Goal: Task Accomplishment & Management: Manage account settings

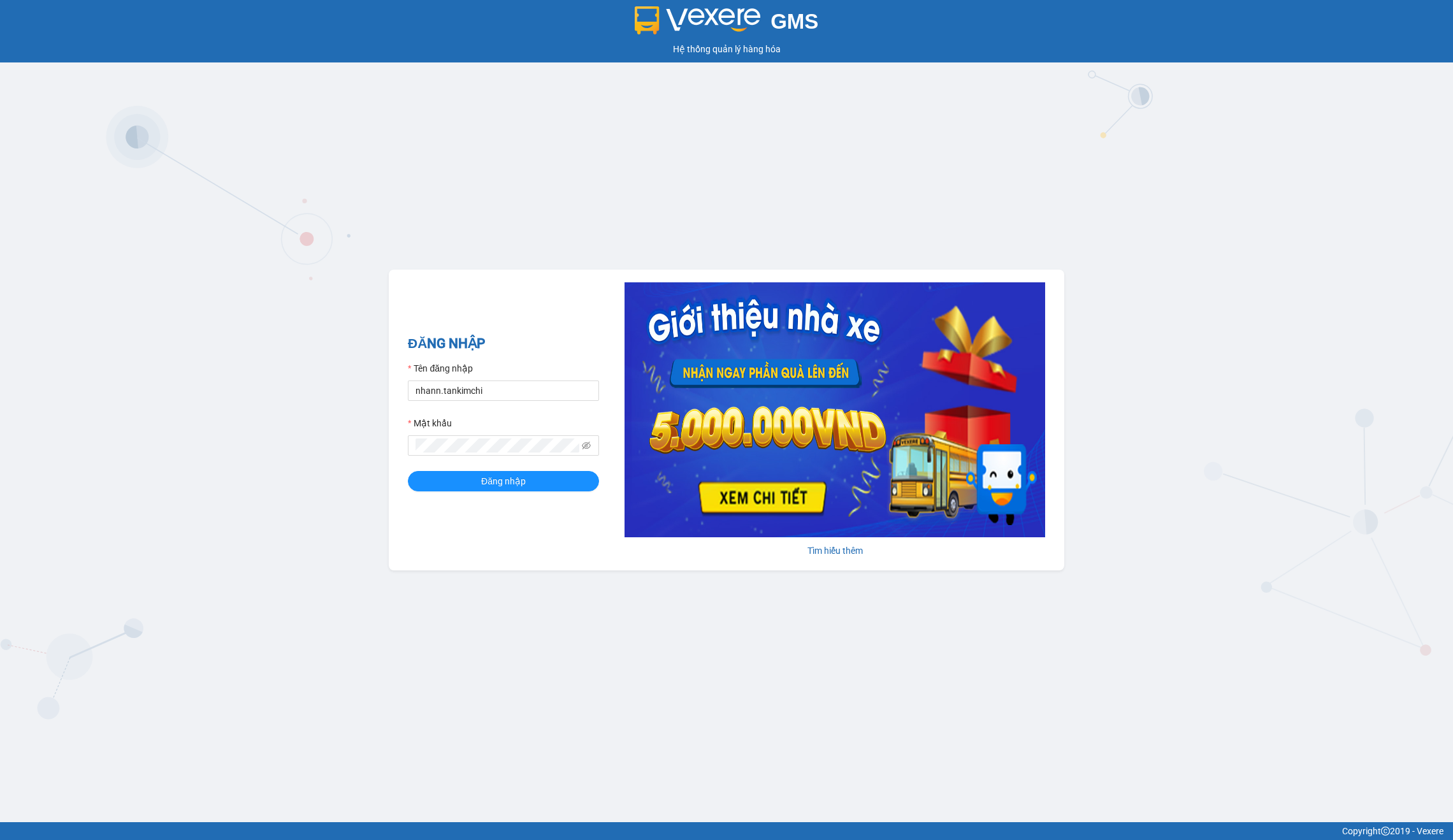
type input "nhann.tankimchi"
click at [503, 481] on button "Đăng nhập" at bounding box center [503, 481] width 191 height 21
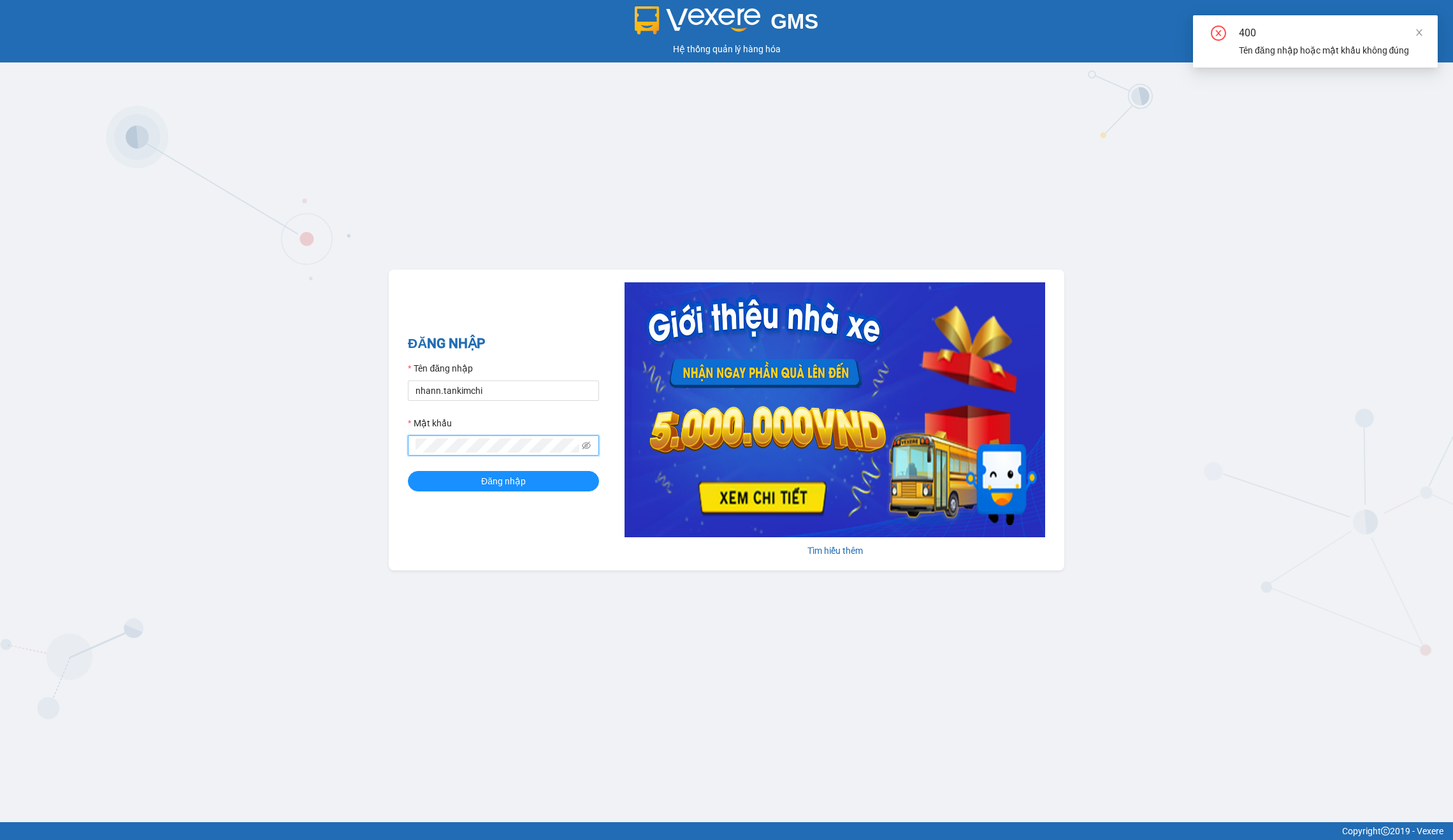
click at [503, 481] on button "Đăng nhập" at bounding box center [503, 481] width 191 height 21
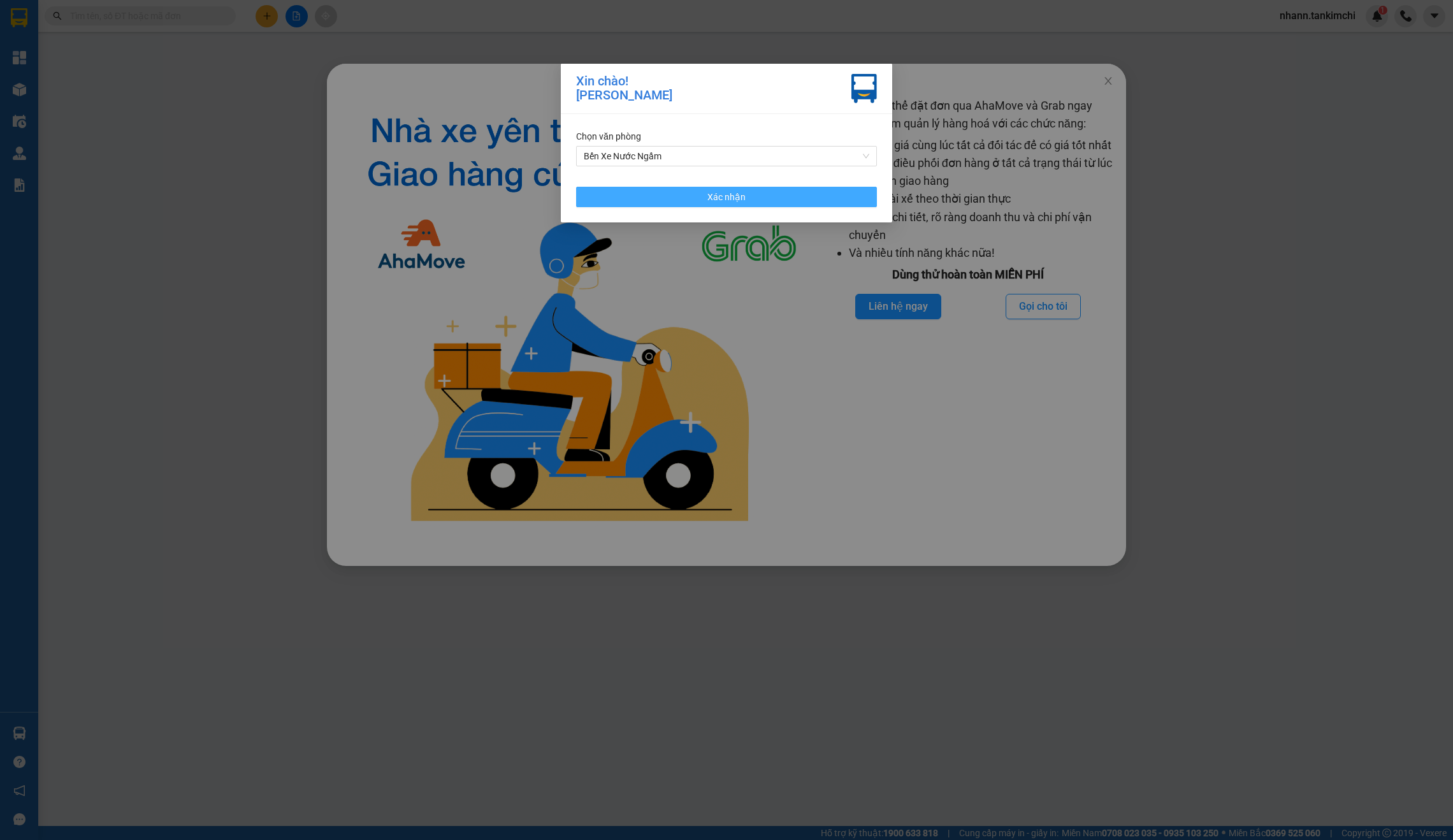
click at [783, 194] on button "Xác nhận" at bounding box center [726, 197] width 301 height 21
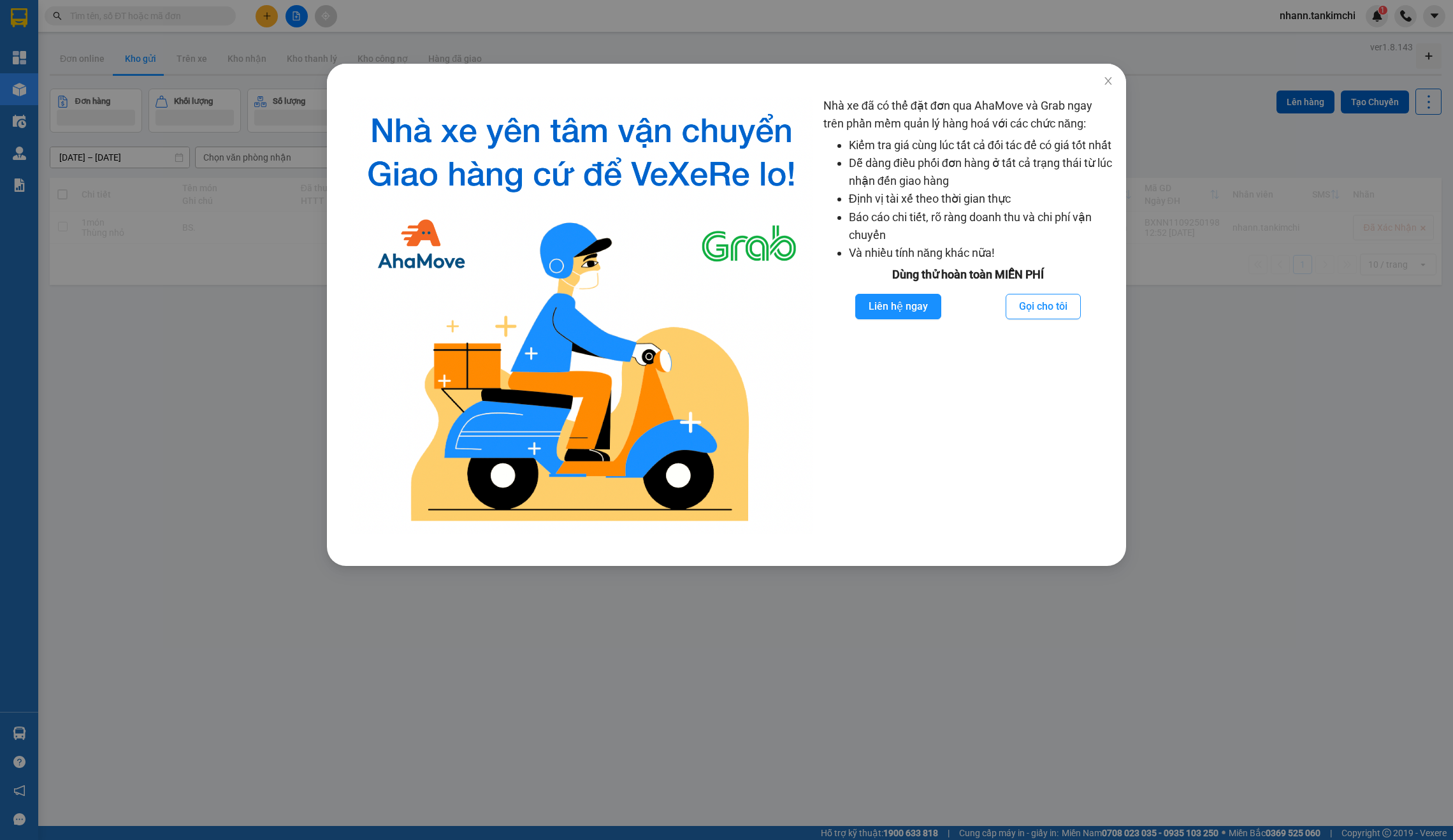
drag, startPoint x: 1115, startPoint y: 69, endPoint x: 1109, endPoint y: 78, distance: 10.8
click at [1115, 69] on span "Close" at bounding box center [1108, 81] width 36 height 36
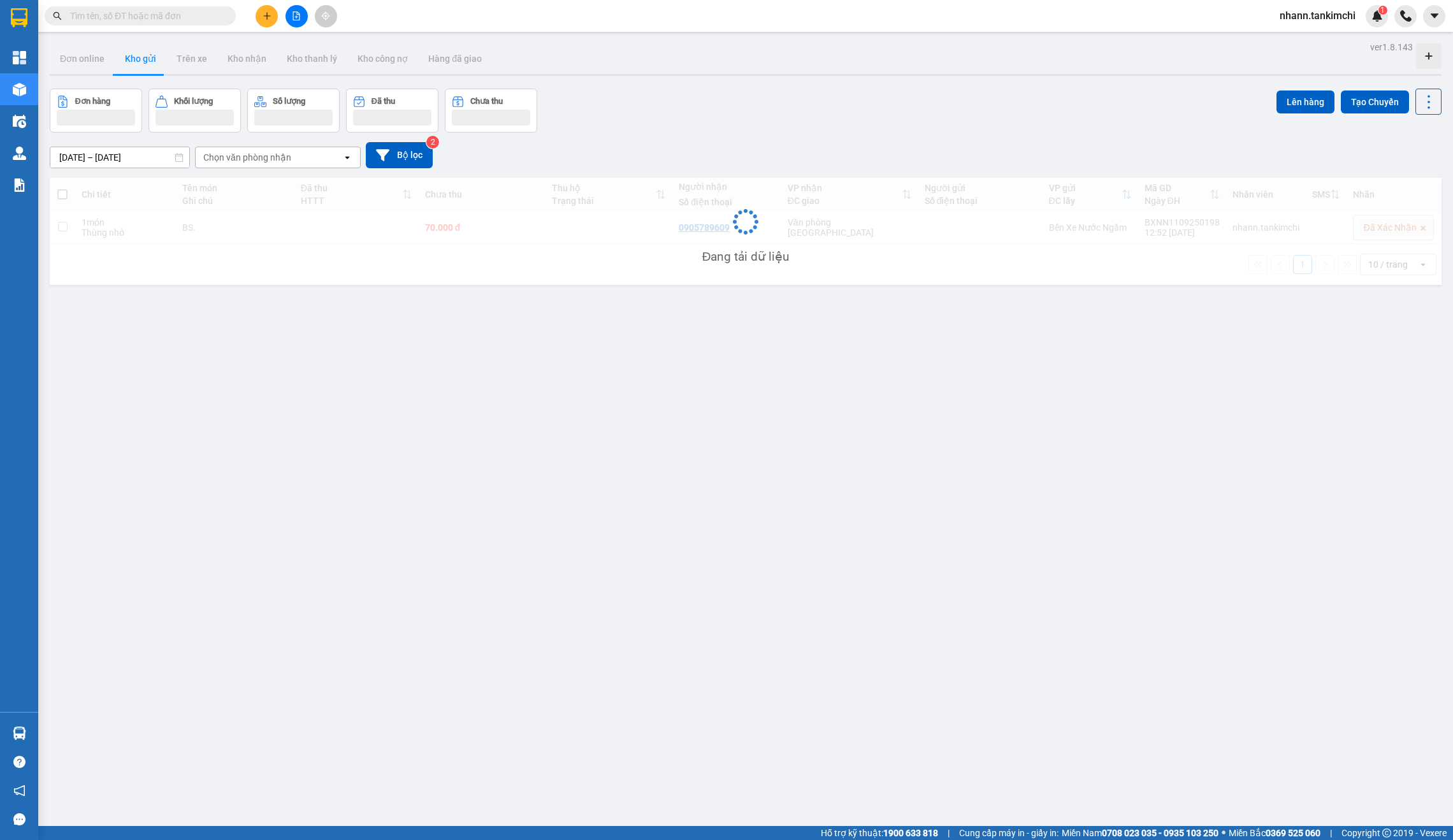
click at [1109, 78] on body "Kết quả tìm kiếm ( 0 ) Bộ lọc No Data nhann.tankimchi 1 Tổng Quan Kho hàng mới …" at bounding box center [726, 420] width 1453 height 840
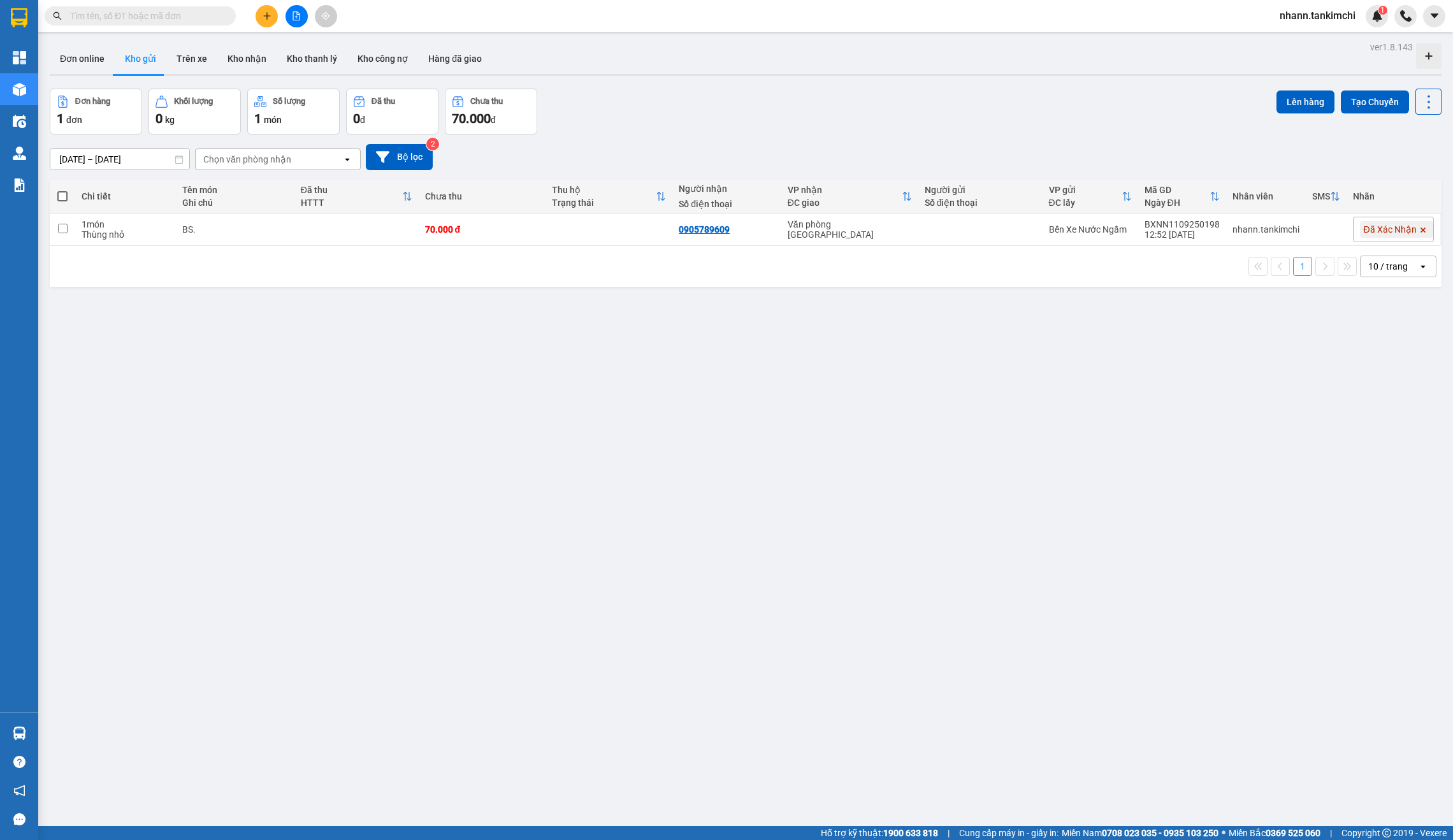
click at [164, 16] on input "text" at bounding box center [146, 15] width 151 height 14
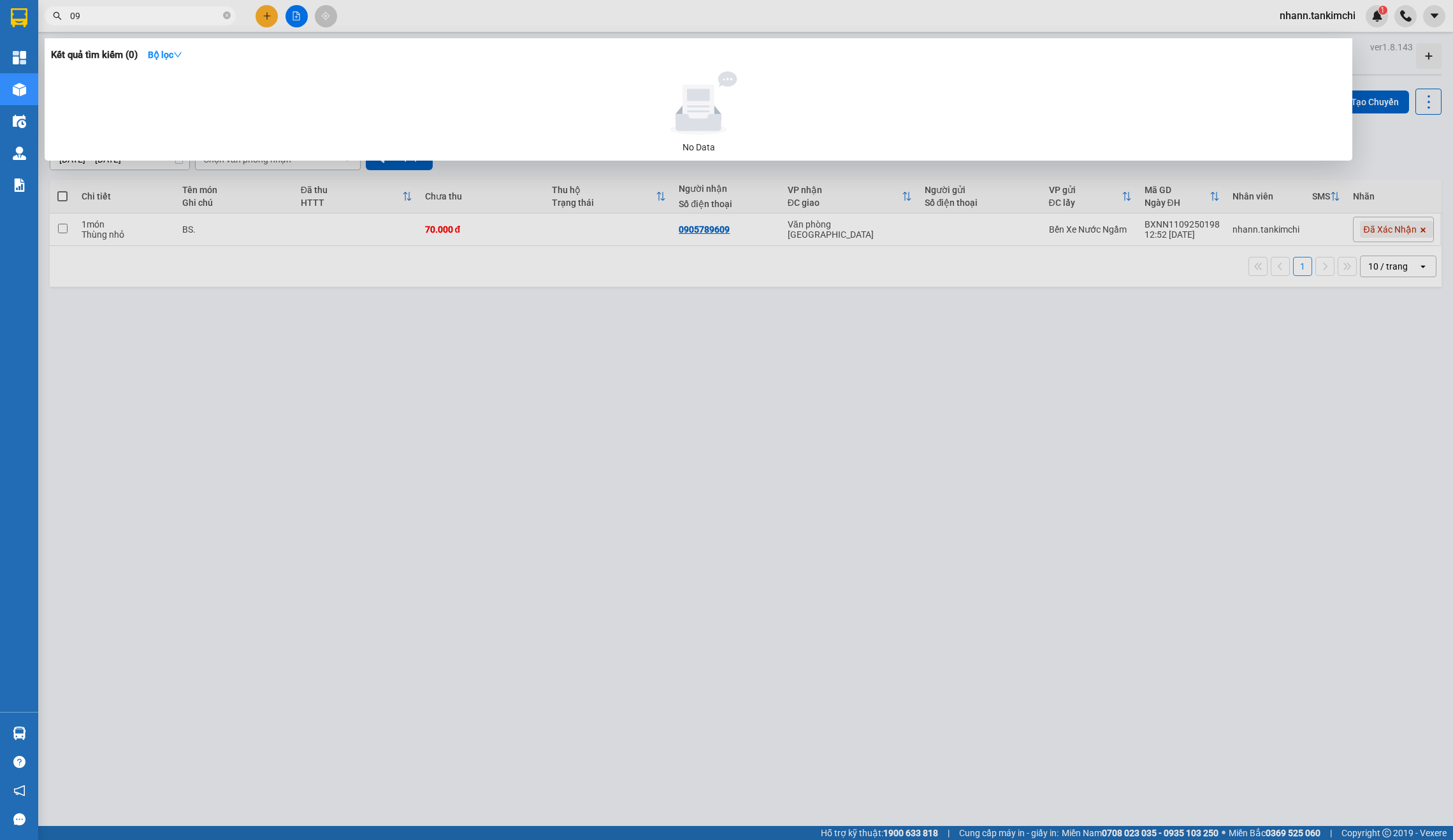
type input "0"
click at [161, 16] on input "0985853753" at bounding box center [146, 15] width 151 height 14
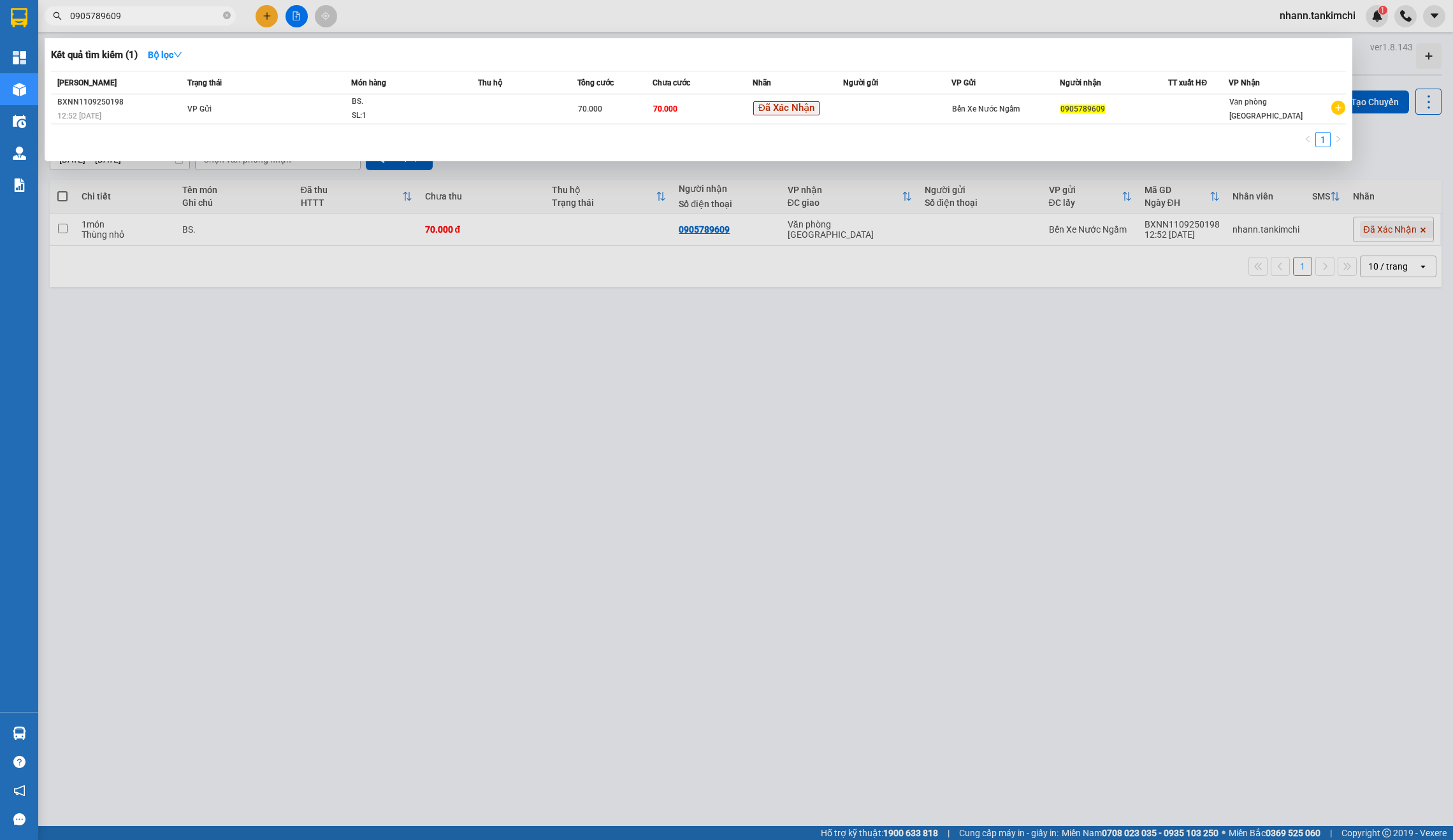
click at [166, 14] on input "0905789609" at bounding box center [146, 15] width 151 height 14
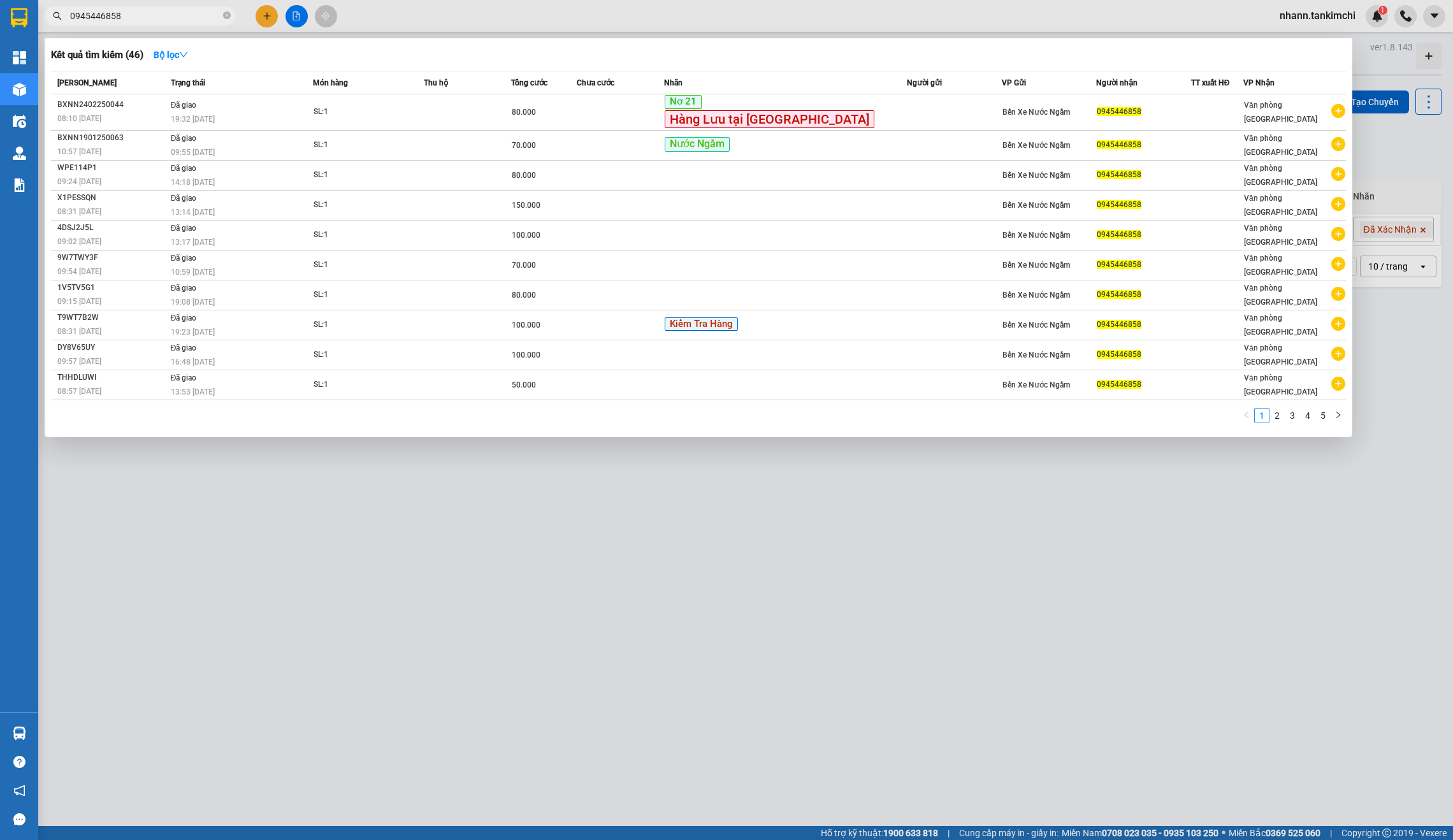
type input "0945446858"
click at [963, 572] on div at bounding box center [726, 420] width 1453 height 840
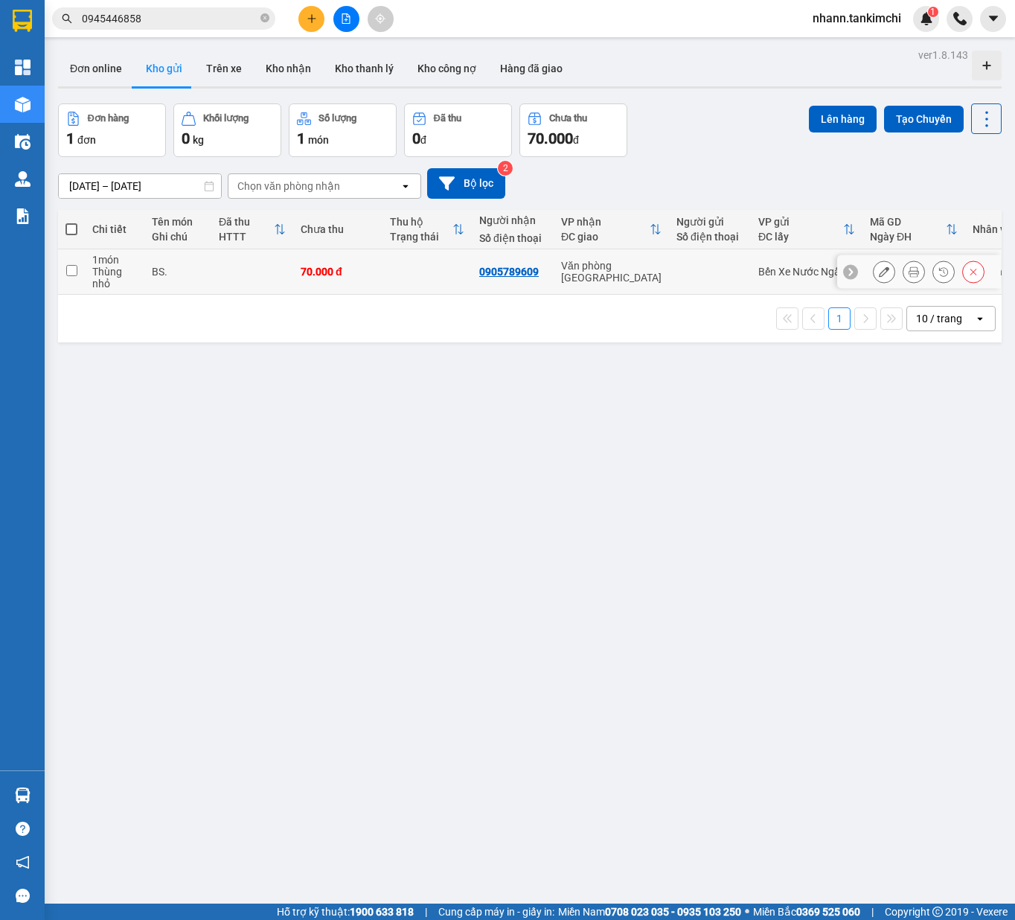
click at [590, 486] on div "ver 1.8.143 Đơn online Kho gửi Trên xe Kho nhận Kho thanh lý Kho công nợ Hàng đ…" at bounding box center [530, 505] width 956 height 920
click at [299, 13] on button at bounding box center [311, 19] width 26 height 26
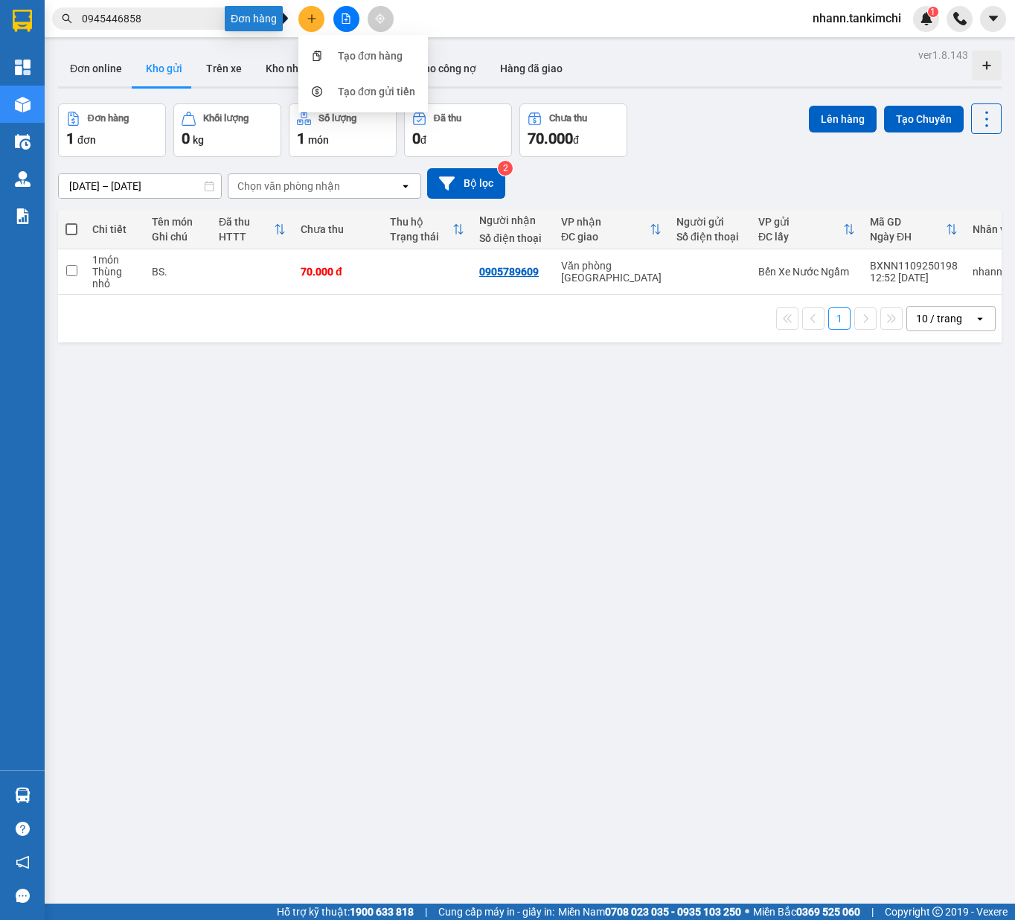
click at [335, 35] on ul "Tạo đơn hàng Tạo đơn gửi tiền" at bounding box center [362, 73] width 129 height 77
click at [372, 60] on div "Tạo đơn hàng" at bounding box center [370, 56] width 65 height 16
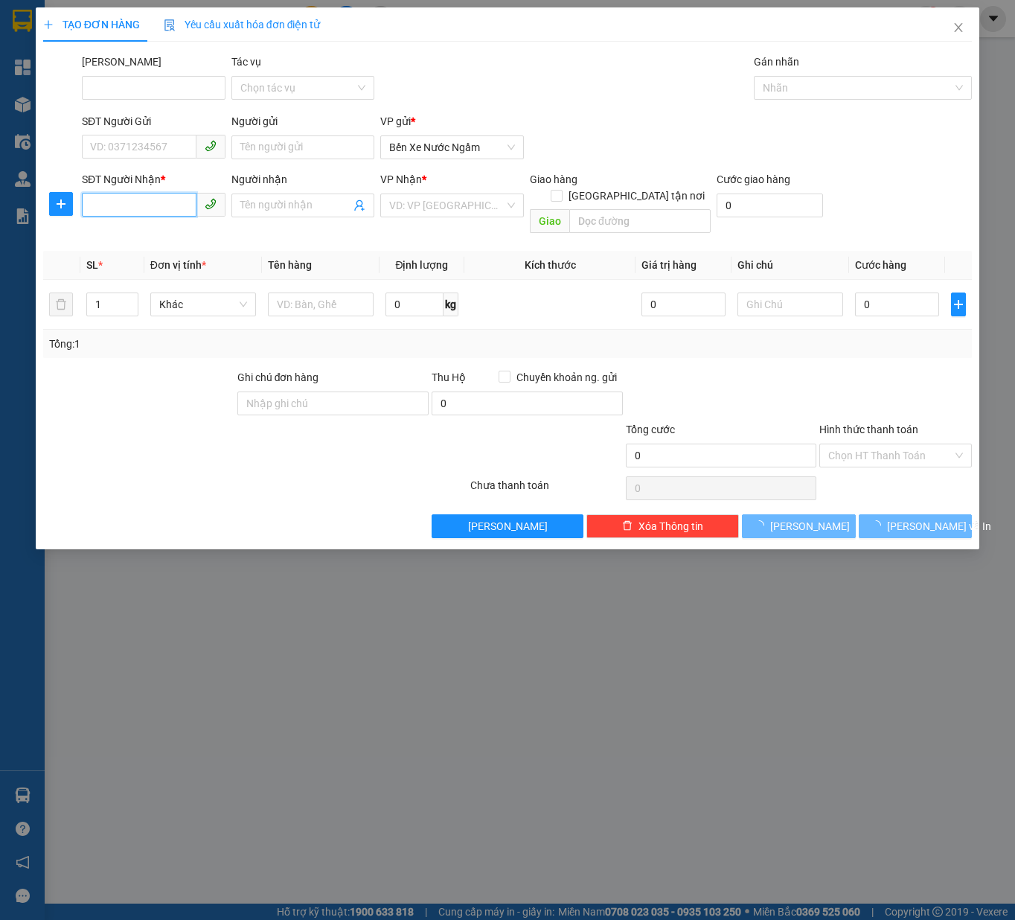
click at [192, 204] on input "SĐT Người Nhận *" at bounding box center [139, 205] width 115 height 24
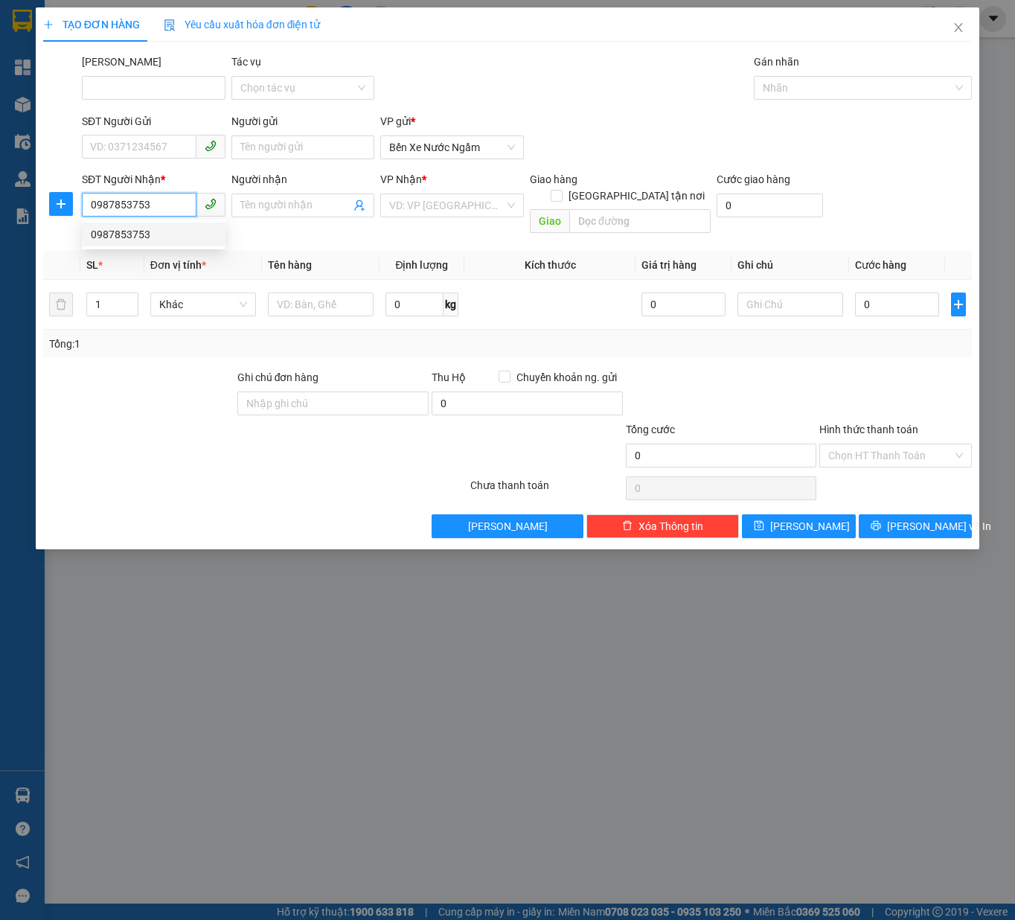
click at [170, 234] on div "0987853753" at bounding box center [154, 234] width 126 height 16
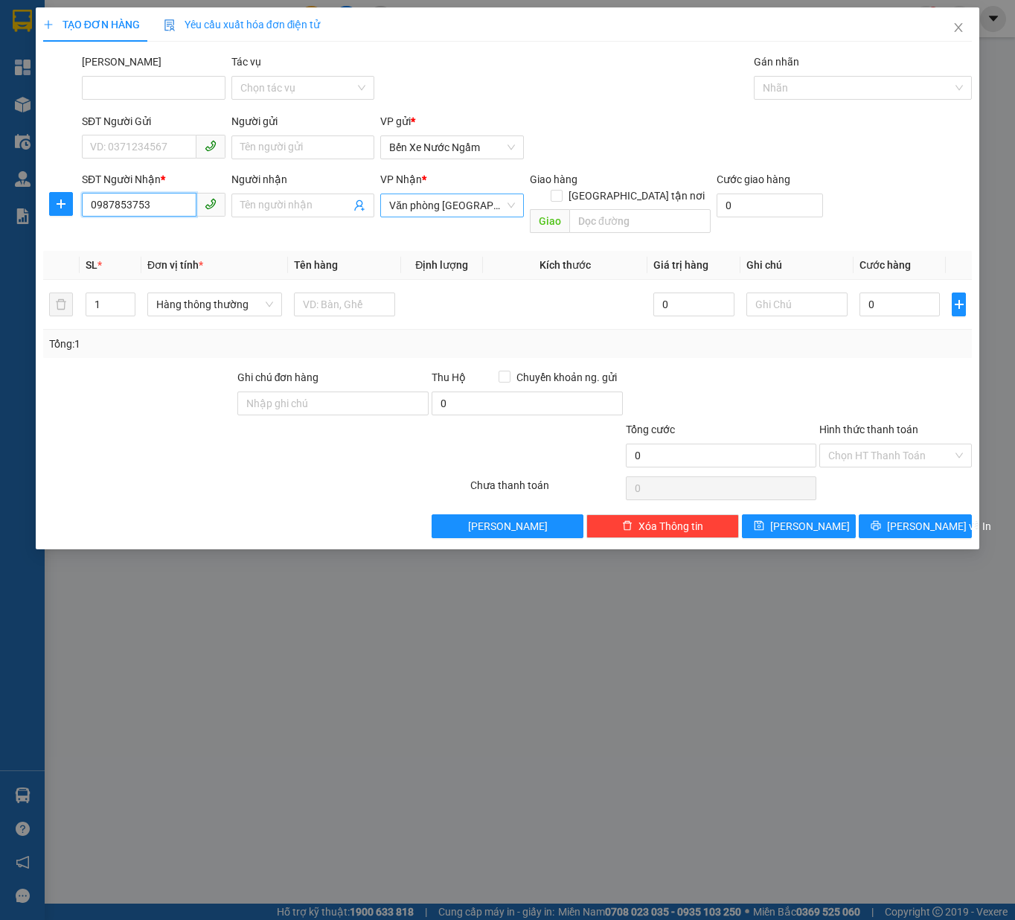
type input "0987853753"
click at [452, 215] on input "search" at bounding box center [446, 205] width 115 height 22
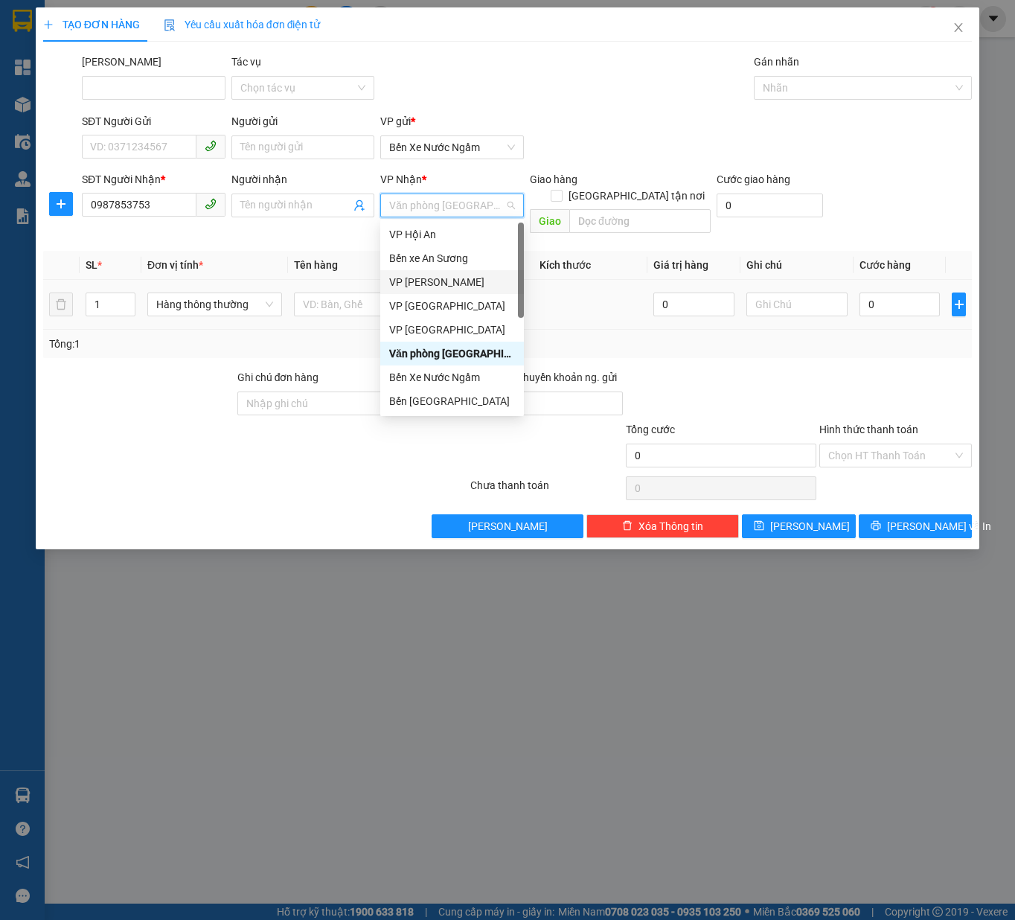
click at [208, 301] on td "Hàng thông thường" at bounding box center [214, 305] width 147 height 50
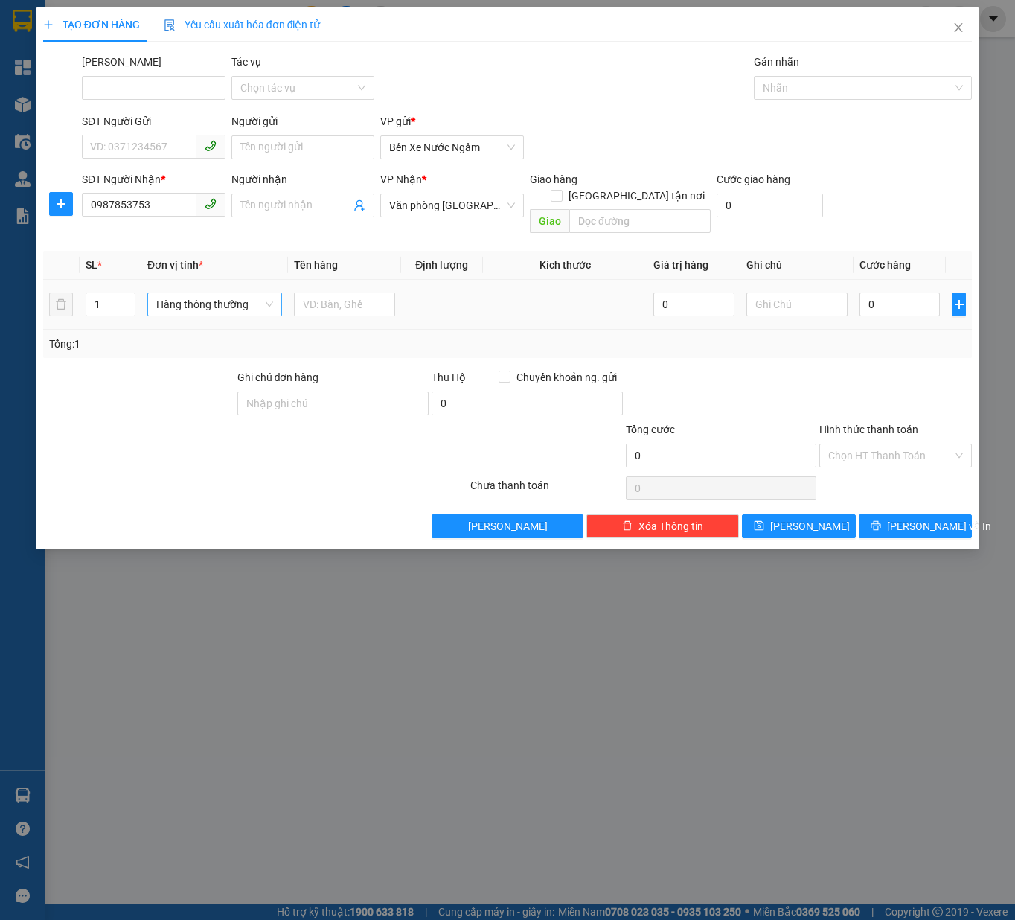
click at [232, 296] on span "Hàng thông thường" at bounding box center [214, 304] width 117 height 22
type input "kie"
click at [227, 359] on div "Kiện vừa" at bounding box center [219, 364] width 121 height 16
click at [316, 295] on input "text" at bounding box center [321, 304] width 106 height 24
click at [852, 86] on div at bounding box center [856, 88] width 196 height 18
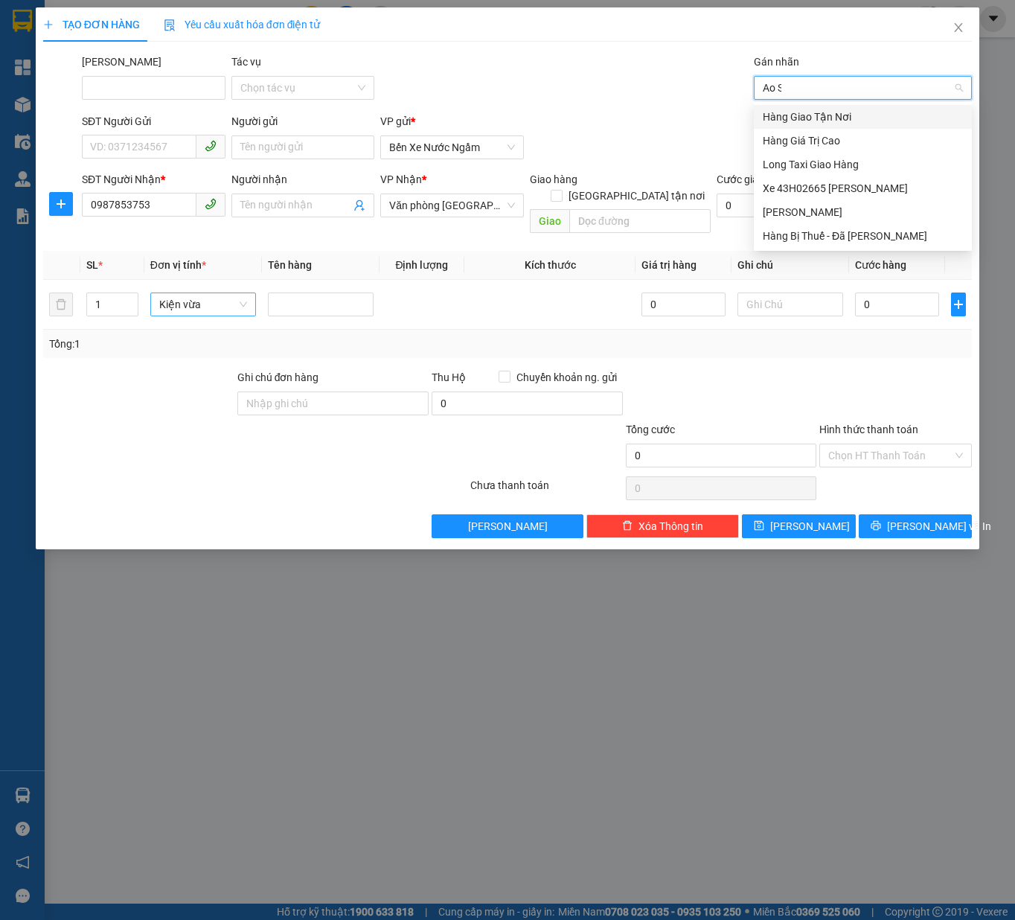
type input "Ao Sao"
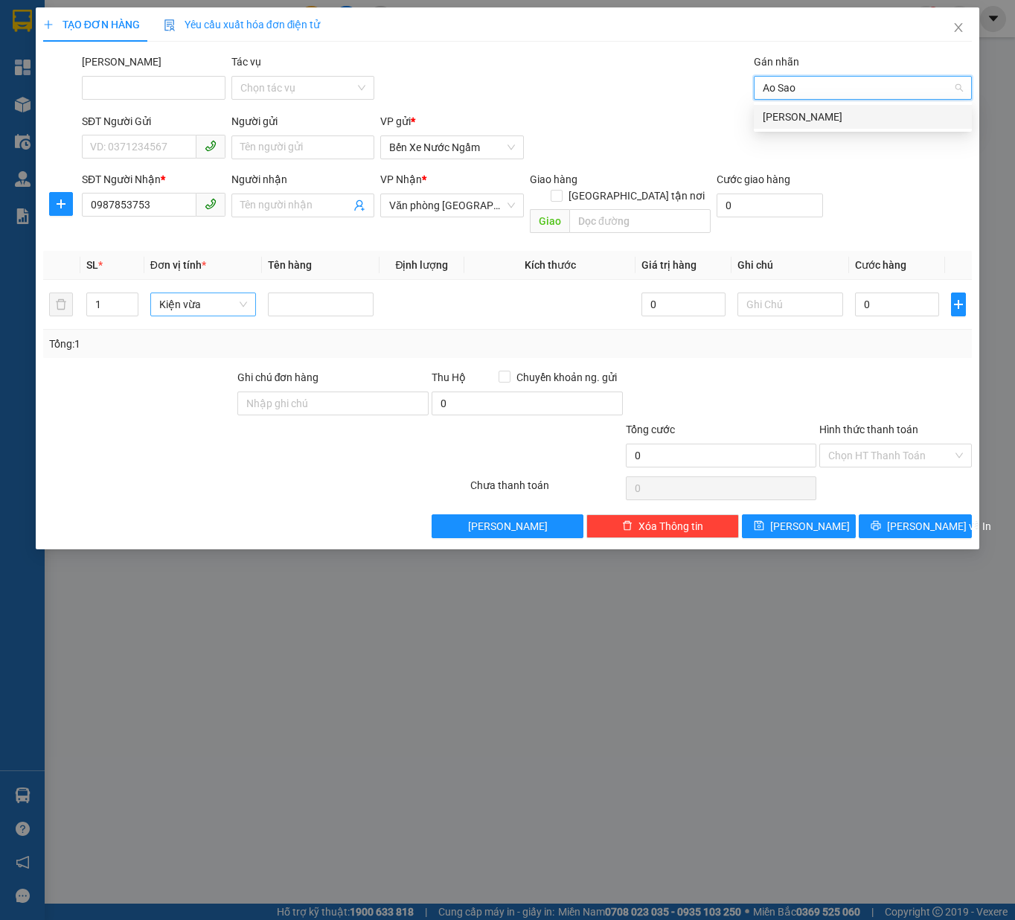
click at [845, 127] on div "Ao Sào" at bounding box center [863, 117] width 218 height 24
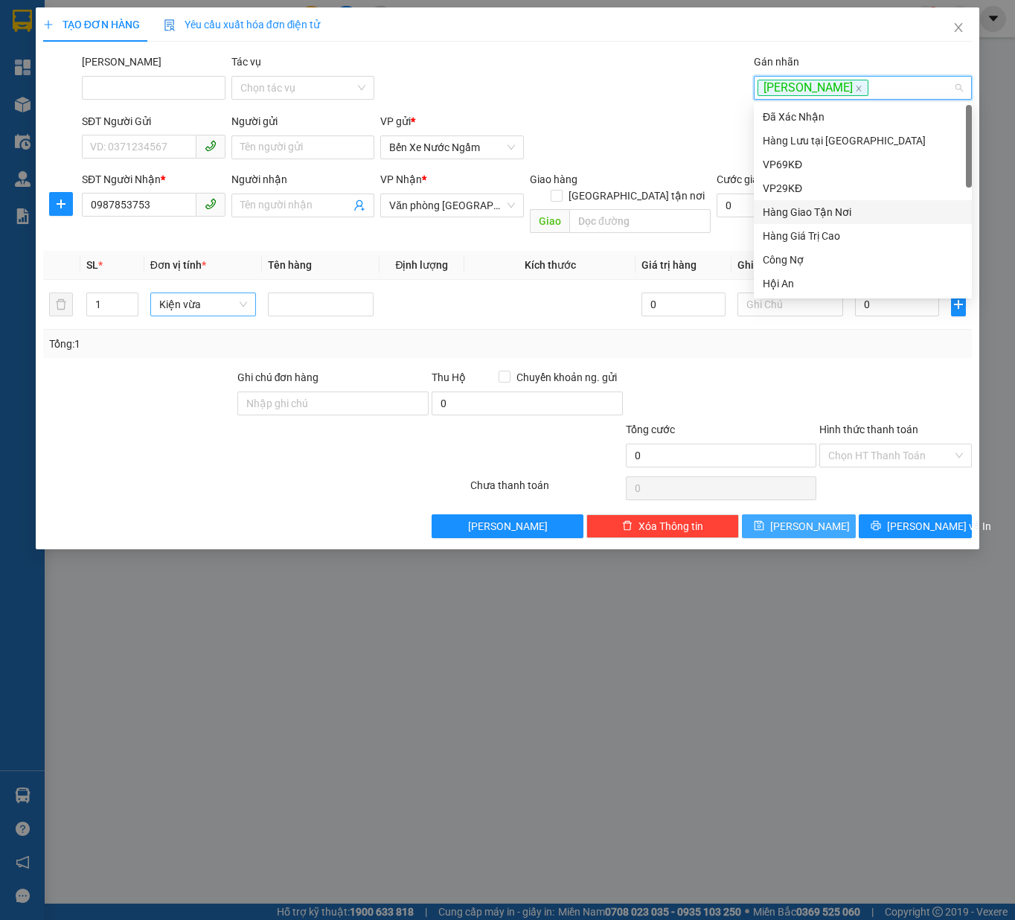
click at [796, 518] on span "Lưu" at bounding box center [810, 526] width 80 height 16
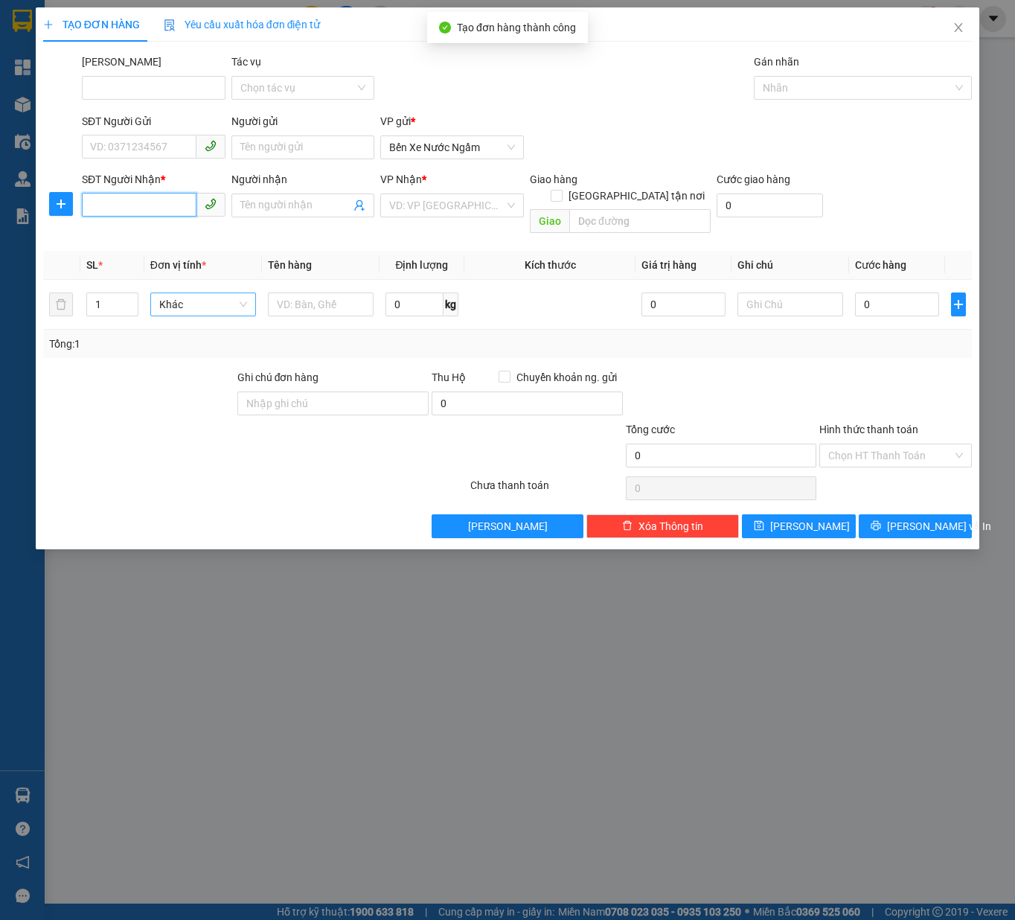
click at [144, 209] on input "SĐT Người Nhận *" at bounding box center [139, 205] width 115 height 24
type input "0702677888"
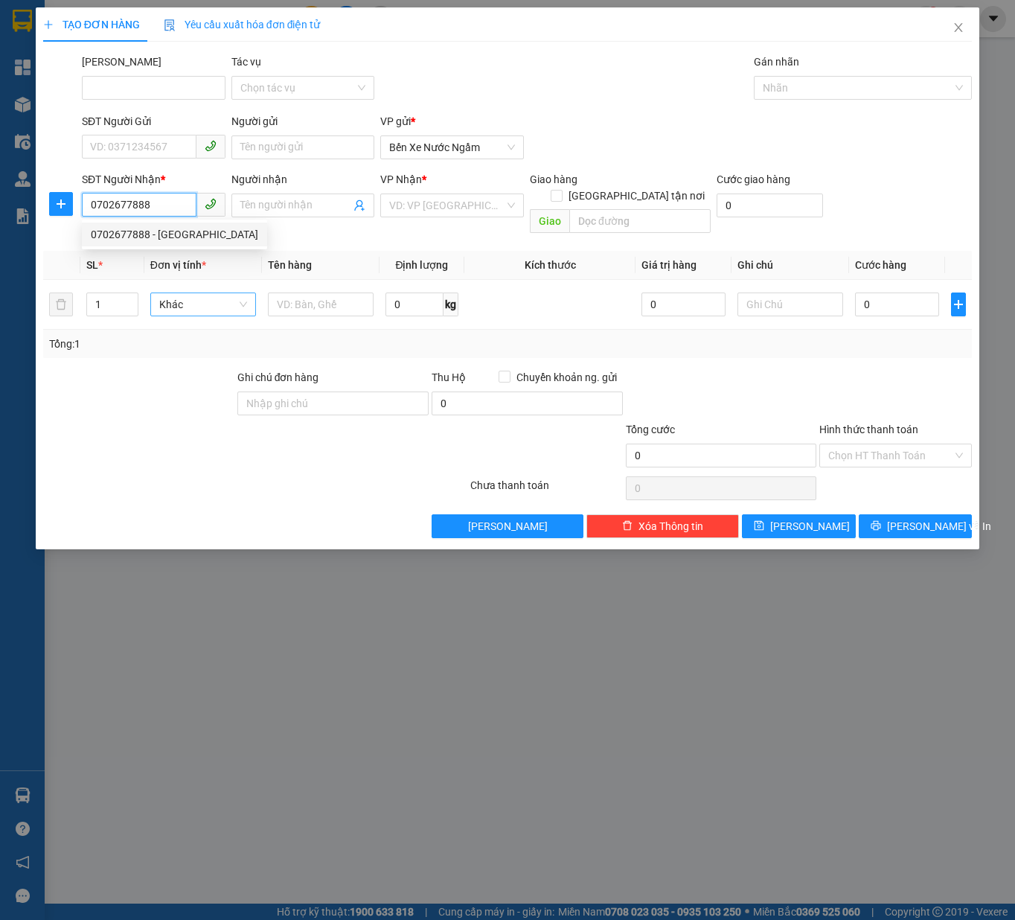
click at [161, 229] on div "0702677888 - Ngọc Hà" at bounding box center [174, 234] width 167 height 16
type input "Ngọc Hà"
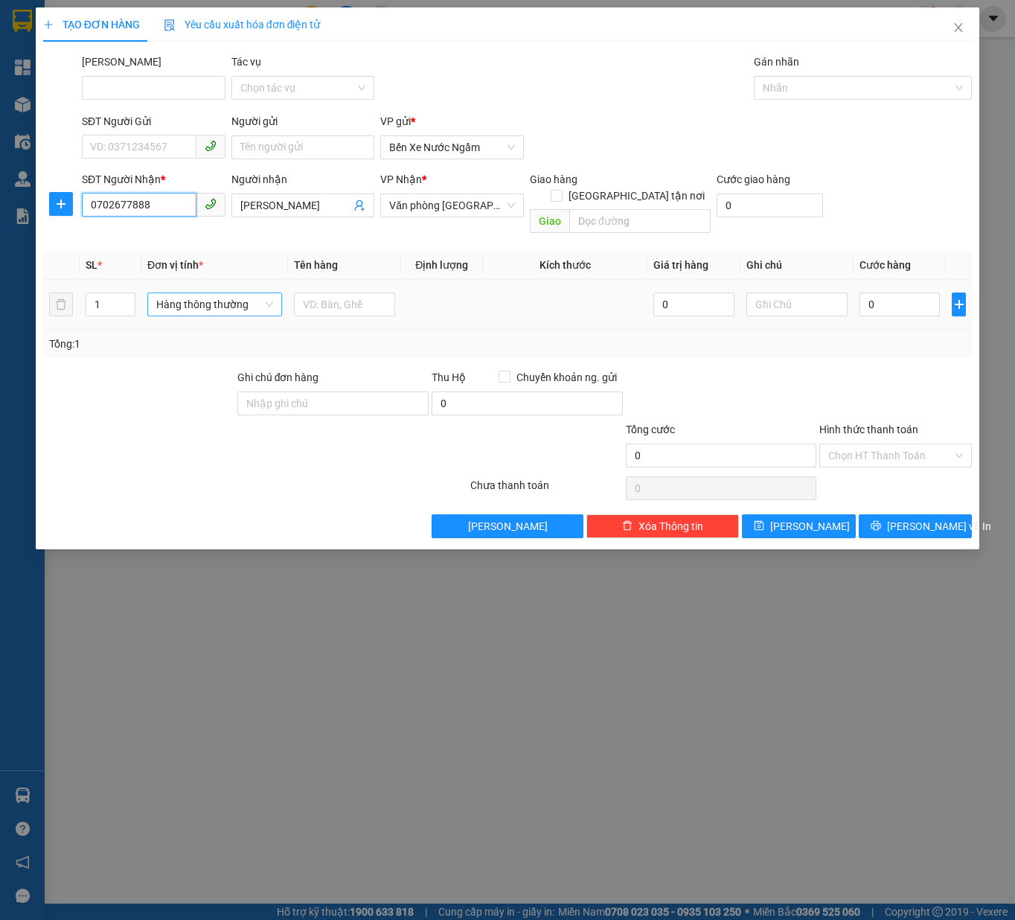
click at [246, 295] on span "Hàng thông thường" at bounding box center [214, 304] width 117 height 22
type input "0702677888"
type input "kie"
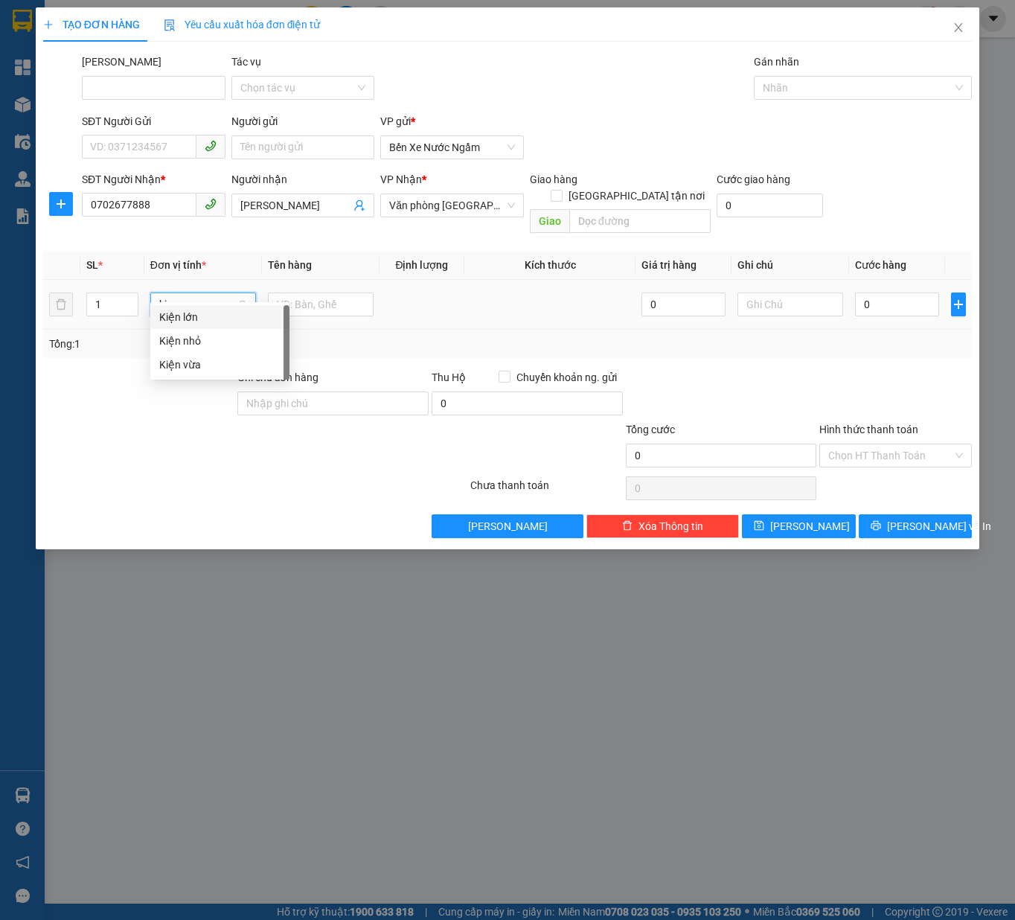
click at [220, 365] on div "Kiện vừa" at bounding box center [219, 364] width 121 height 16
click at [872, 74] on div "Gán nhãn Nhãn" at bounding box center [863, 80] width 218 height 52
click at [822, 115] on div "SĐT Người Gửi VD: 0371234567 Người gửi Tên người gửi VP gửi * Bến Xe Nước Ngầm" at bounding box center [527, 139] width 896 height 52
click at [845, 94] on div at bounding box center [856, 88] width 196 height 18
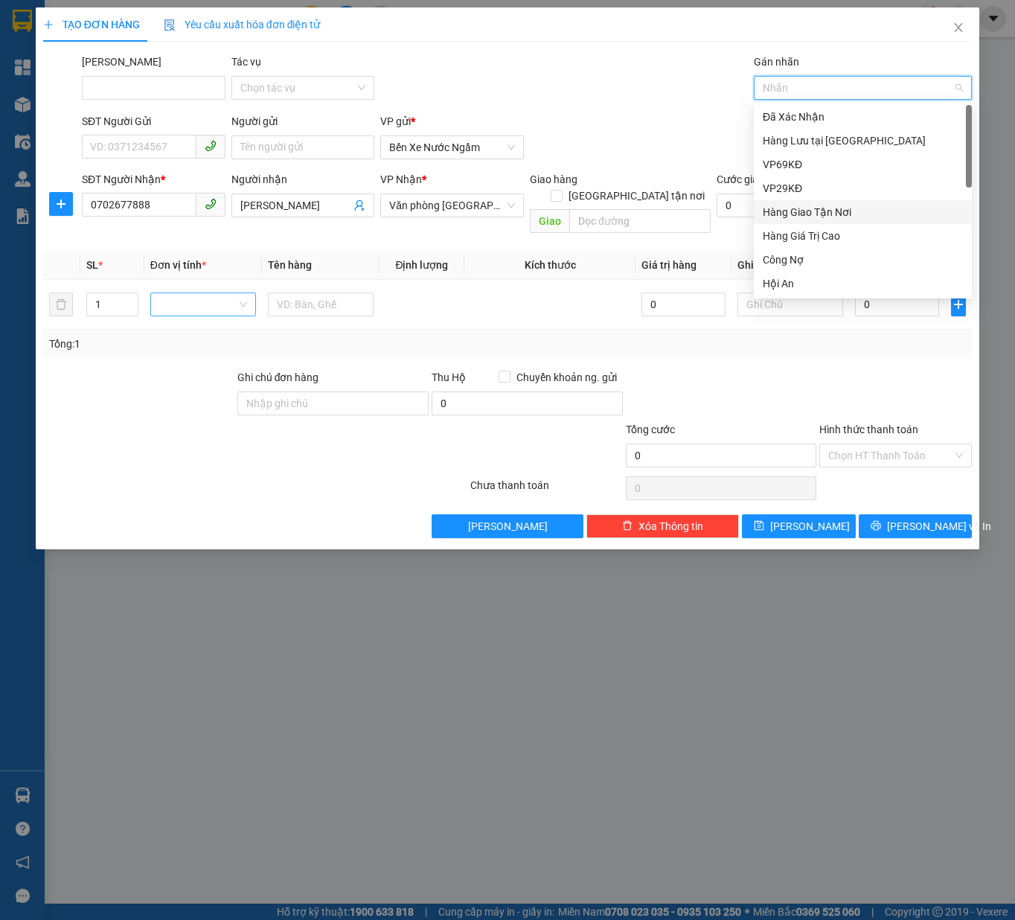
paste input "Ao Sao"
type input "Ao Sao"
click at [793, 514] on button "Lưu" at bounding box center [799, 526] width 114 height 24
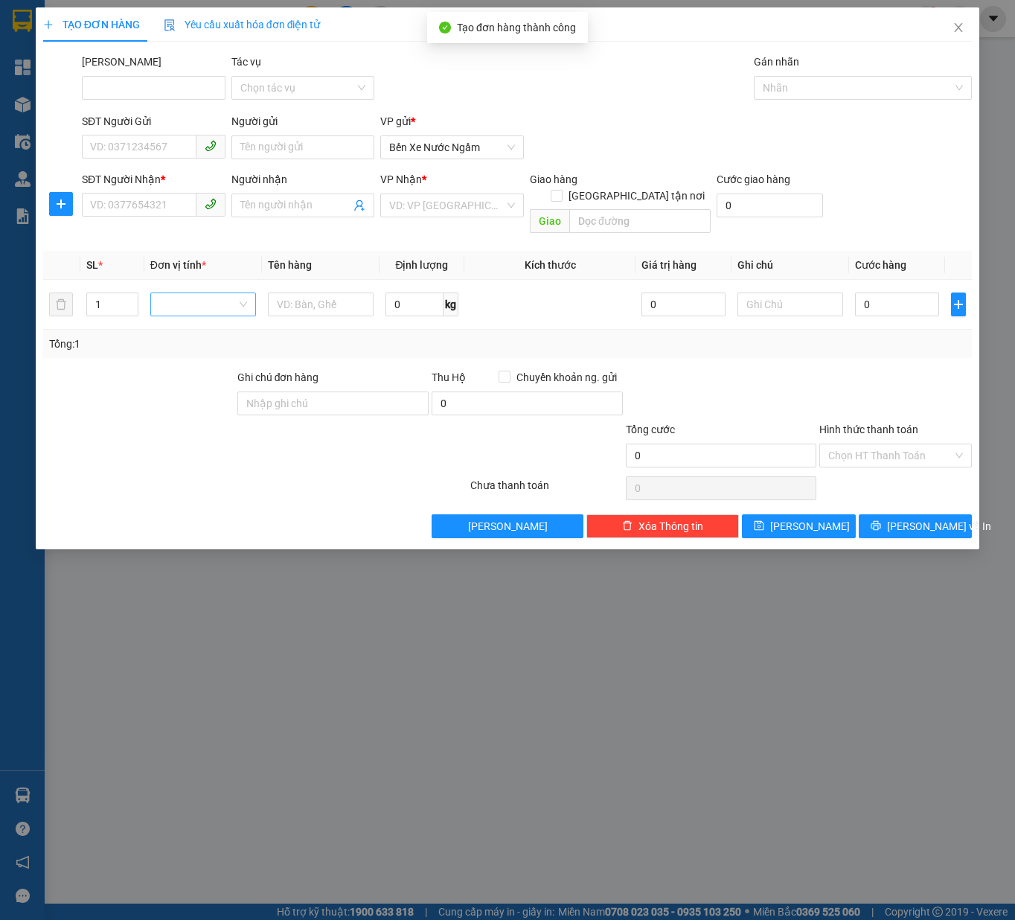
click at [128, 217] on div "SĐT Người Nhận * VD: 0377654321" at bounding box center [154, 197] width 144 height 52
click at [135, 201] on input "SĐT Người Nhận *" at bounding box center [139, 205] width 115 height 24
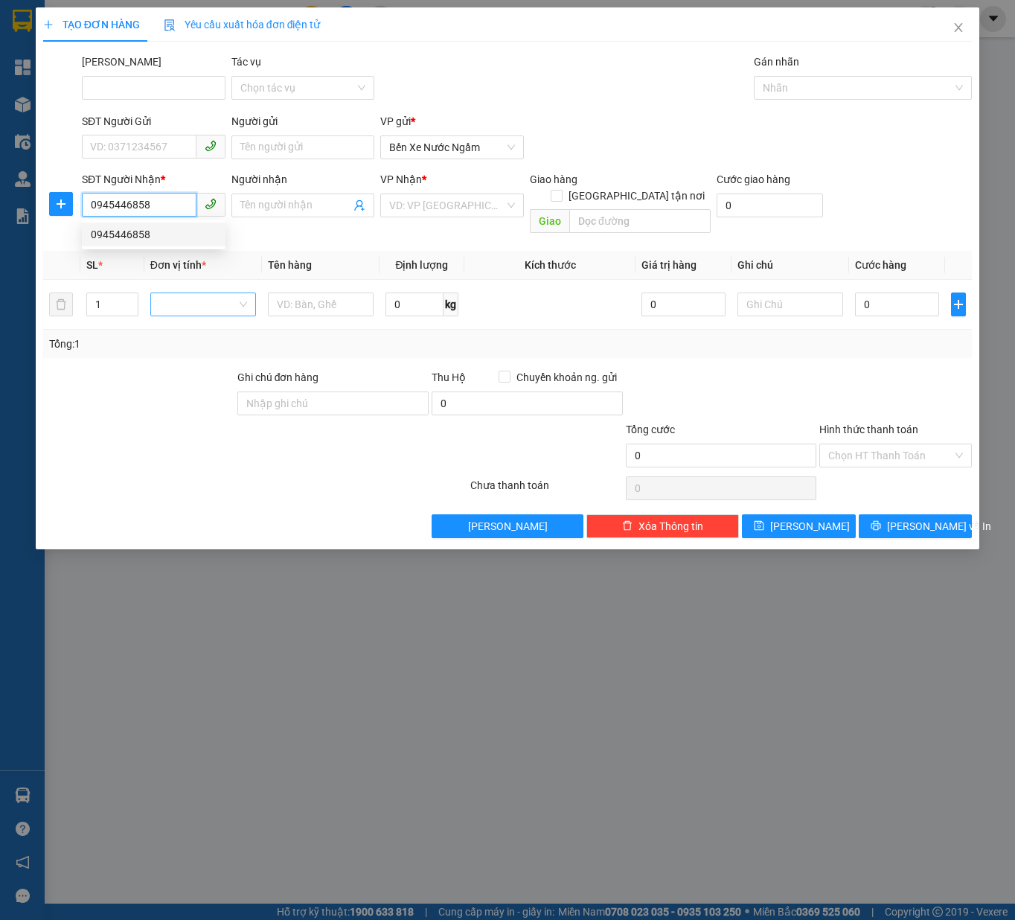
click at [174, 229] on div "0945446858" at bounding box center [154, 234] width 126 height 16
type input "0945446858"
click at [227, 293] on input "search" at bounding box center [197, 304] width 77 height 22
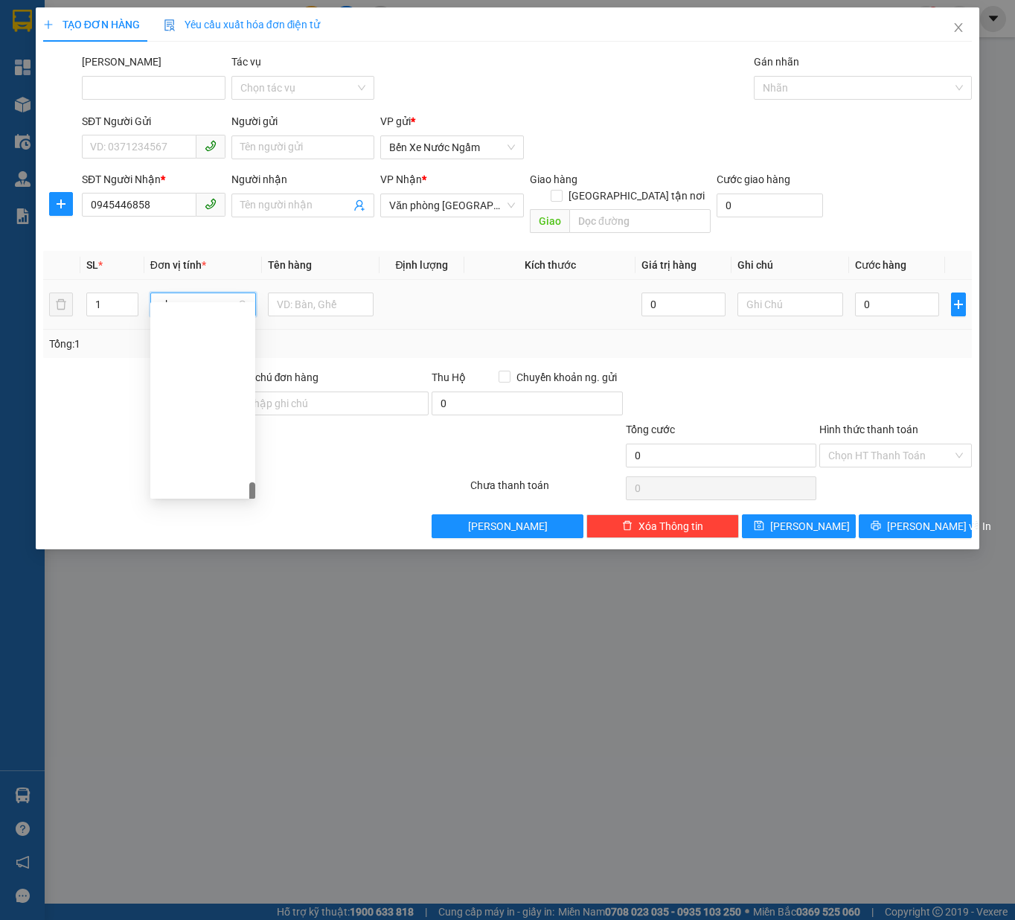
type input "ghop"
type input "hop"
click at [229, 311] on div "Hộp" at bounding box center [202, 317] width 87 height 16
click at [331, 292] on input "text" at bounding box center [321, 304] width 106 height 24
click at [843, 55] on div "Gán nhãn" at bounding box center [863, 65] width 218 height 22
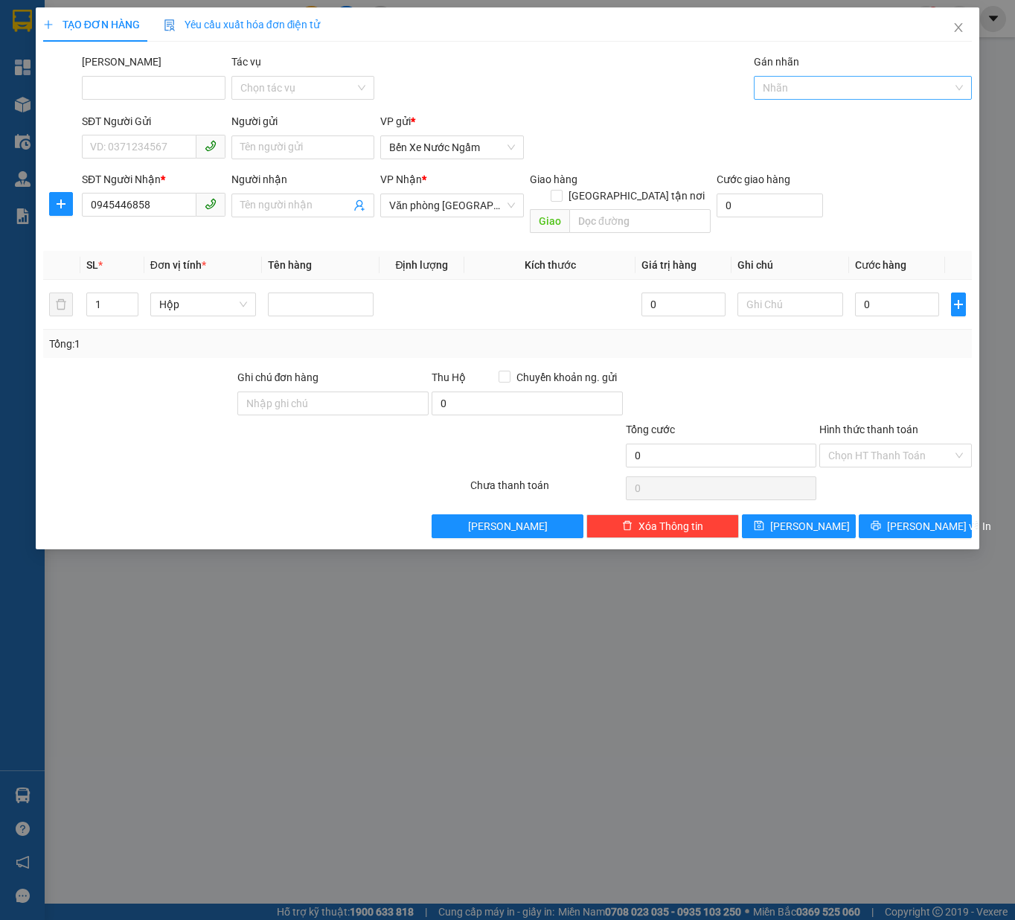
click at [828, 81] on div at bounding box center [856, 88] width 196 height 18
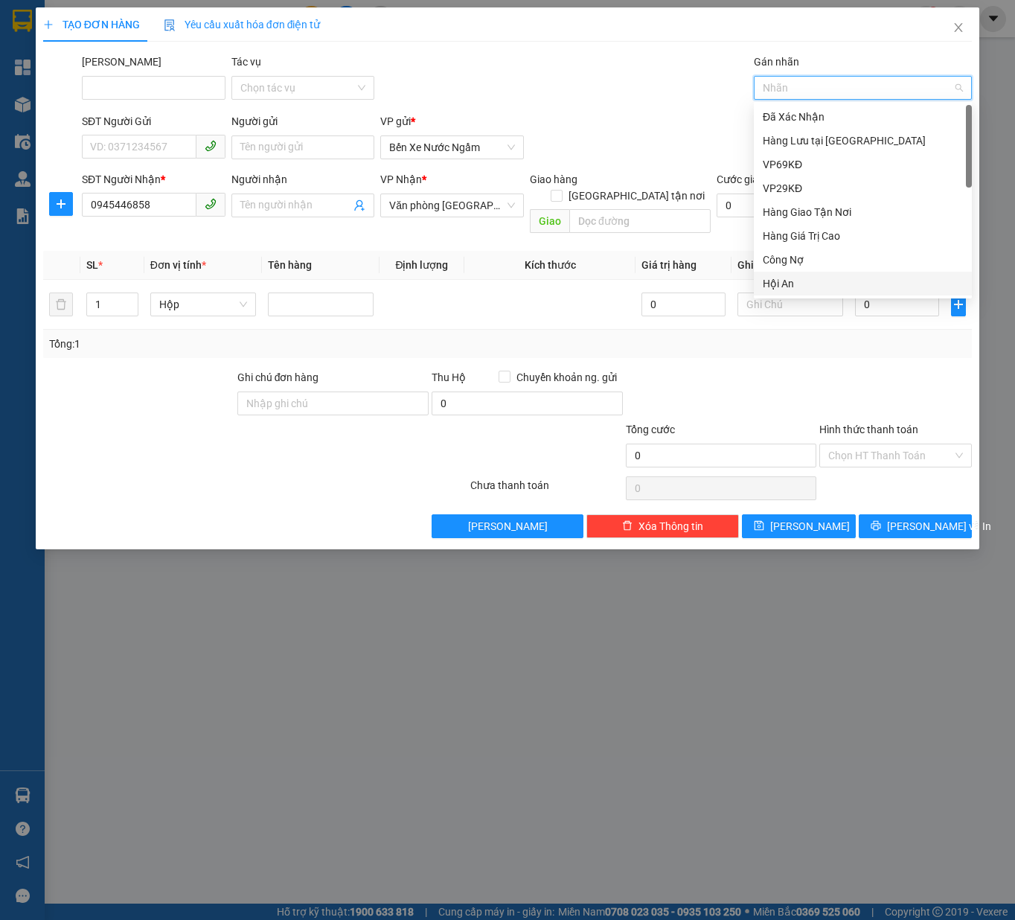
paste input "Ao Sao"
type input "Ao Sao"
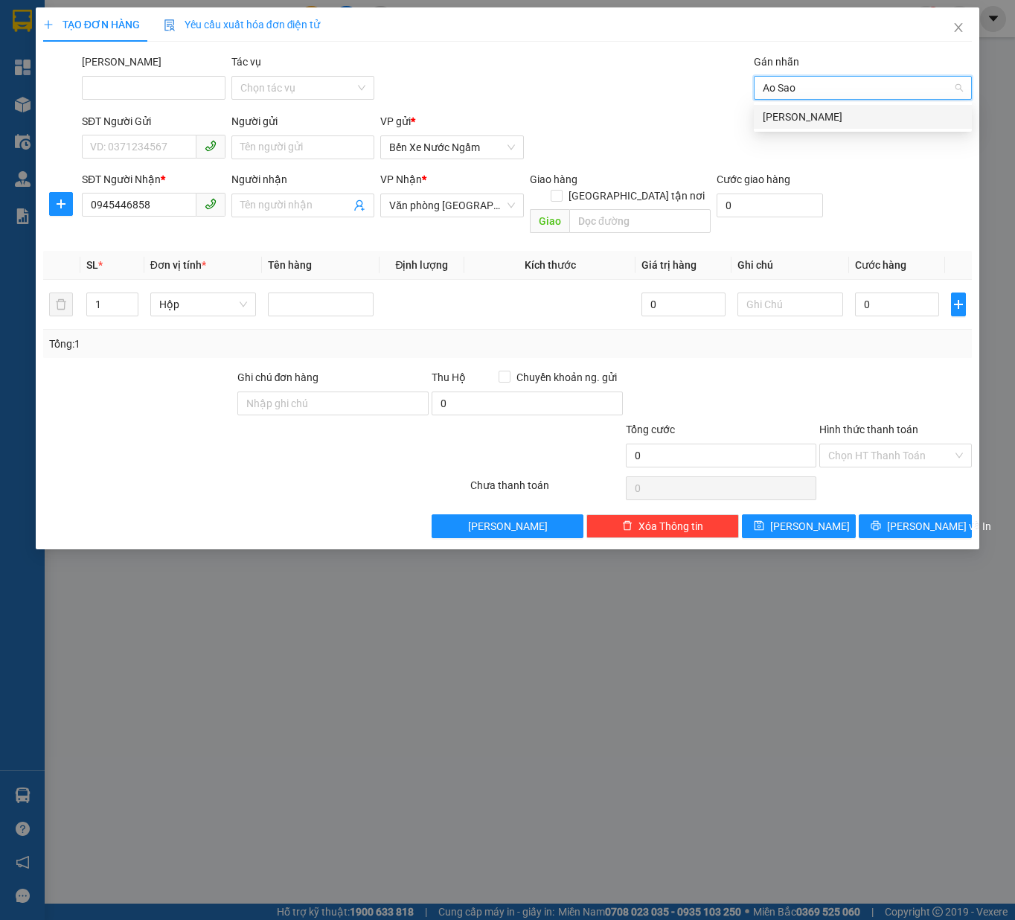
click at [805, 115] on div "Ao Sào" at bounding box center [863, 117] width 200 height 16
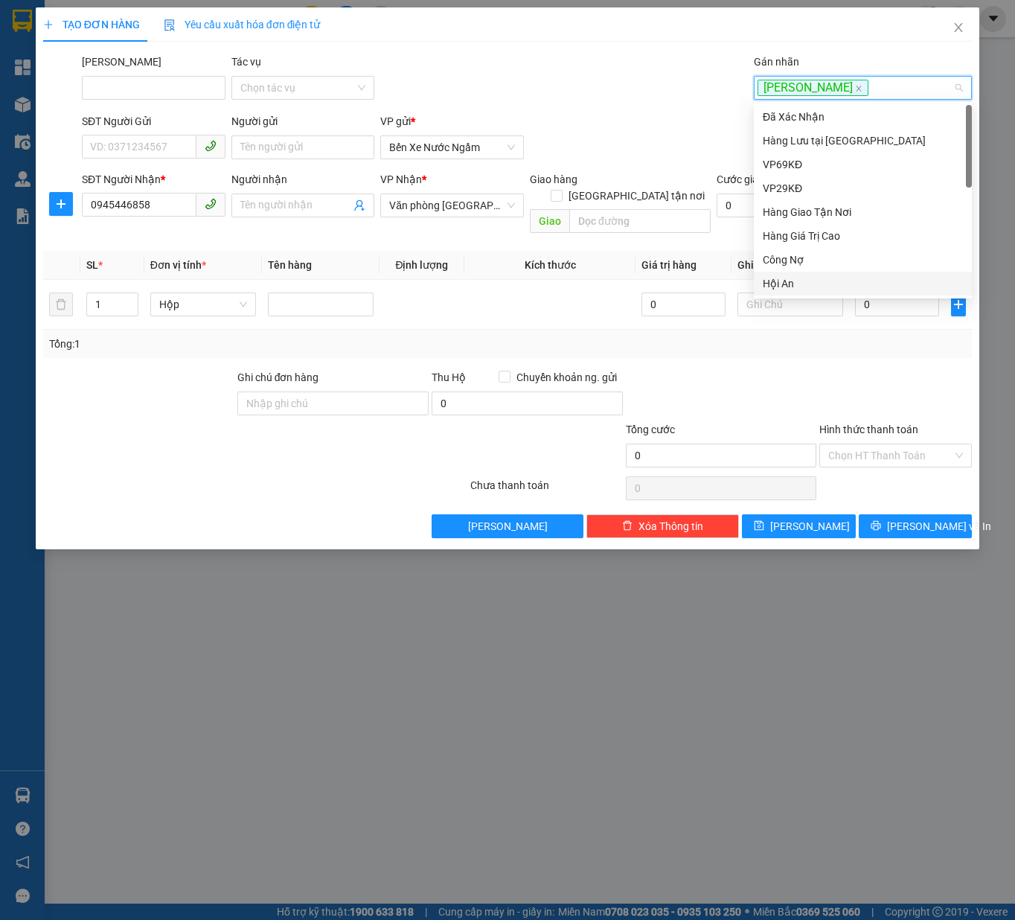
click at [793, 485] on div "0" at bounding box center [721, 488] width 191 height 30
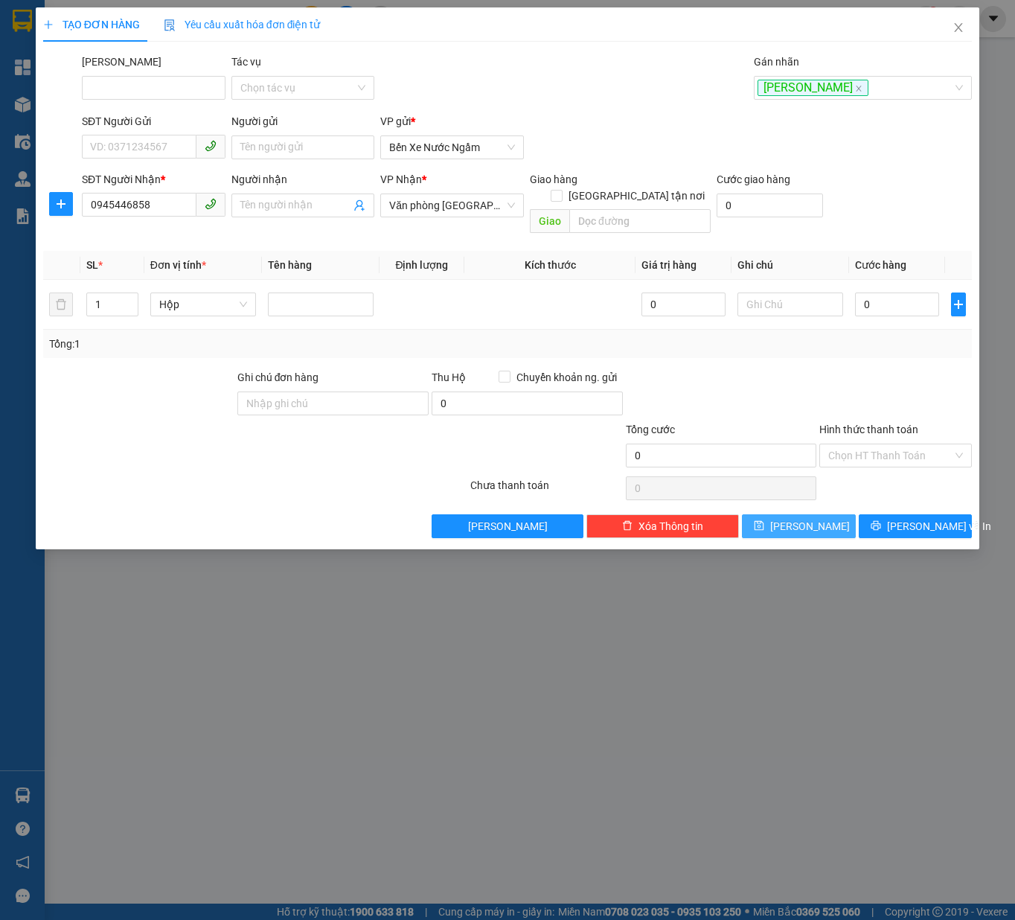
click at [804, 518] on span "Lưu" at bounding box center [810, 526] width 80 height 16
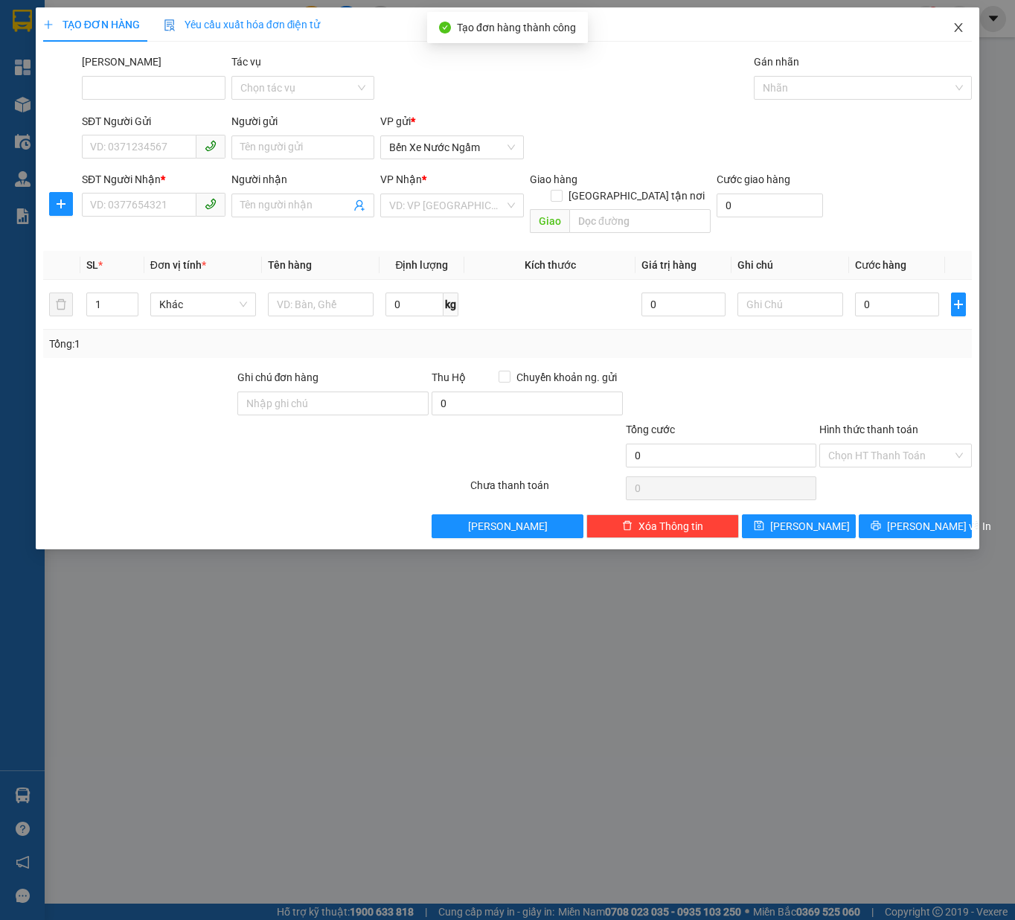
click at [967, 21] on span "Close" at bounding box center [959, 28] width 42 height 42
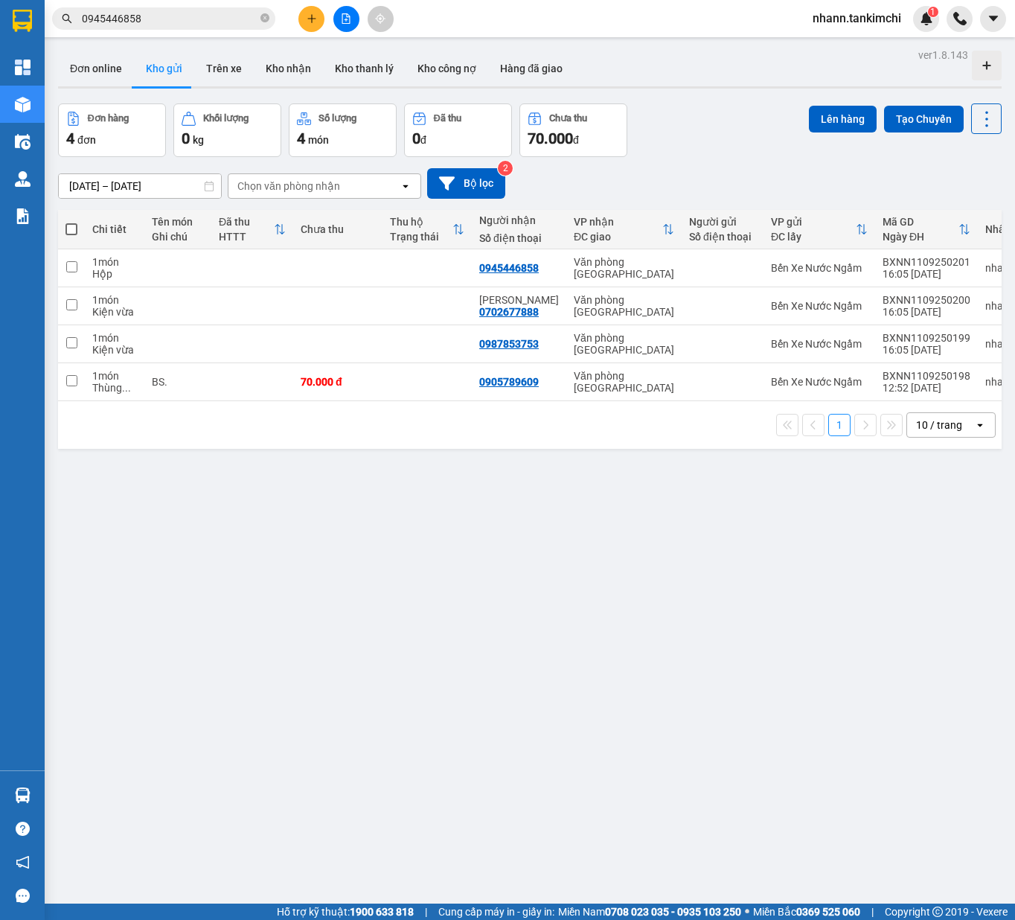
click at [70, 228] on span at bounding box center [71, 229] width 12 height 12
click at [71, 222] on input "checkbox" at bounding box center [71, 222] width 0 height 0
checkbox input "true"
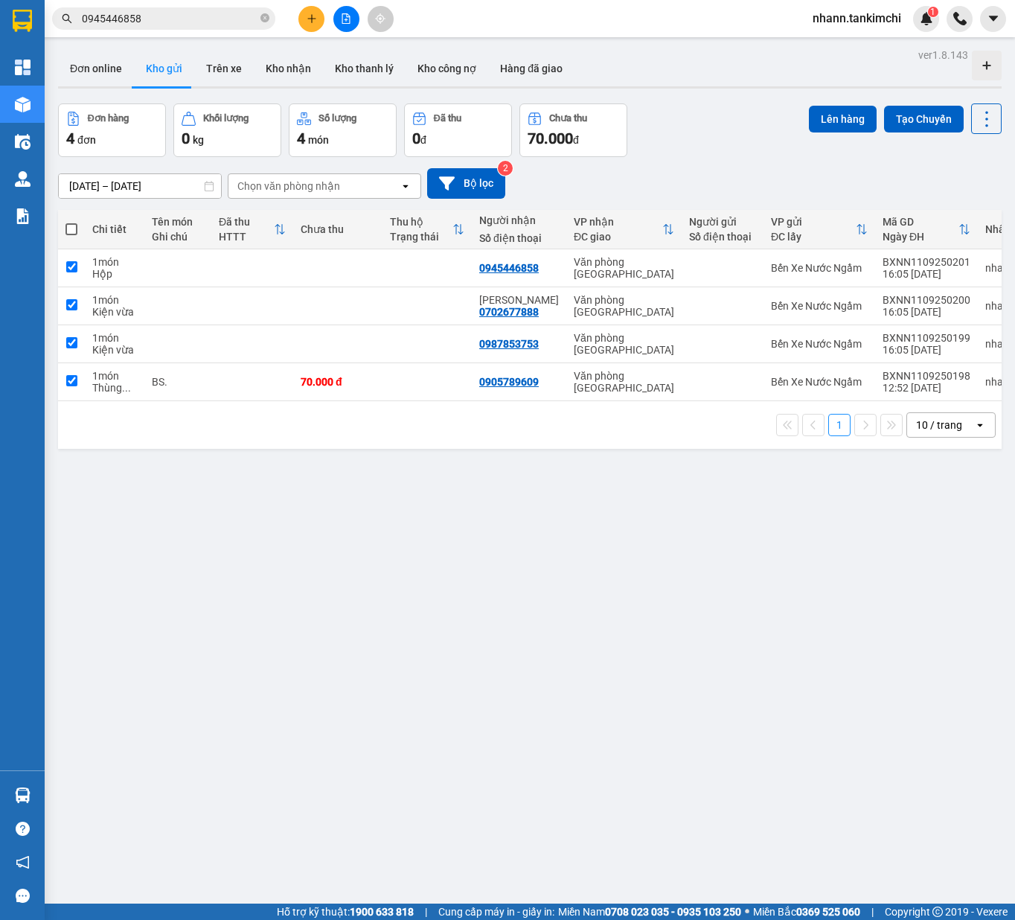
checkbox input "true"
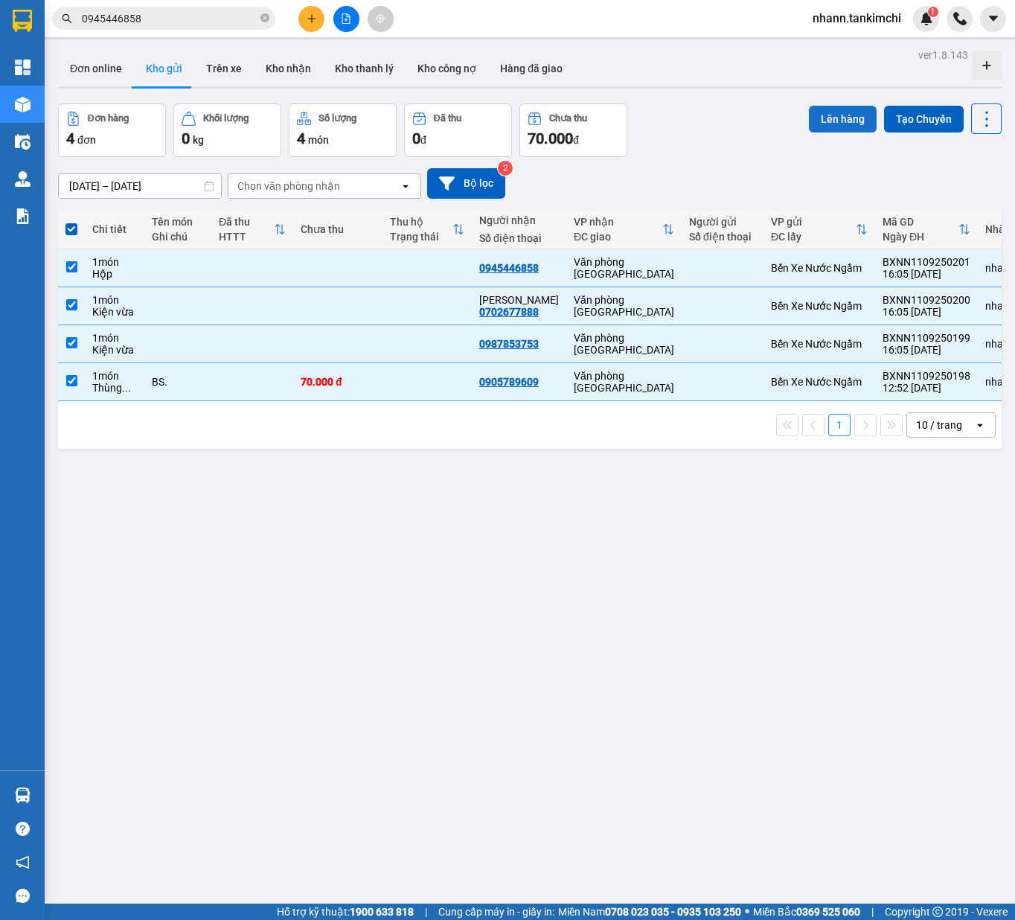
click at [854, 119] on button "Lên hàng" at bounding box center [843, 119] width 68 height 27
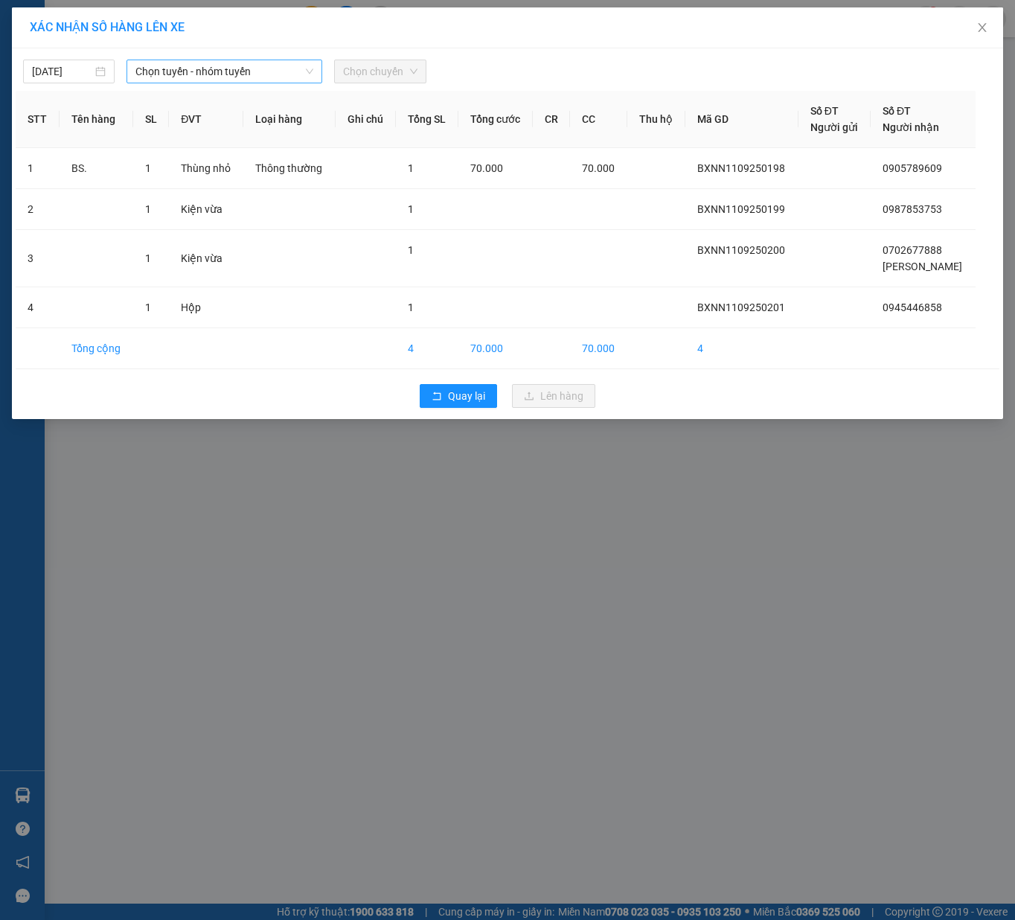
click at [141, 73] on span "Chọn tuyến - nhóm tuyến" at bounding box center [224, 71] width 178 height 22
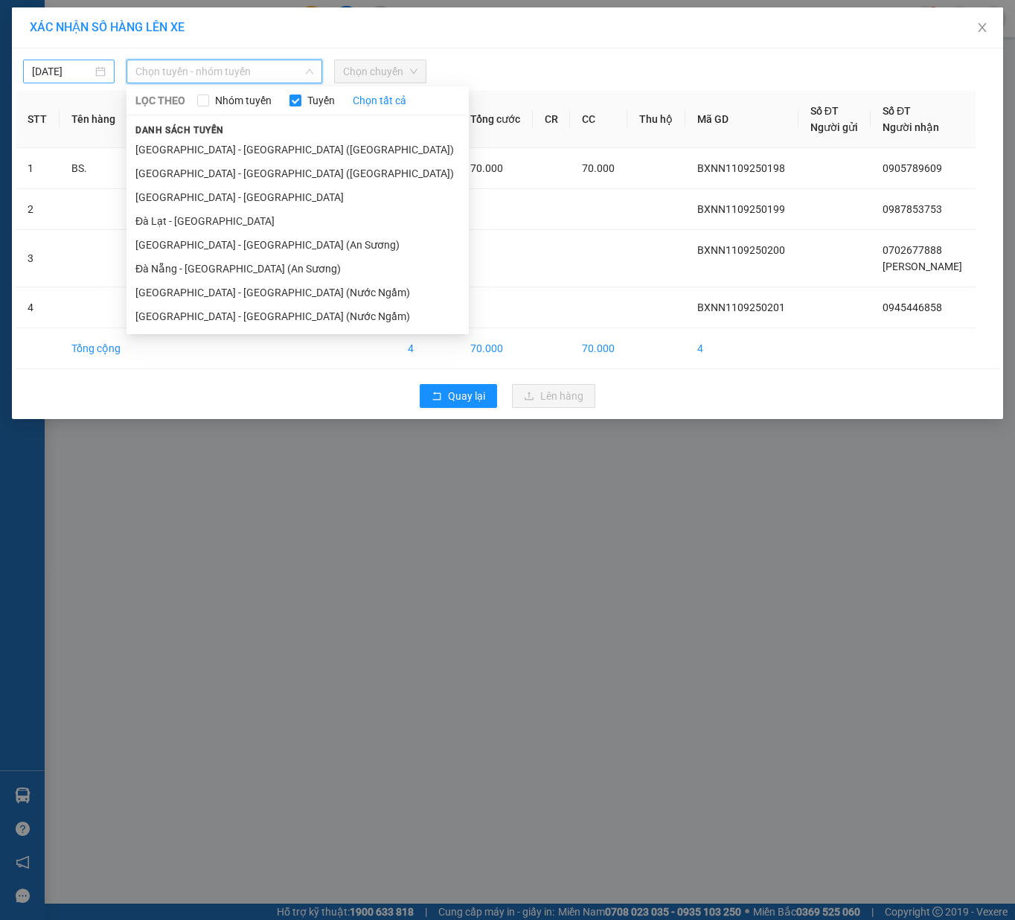
click at [83, 71] on input "11/09/2025" at bounding box center [62, 71] width 60 height 16
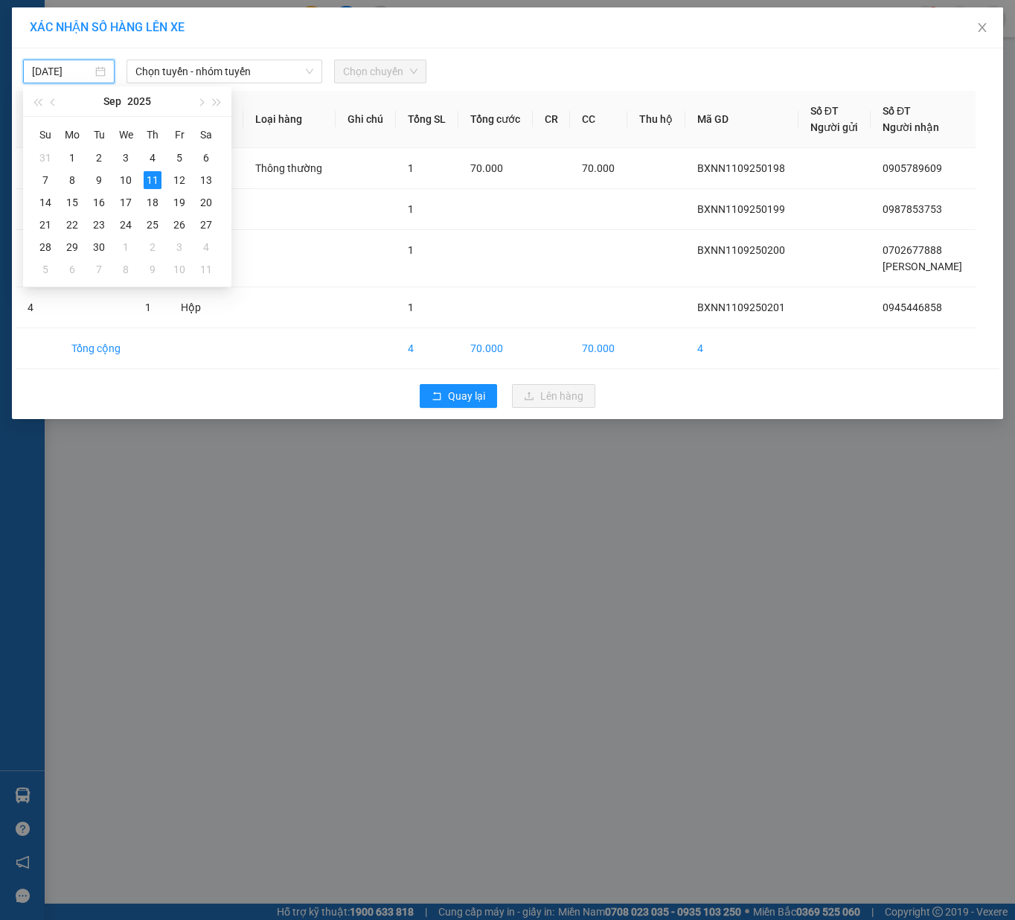
click at [390, 66] on span "Chọn chuyến" at bounding box center [380, 71] width 74 height 22
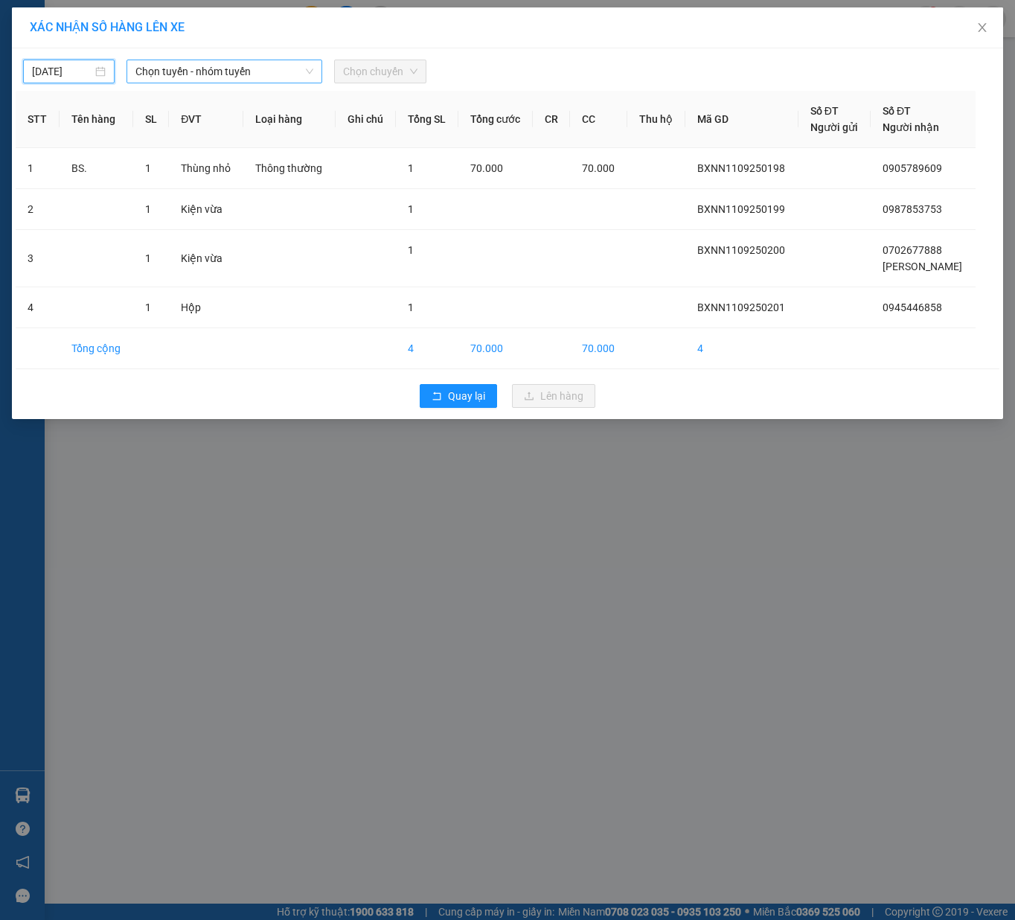
click at [188, 79] on span "Chọn tuyến - nhóm tuyến" at bounding box center [224, 71] width 178 height 22
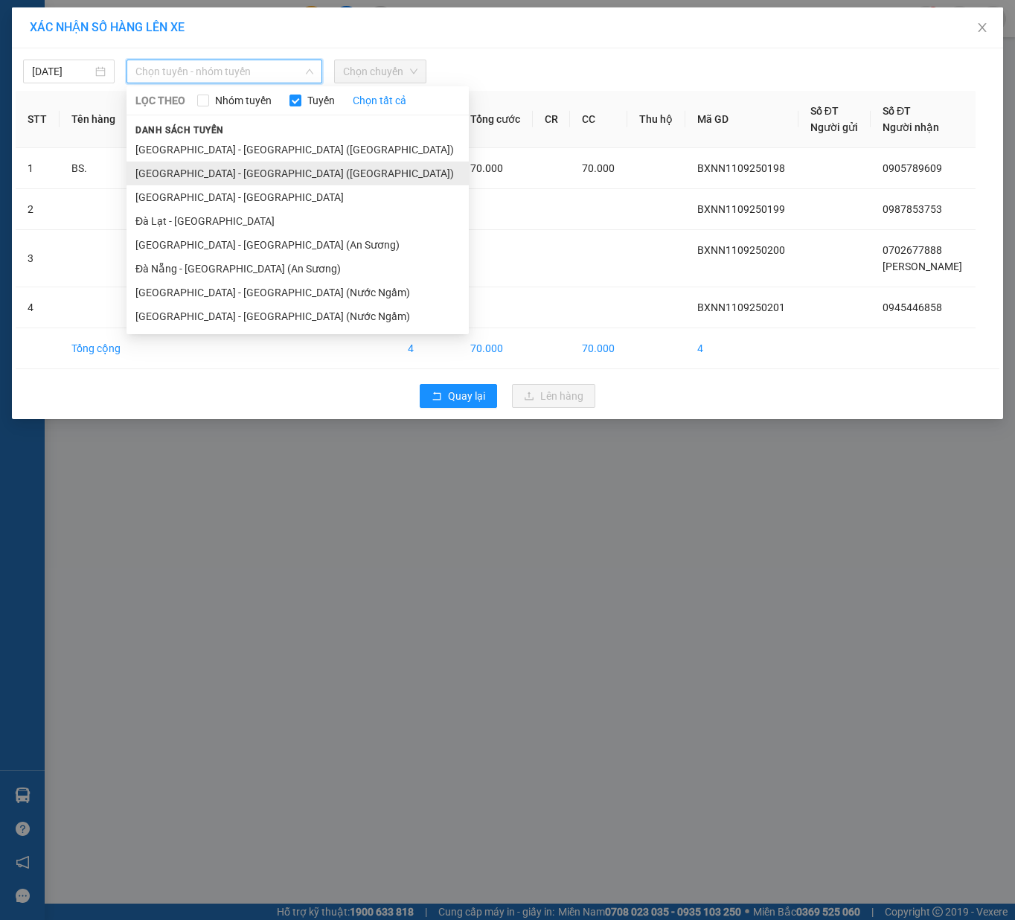
click at [241, 179] on li "Hà Nội - Đà Nẵng (Hàng)" at bounding box center [298, 173] width 342 height 24
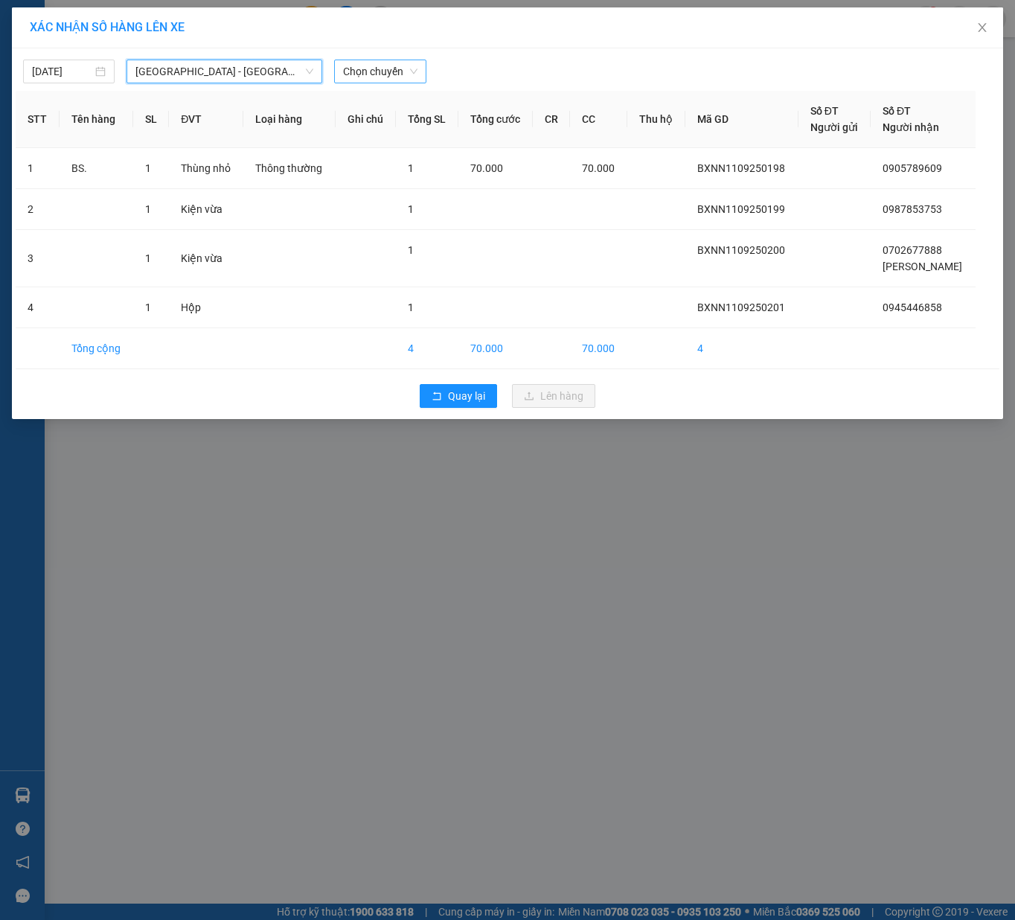
click at [364, 65] on span "Chọn chuyến" at bounding box center [380, 71] width 74 height 22
click at [391, 124] on div "07:00" at bounding box center [401, 125] width 116 height 16
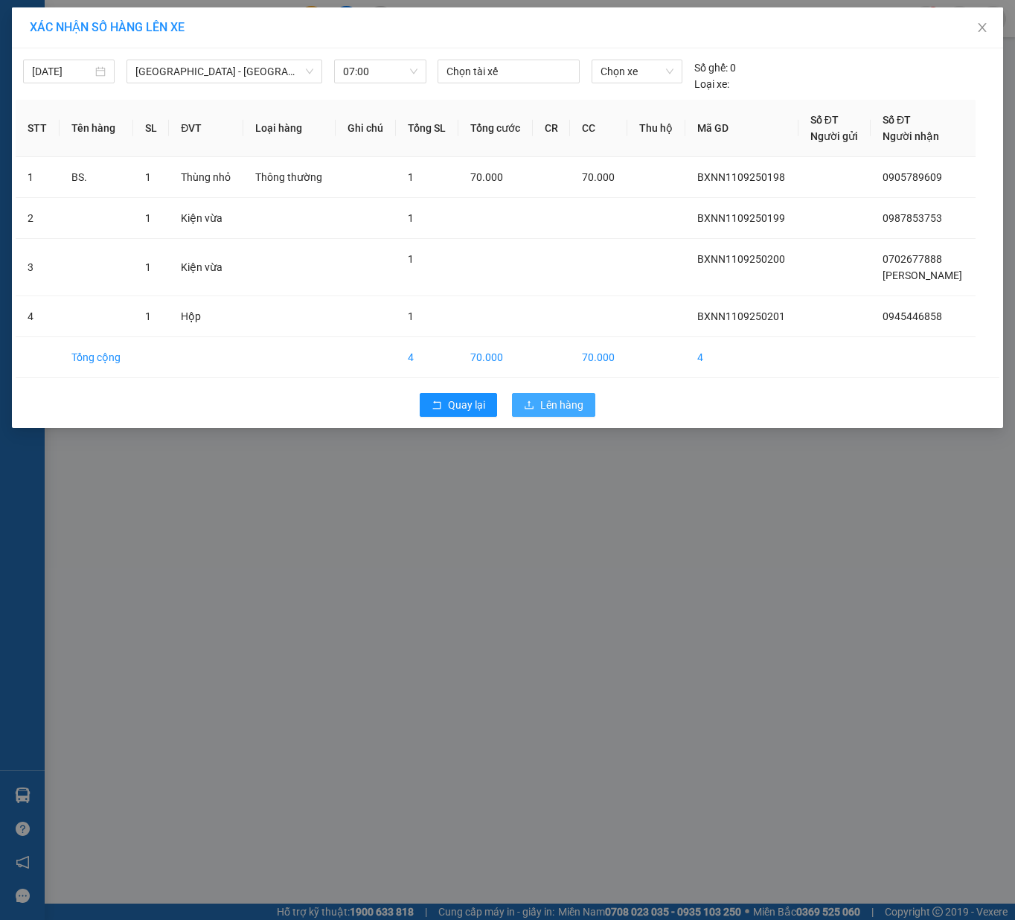
click at [579, 413] on span "Lên hàng" at bounding box center [561, 405] width 43 height 16
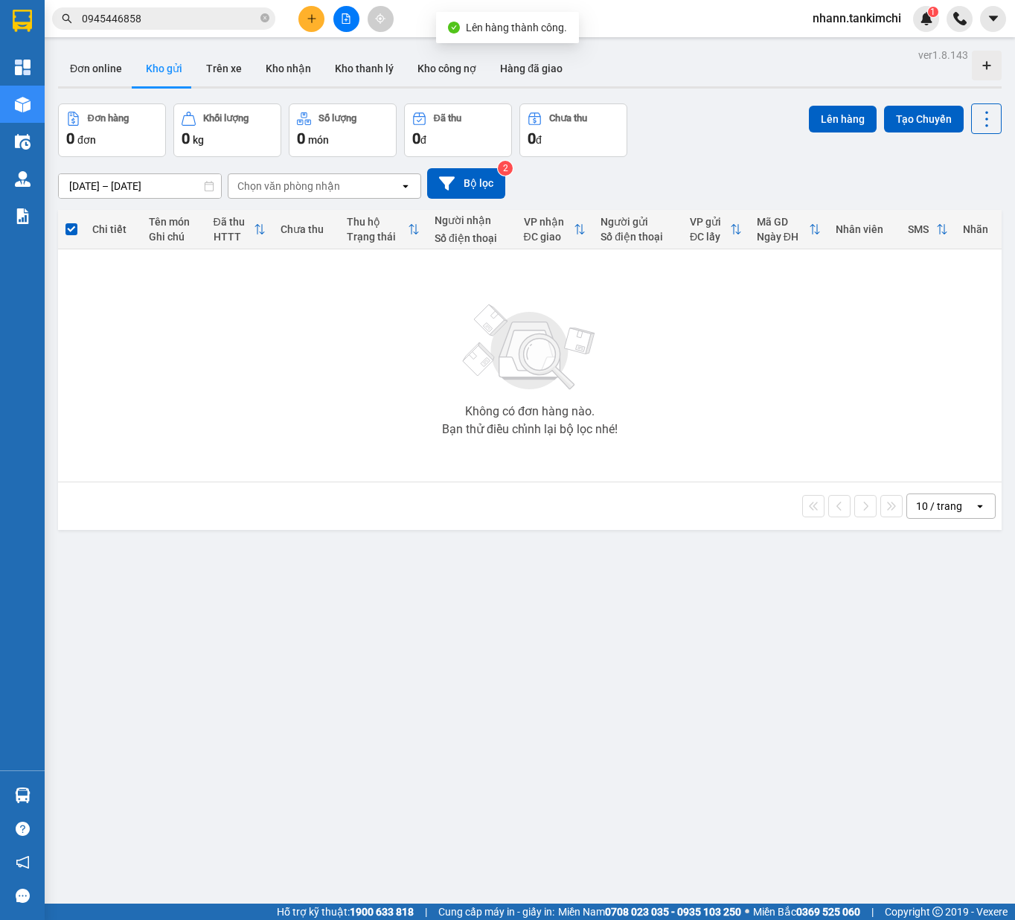
click at [877, 27] on span "nhann.tankimchi" at bounding box center [857, 18] width 112 height 19
click at [841, 51] on span "Đăng xuất" at bounding box center [862, 45] width 86 height 16
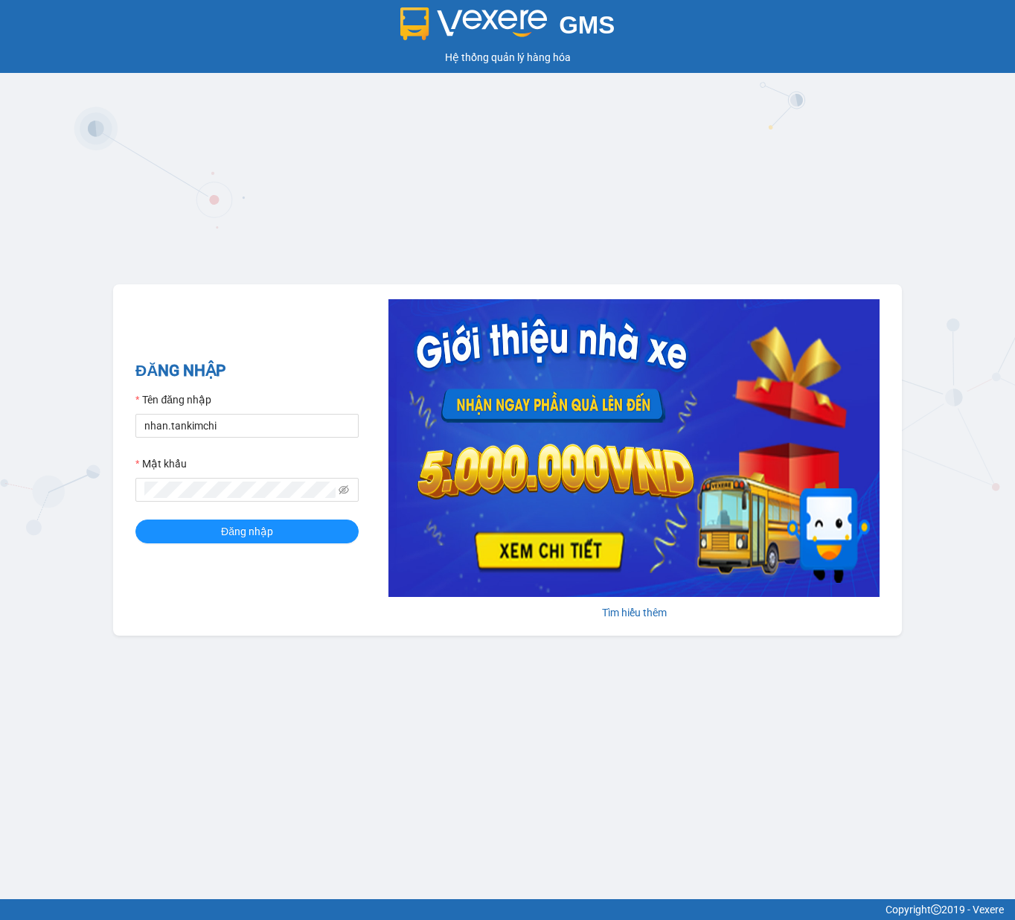
type input "nhan.tankimchi"
click at [286, 527] on button "Đăng nhập" at bounding box center [246, 531] width 223 height 24
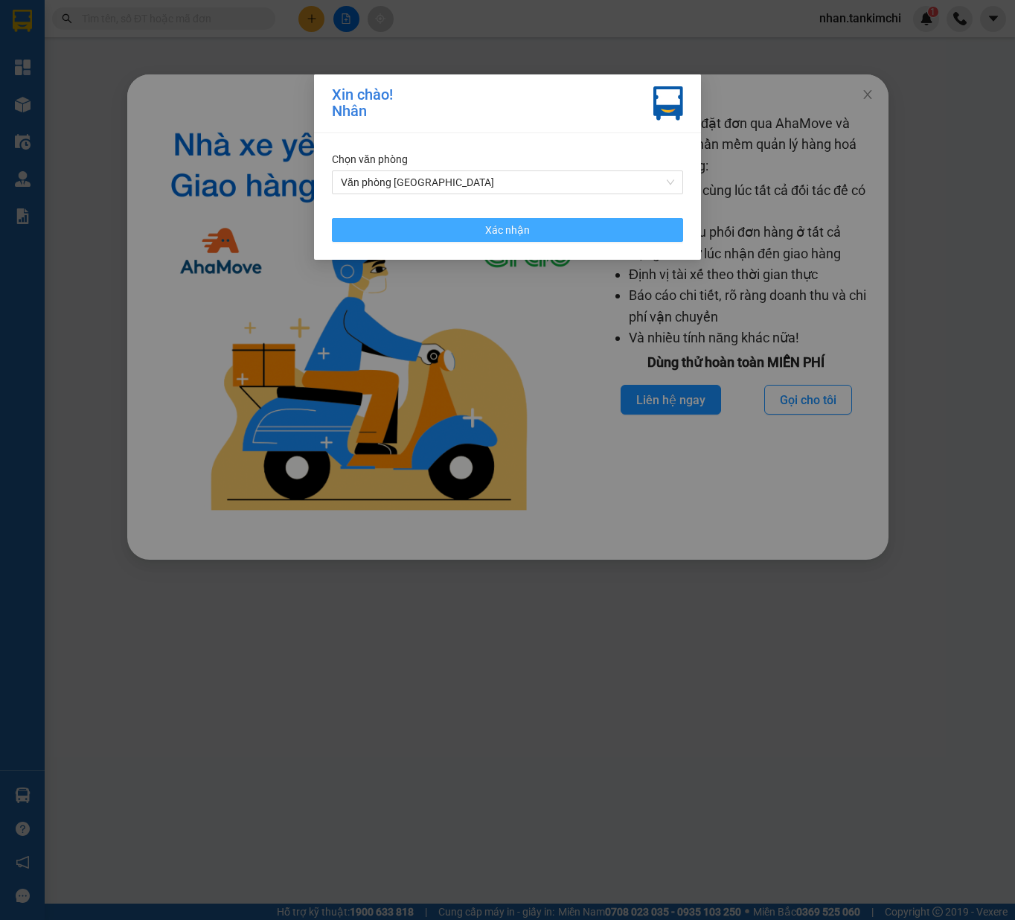
click at [531, 239] on button "Xác nhận" at bounding box center [507, 230] width 351 height 24
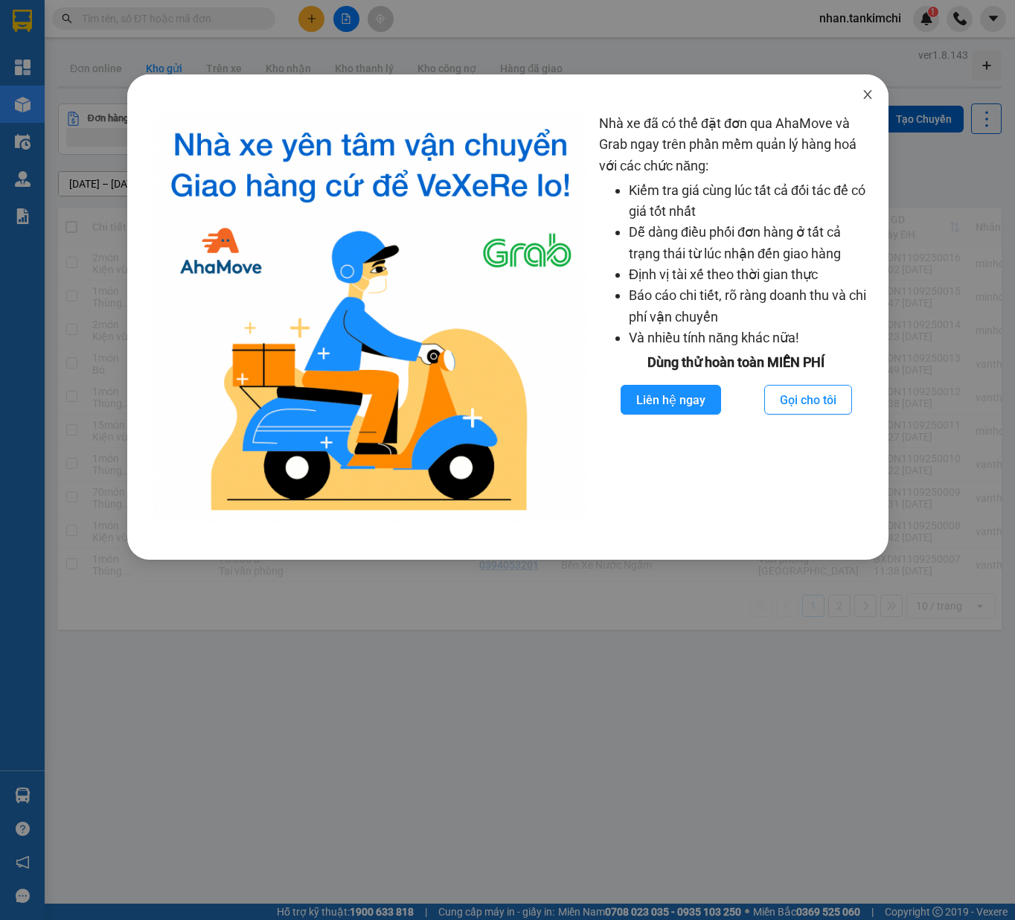
click at [858, 100] on span "Close" at bounding box center [868, 95] width 42 height 42
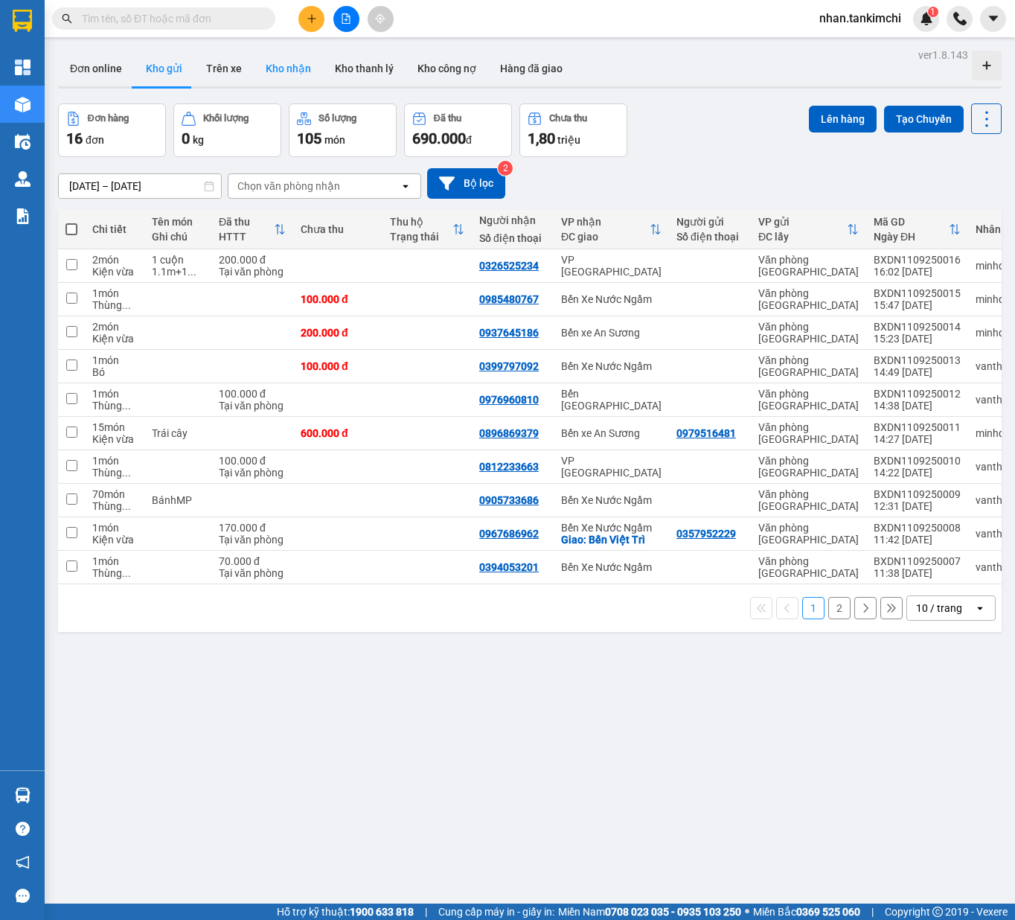
click at [265, 76] on button "Kho nhận" at bounding box center [288, 69] width 69 height 36
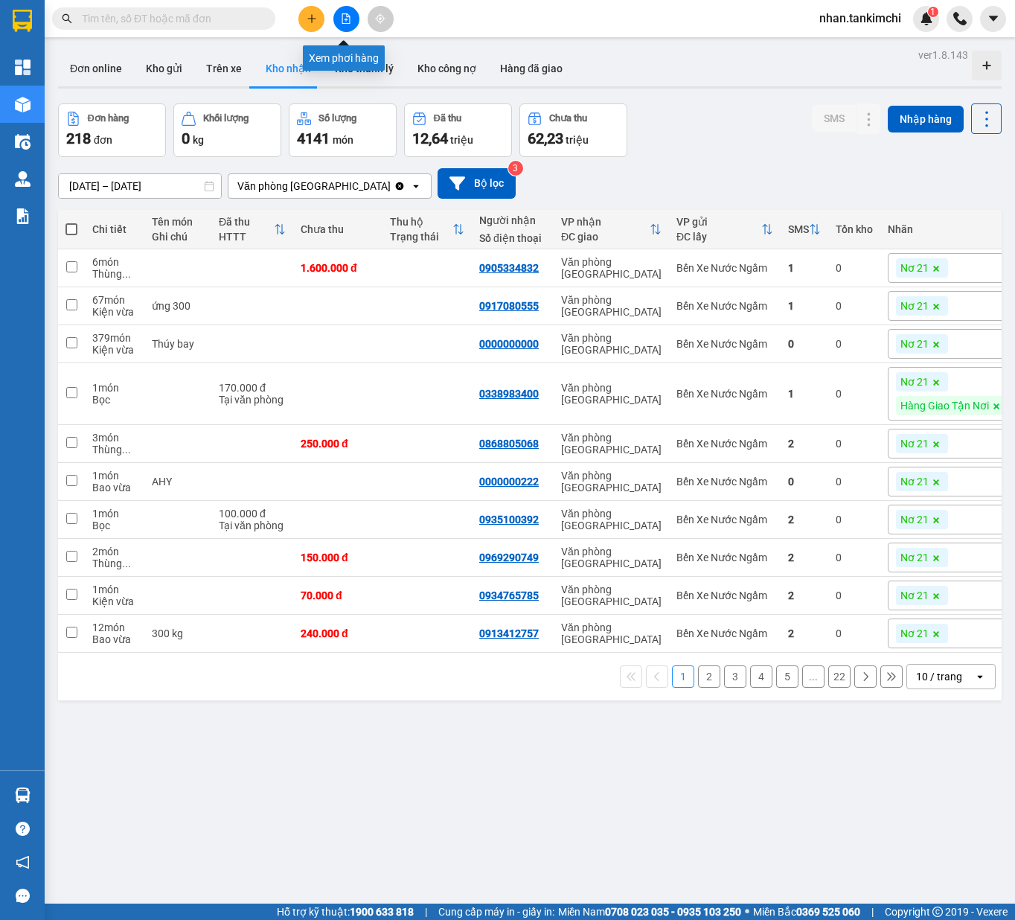
click at [346, 22] on button at bounding box center [346, 19] width 26 height 26
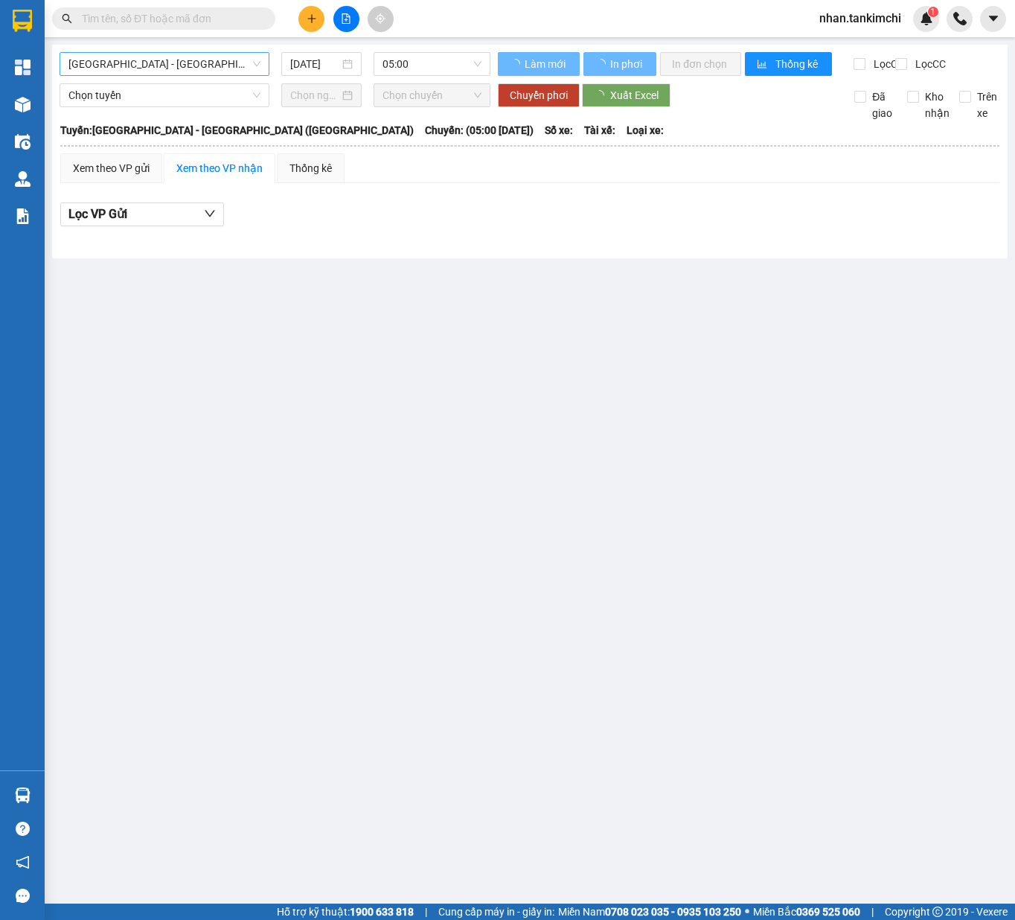
drag, startPoint x: 346, startPoint y: 22, endPoint x: 173, endPoint y: 66, distance: 178.9
click at [173, 66] on span "Đà Nẵng - Hà Nội (Hàng)" at bounding box center [164, 64] width 192 height 22
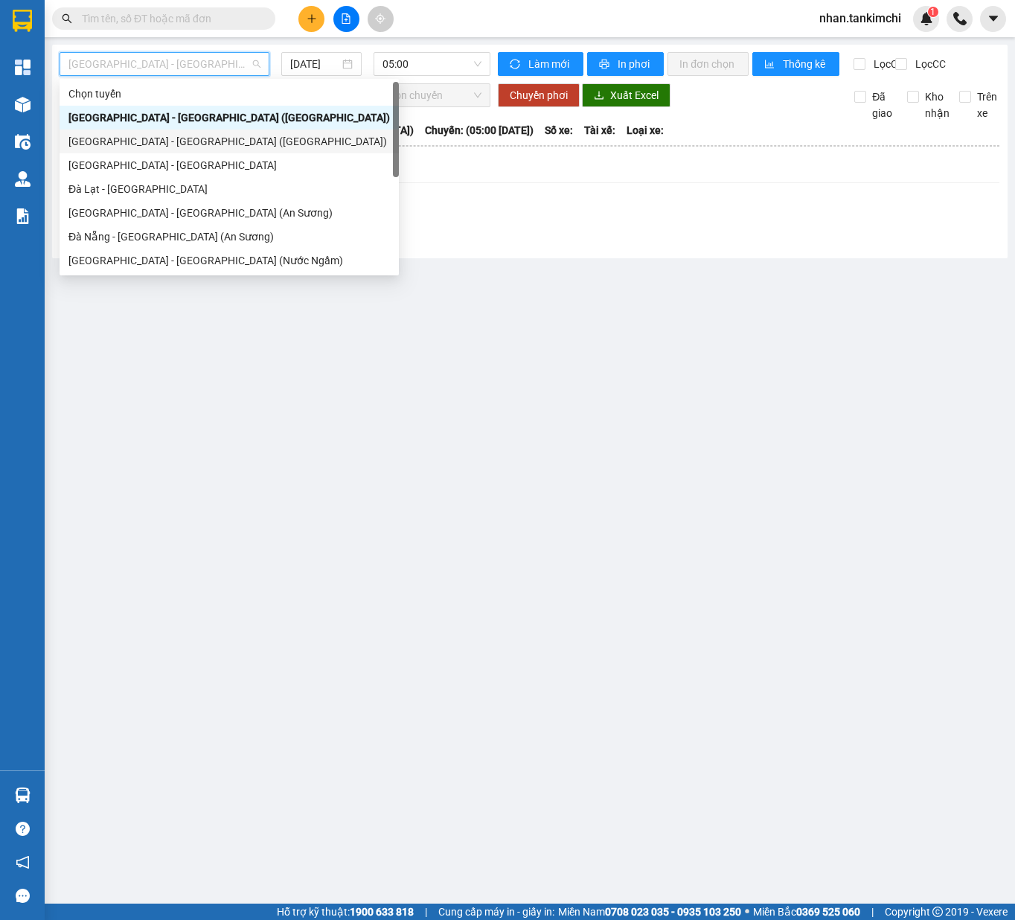
click at [162, 146] on div "Hà Nội - Đà Nẵng (Hàng)" at bounding box center [228, 141] width 321 height 16
type input "11/09/2025"
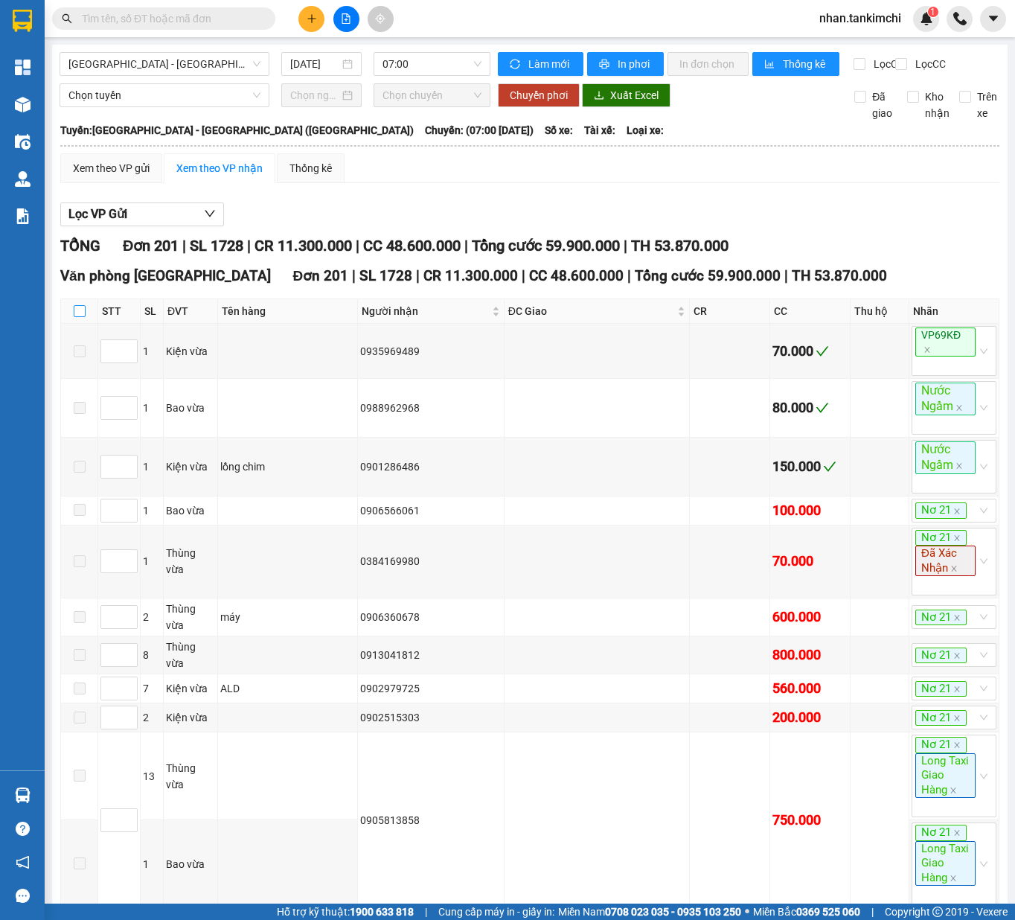
click at [82, 317] on input "checkbox" at bounding box center [80, 311] width 12 height 12
checkbox input "true"
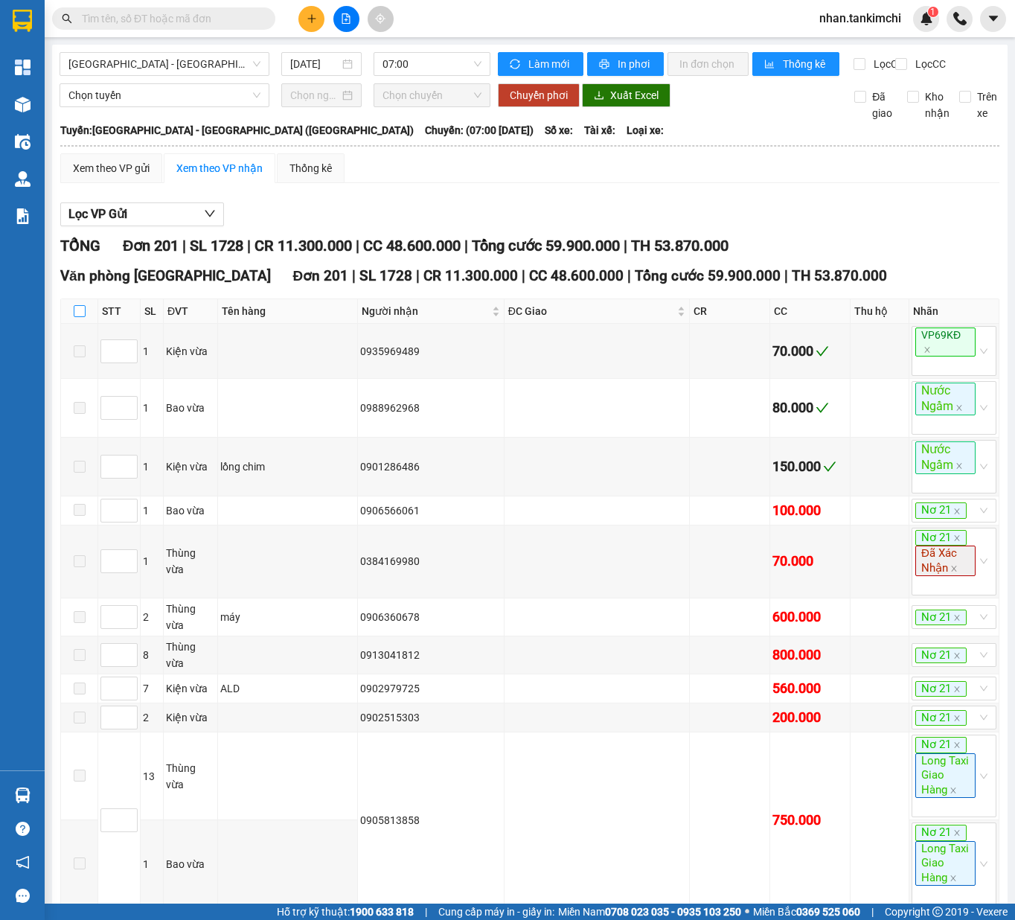
checkbox input "true"
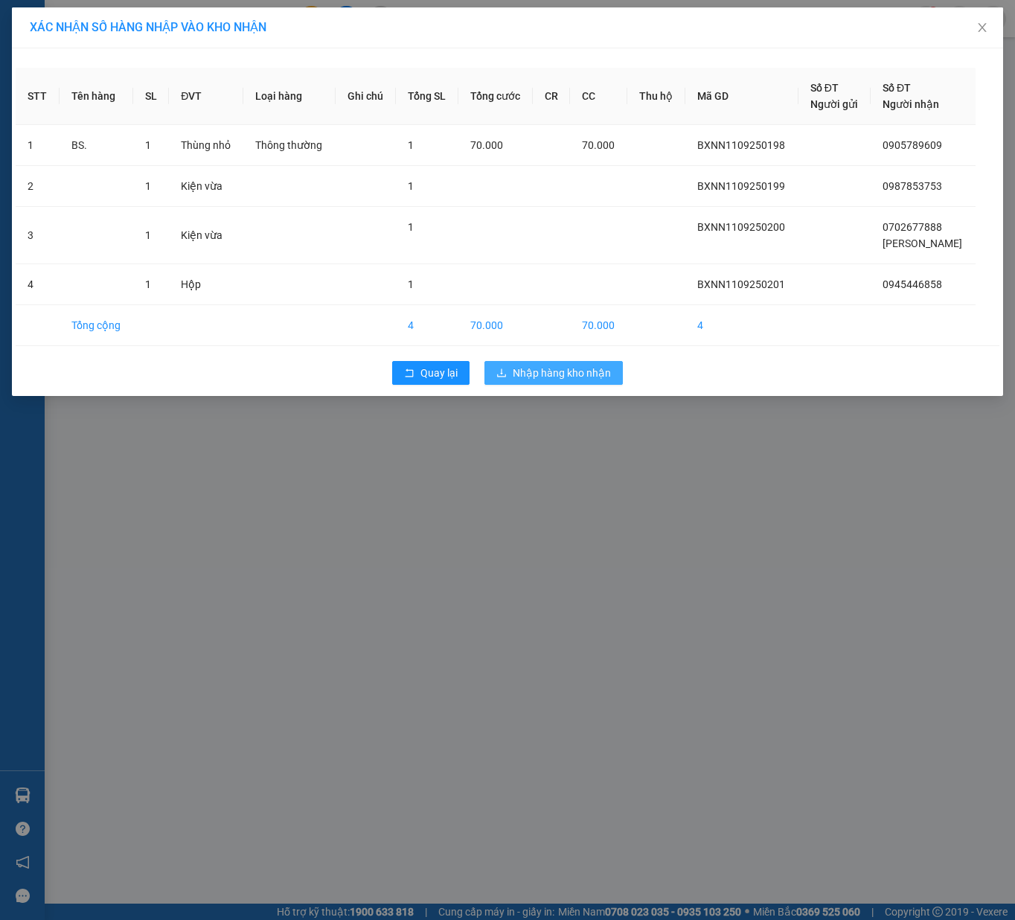
click at [596, 381] on span "Nhập hàng kho nhận" at bounding box center [562, 373] width 98 height 16
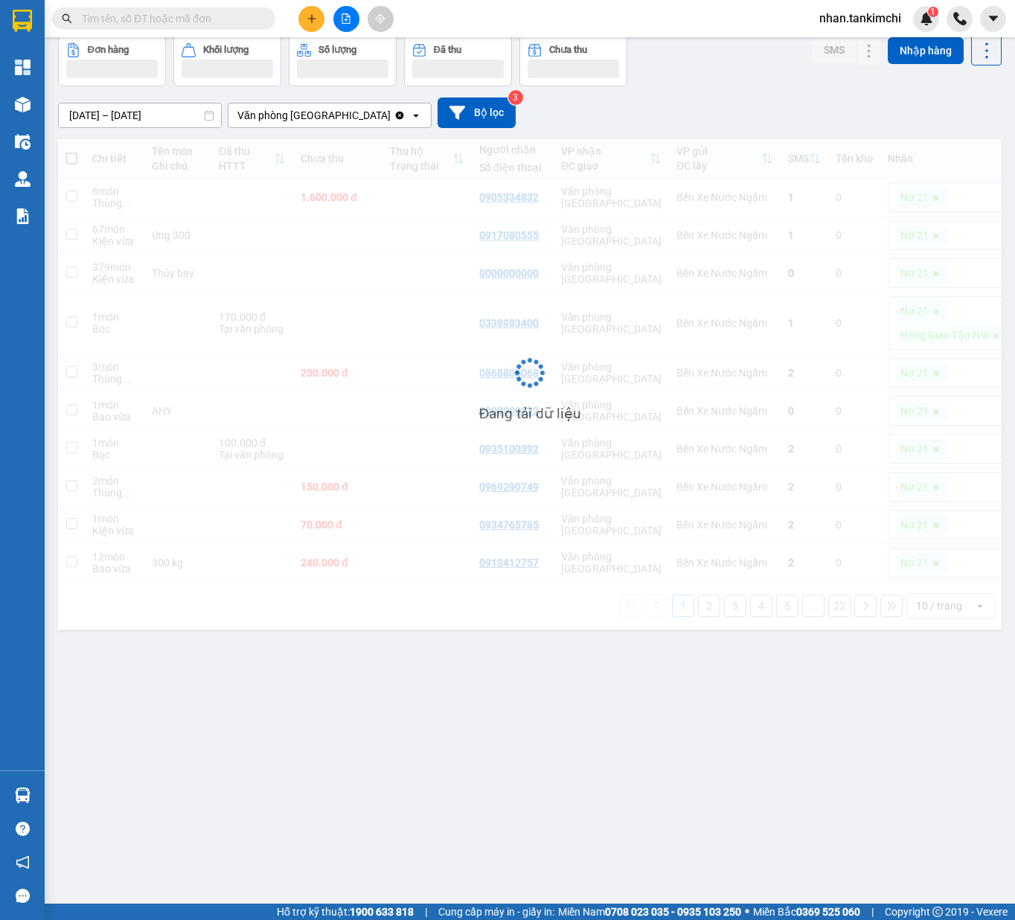
scroll to position [68, 0]
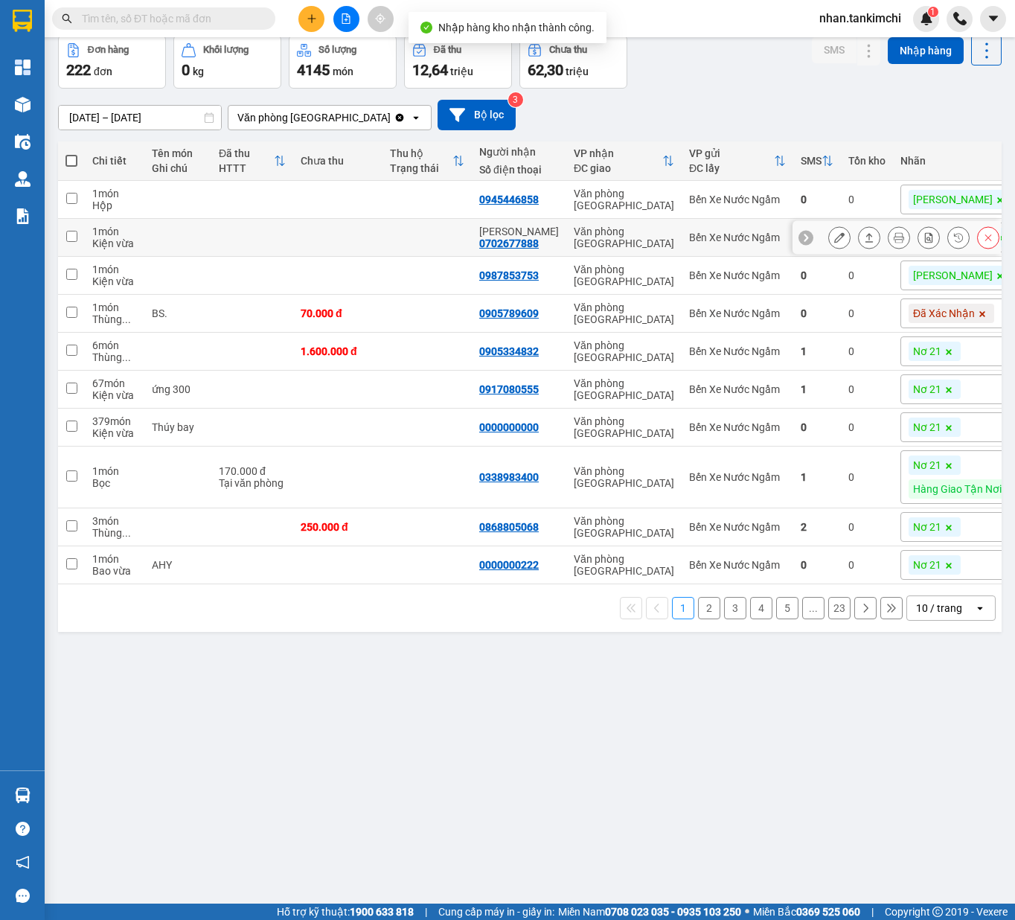
click at [808, 247] on div at bounding box center [897, 237] width 208 height 33
click at [793, 245] on div at bounding box center [897, 237] width 208 height 33
click at [990, 129] on div "09/09/2025 – 11/09/2025 Press the down arrow key to interact with the calendar …" at bounding box center [530, 115] width 944 height 31
click at [717, 248] on td "Bến Xe Nước Ngầm" at bounding box center [738, 238] width 112 height 38
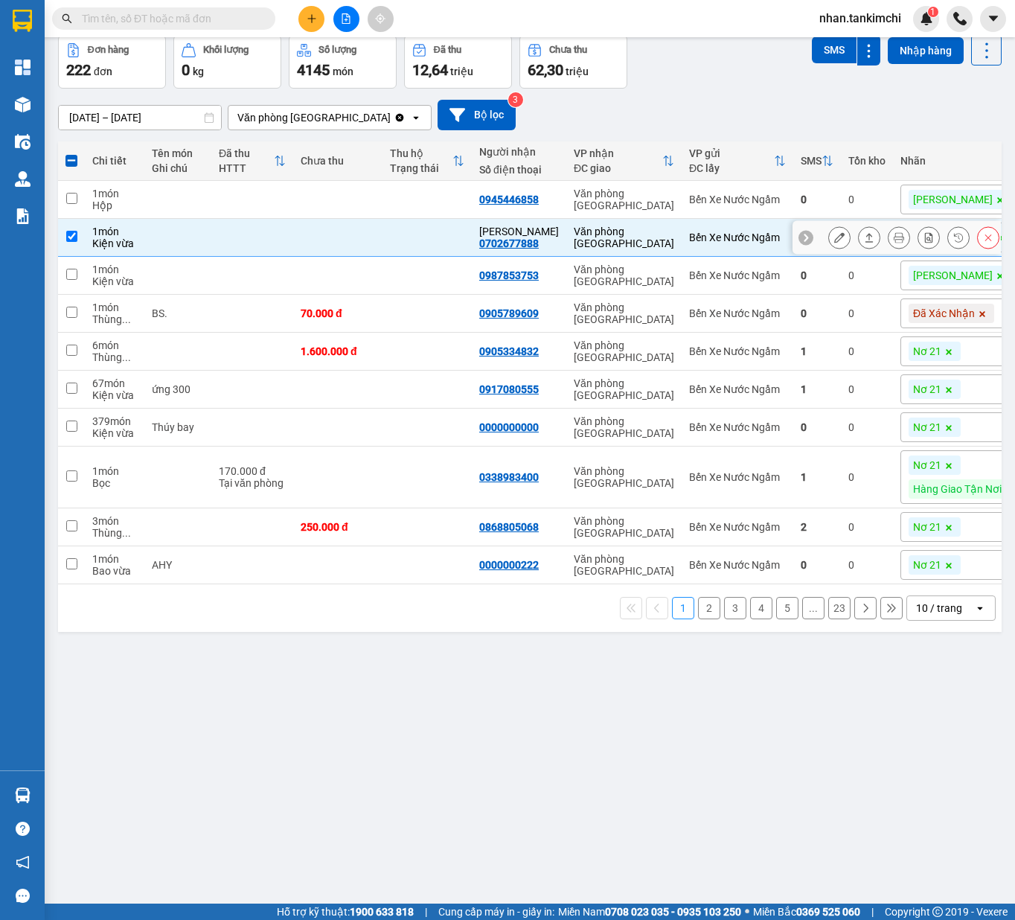
click at [691, 255] on td "Bến Xe Nước Ngầm" at bounding box center [738, 238] width 112 height 38
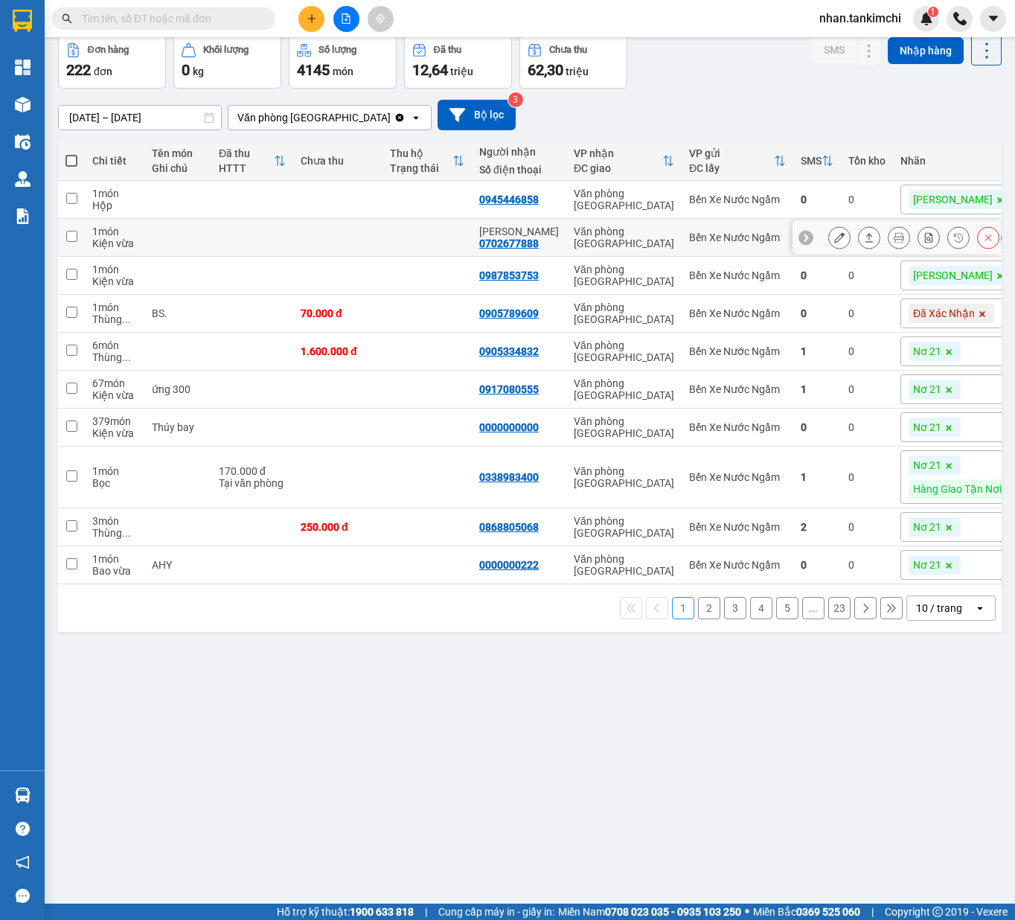
click at [683, 250] on td "Bến Xe Nước Ngầm" at bounding box center [738, 238] width 112 height 38
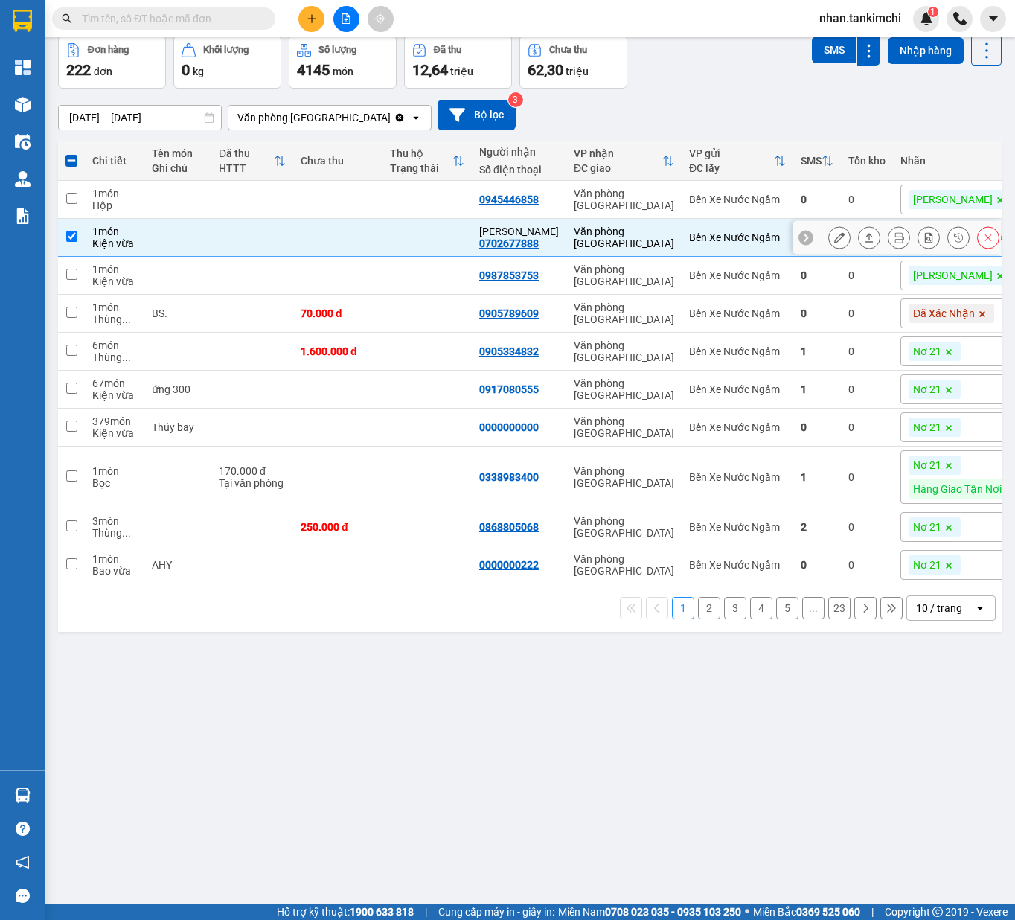
click at [691, 254] on td "Bến Xe Nước Ngầm" at bounding box center [738, 238] width 112 height 38
checkbox input "false"
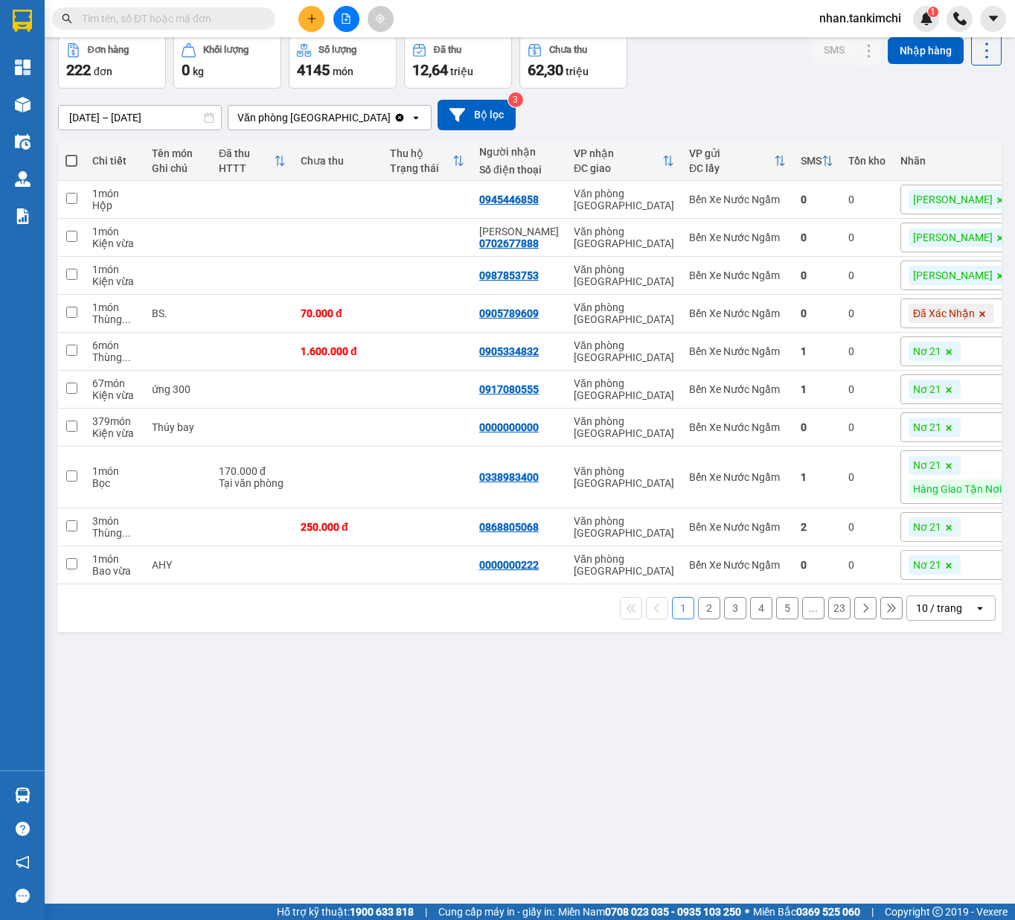
click at [942, 615] on div "10 / trang" at bounding box center [939, 608] width 46 height 15
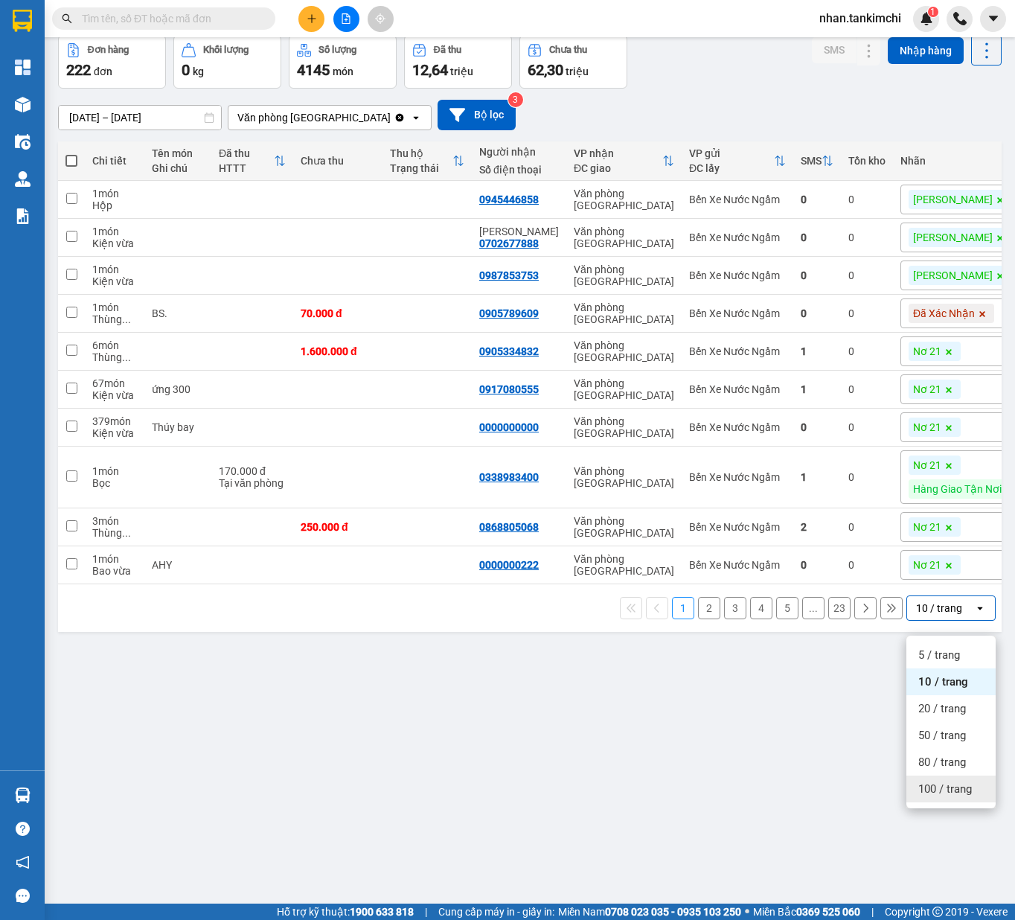
click at [942, 792] on span "100 / trang" at bounding box center [945, 788] width 54 height 15
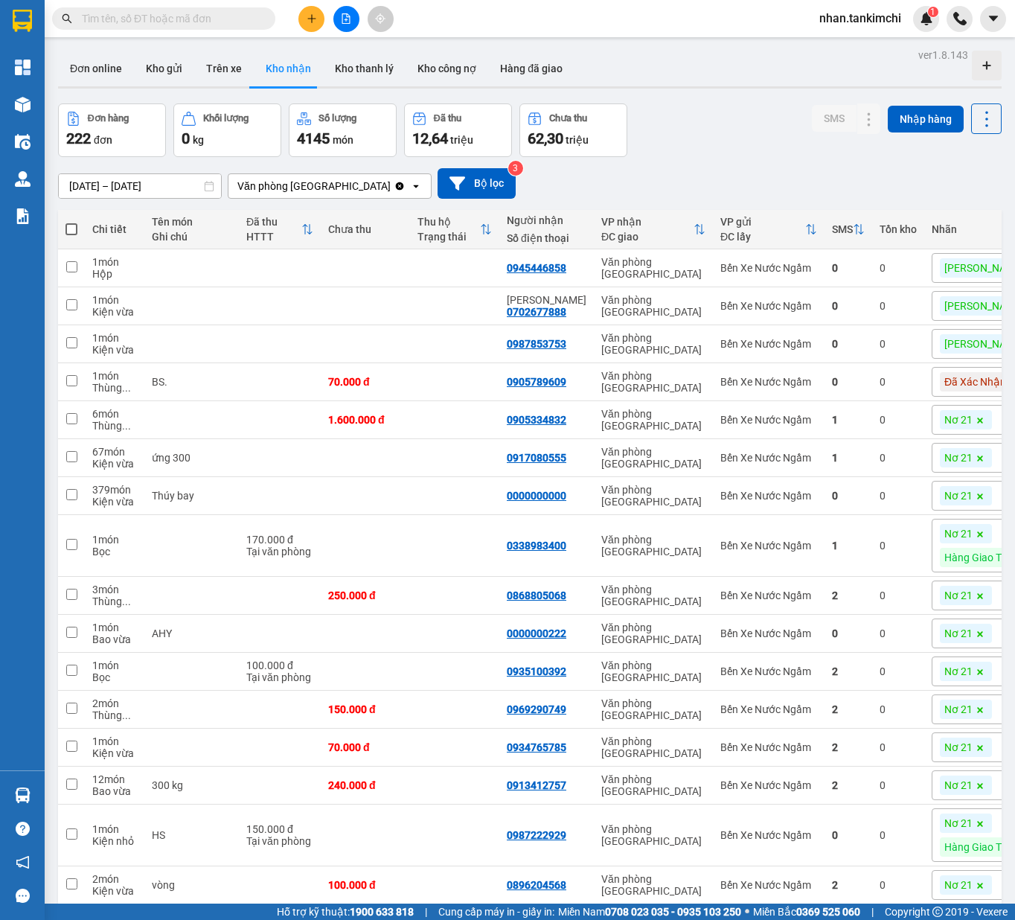
scroll to position [0, 0]
click at [164, 180] on input "09/09/2025 – 11/09/2025" at bounding box center [140, 186] width 162 height 24
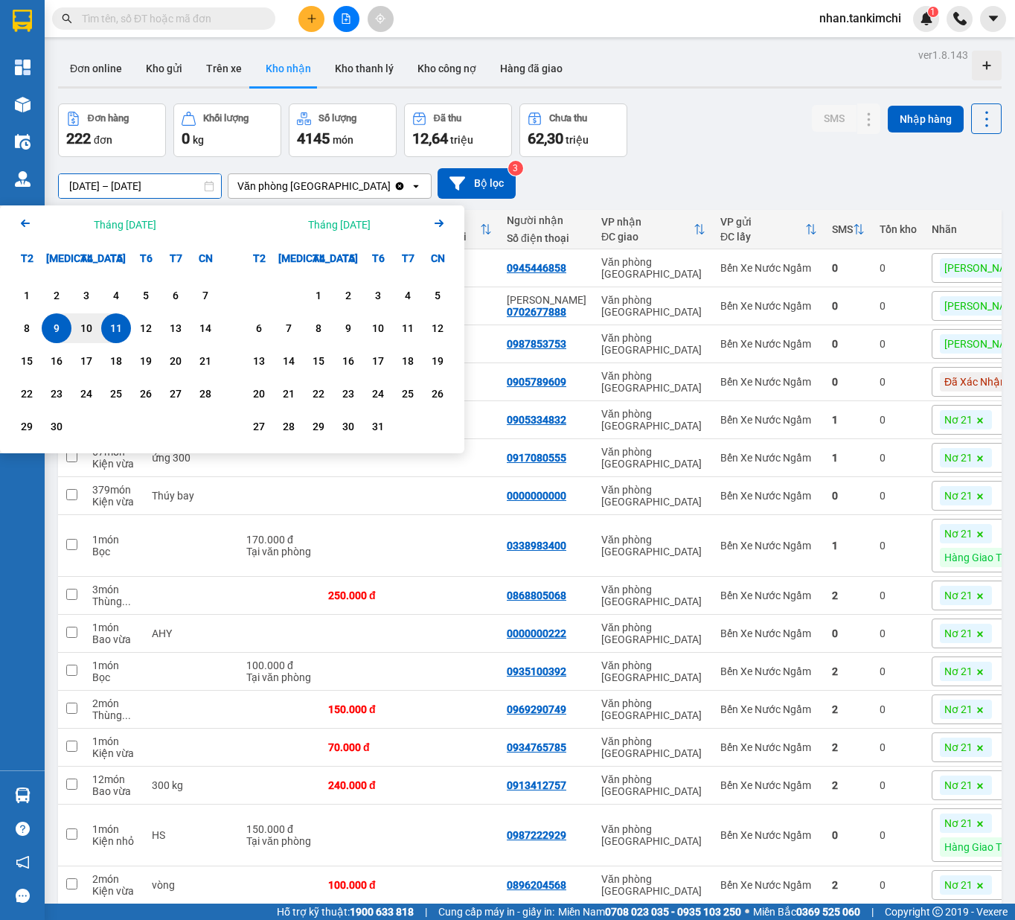
click at [107, 325] on div "11" at bounding box center [116, 328] width 21 height 18
type input "11/09/2025 – 11/09/2025"
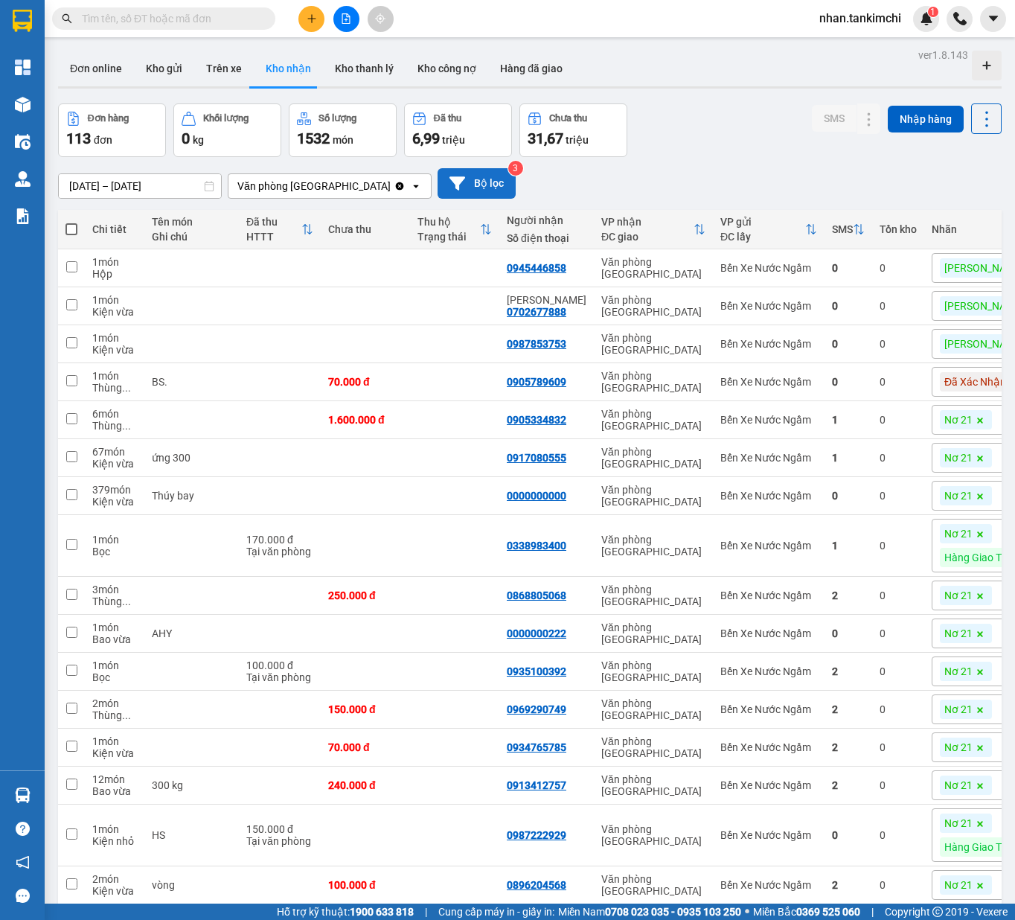
click at [480, 191] on button "Bộ lọc" at bounding box center [477, 183] width 78 height 31
type input "11/09/2025"
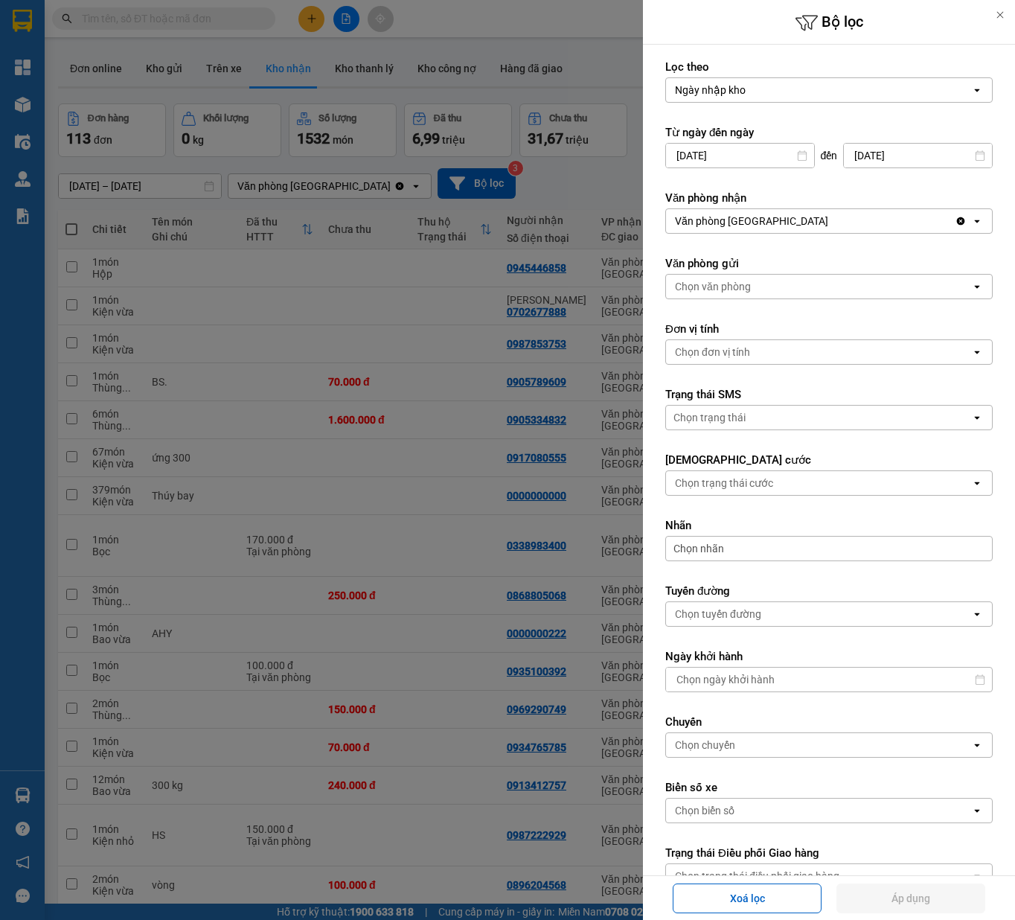
click at [762, 411] on div "Chọn trạng thái" at bounding box center [818, 418] width 305 height 24
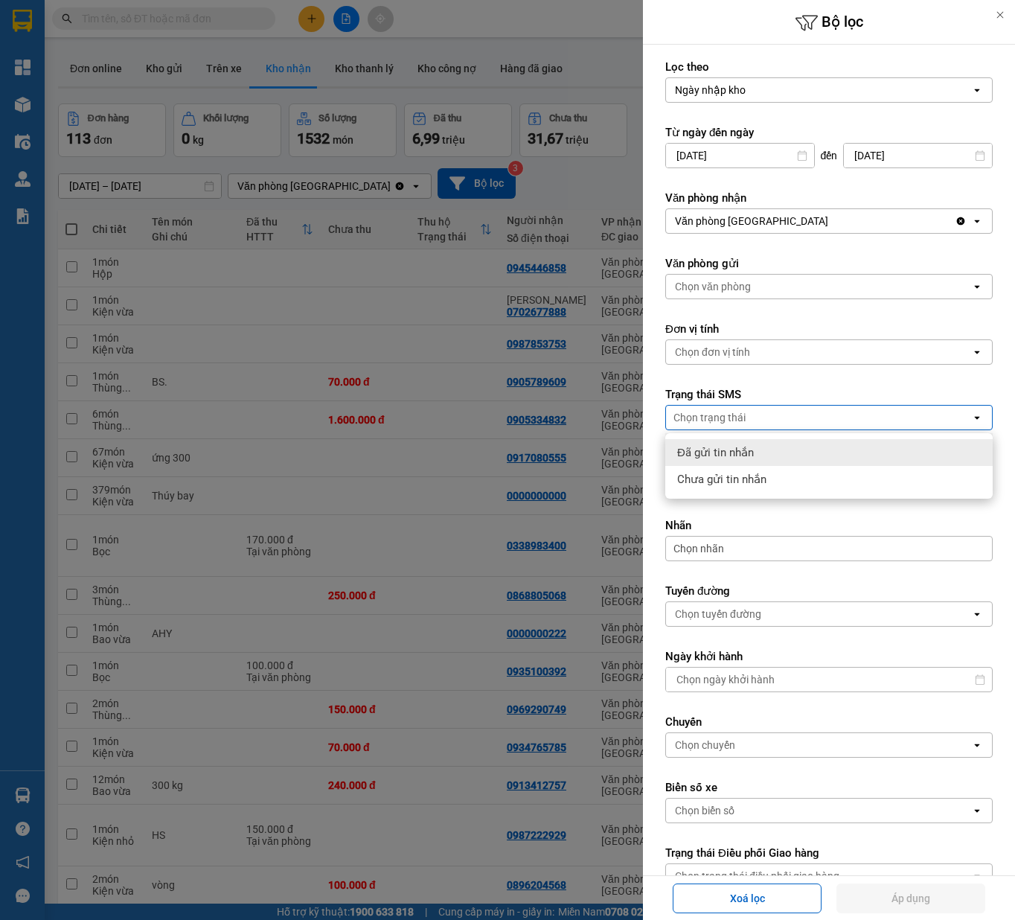
click at [761, 474] on span "Chưa gửi tin nhắn" at bounding box center [721, 479] width 89 height 15
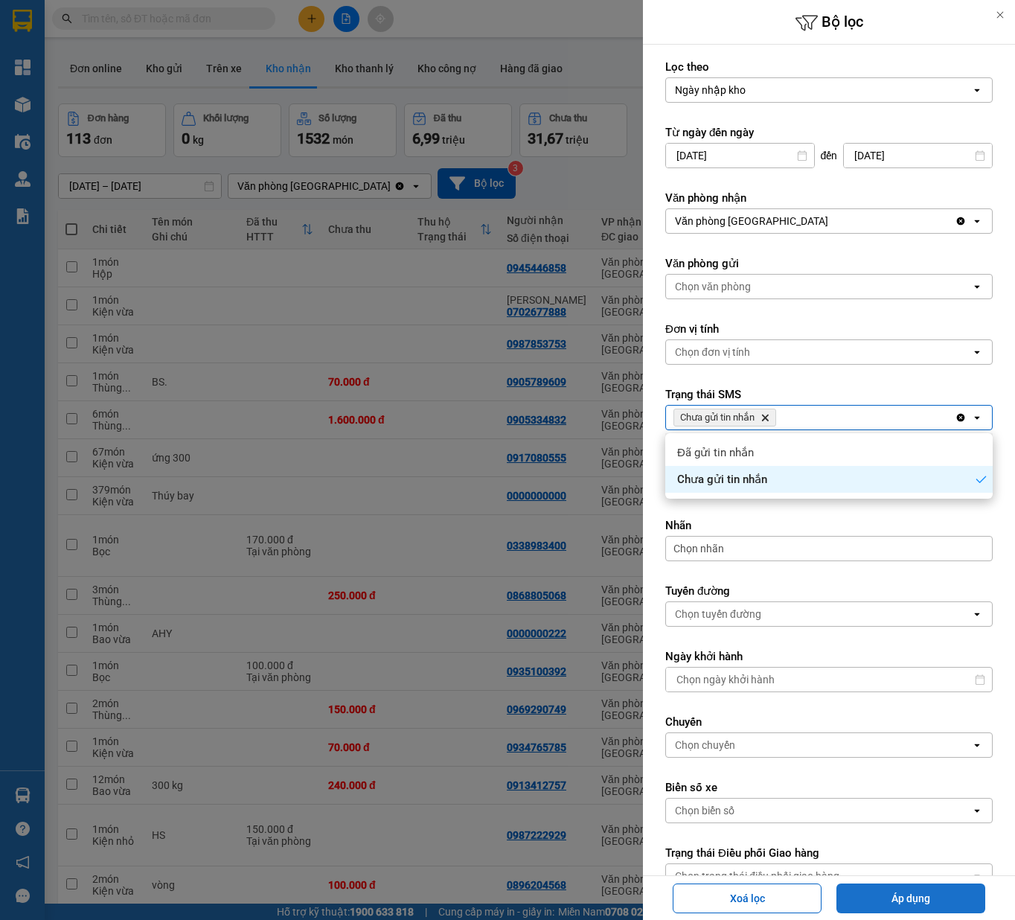
click at [880, 906] on button "Áp dụng" at bounding box center [910, 898] width 149 height 30
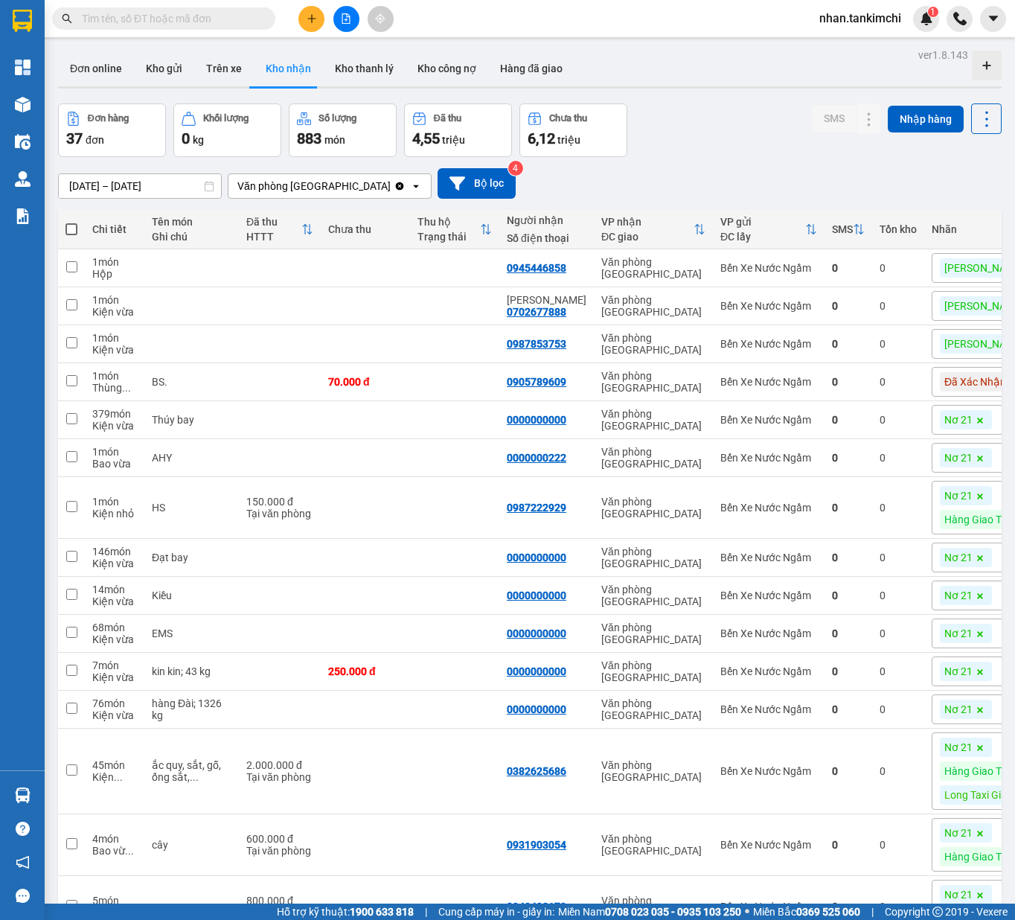
click at [72, 230] on span at bounding box center [71, 229] width 12 height 12
click at [71, 222] on input "checkbox" at bounding box center [71, 222] width 0 height 0
checkbox input "true"
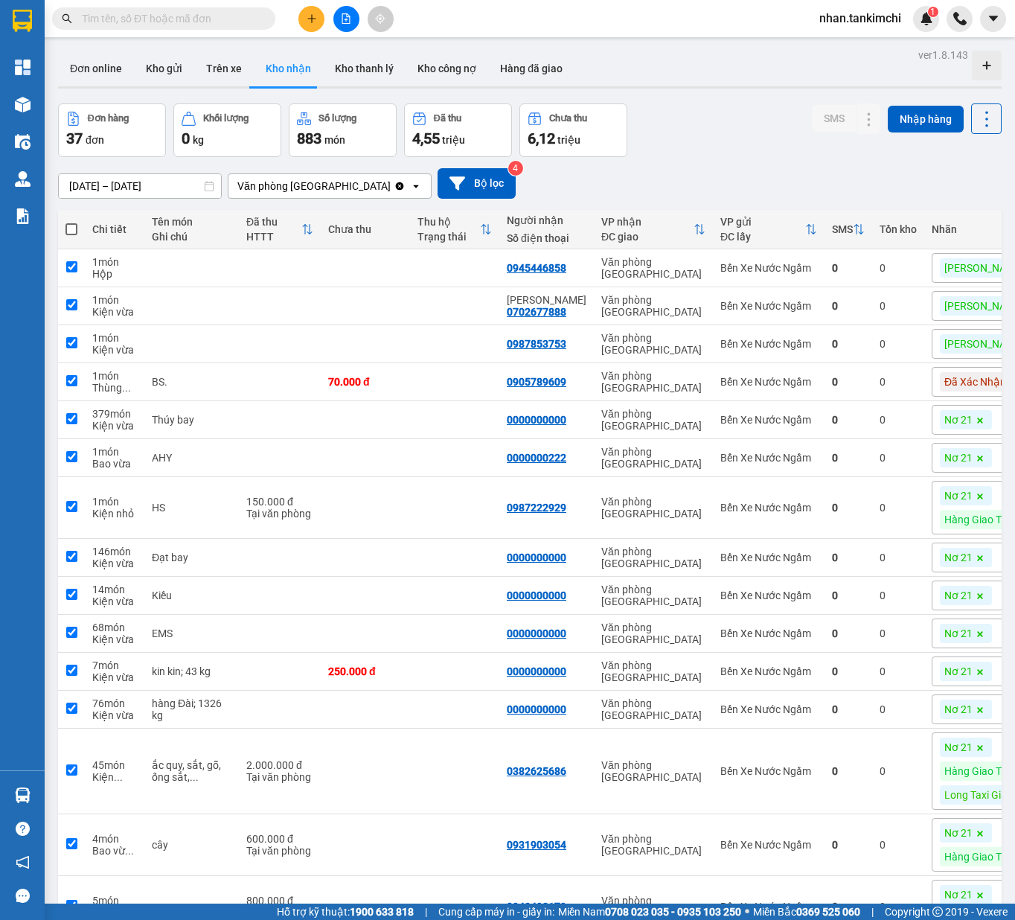
checkbox input "true"
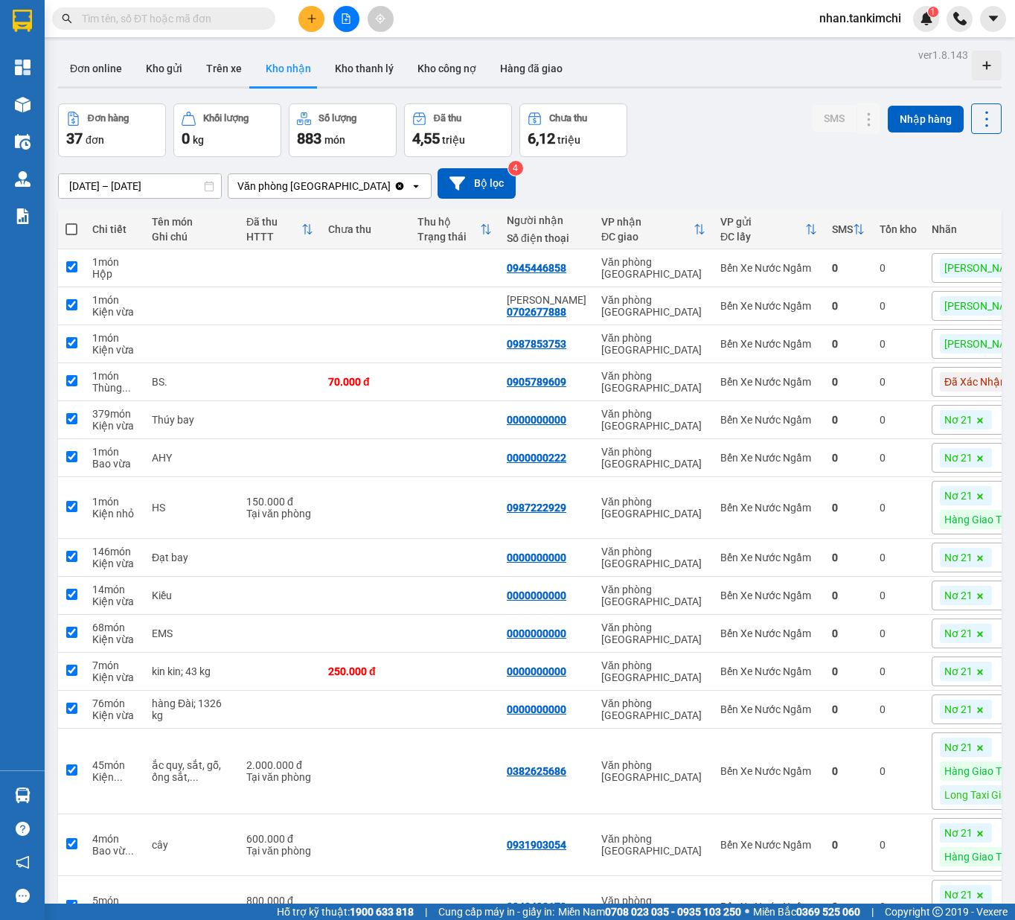
checkbox input "true"
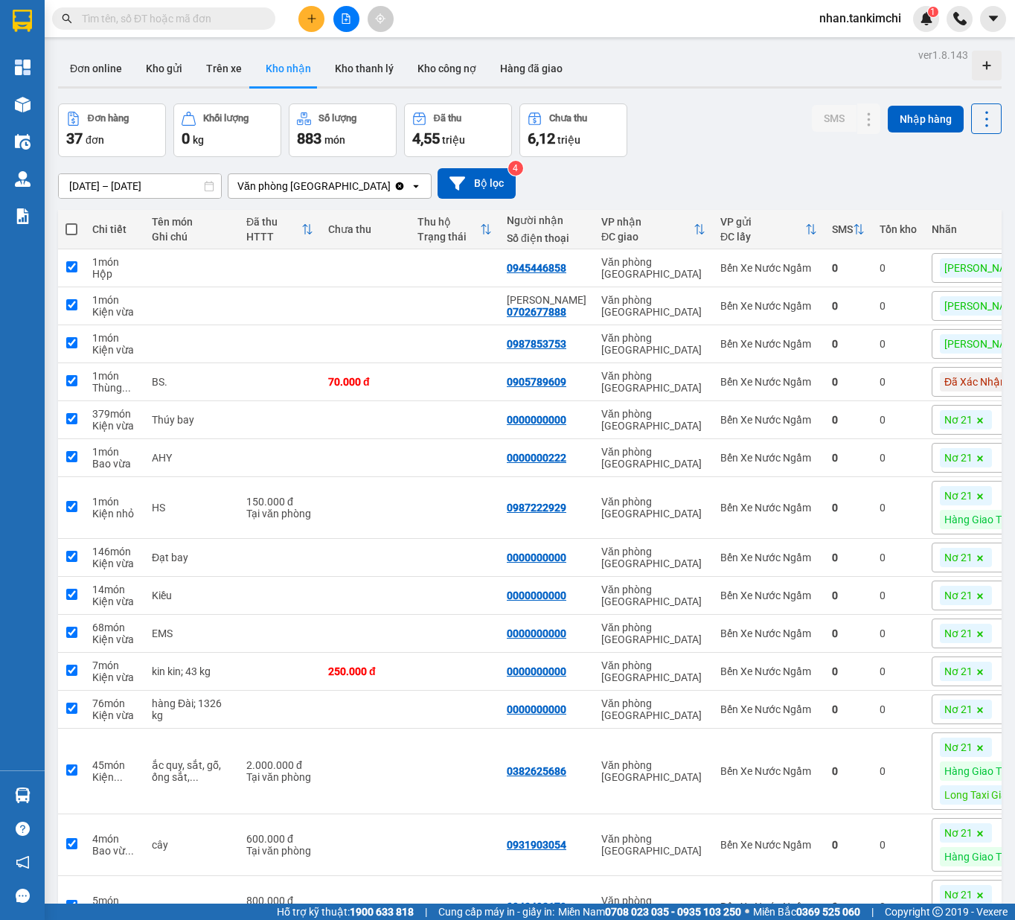
checkbox input "true"
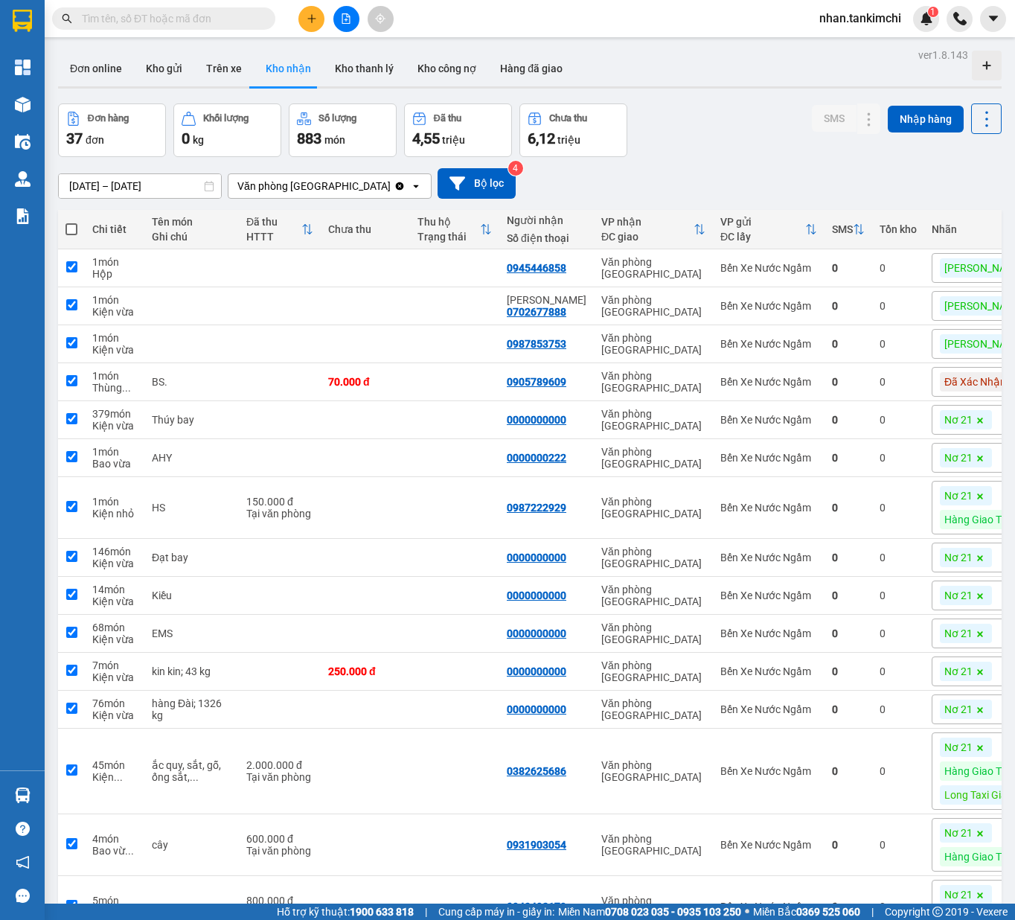
checkbox input "true"
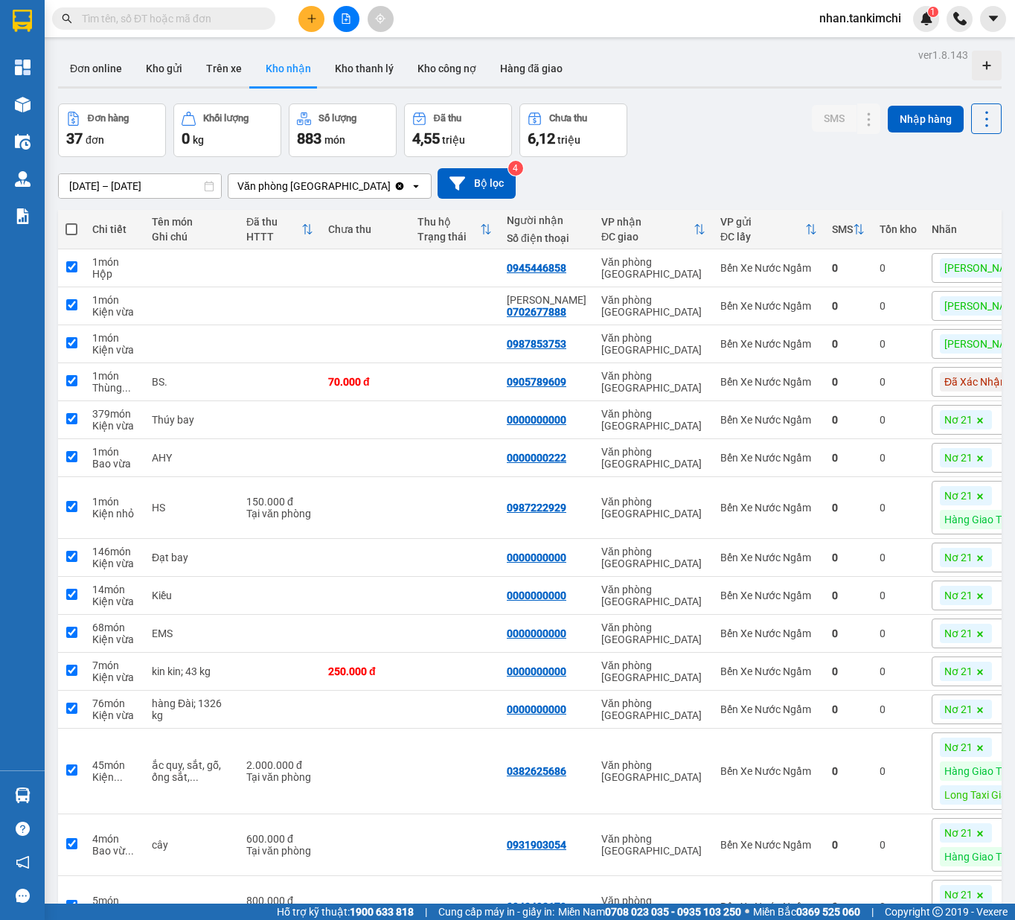
checkbox input "true"
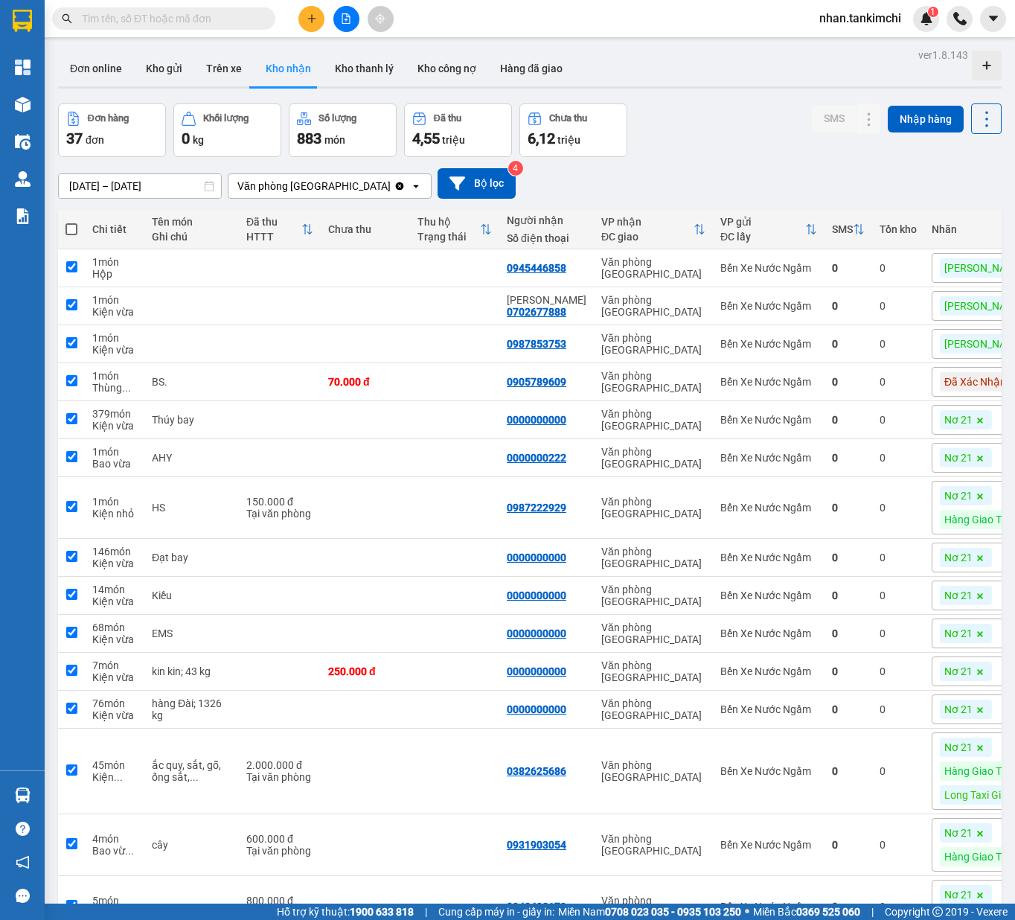
checkbox input "true"
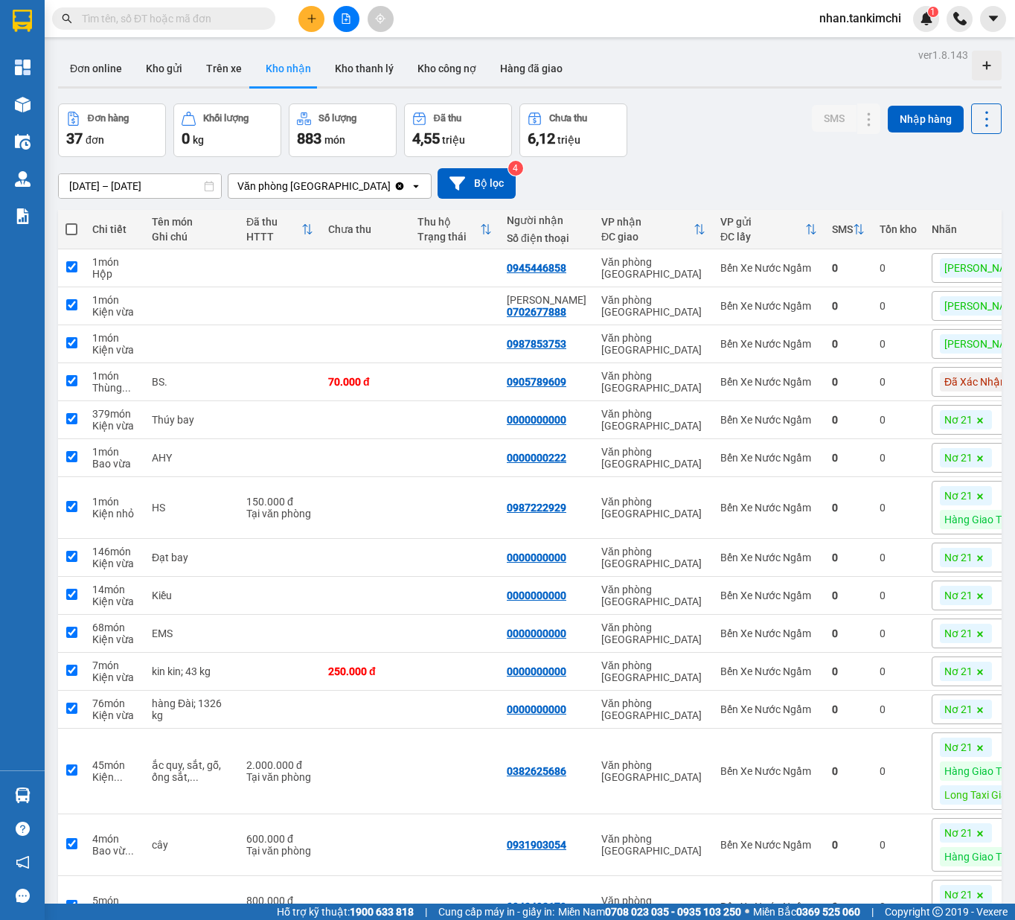
checkbox input "true"
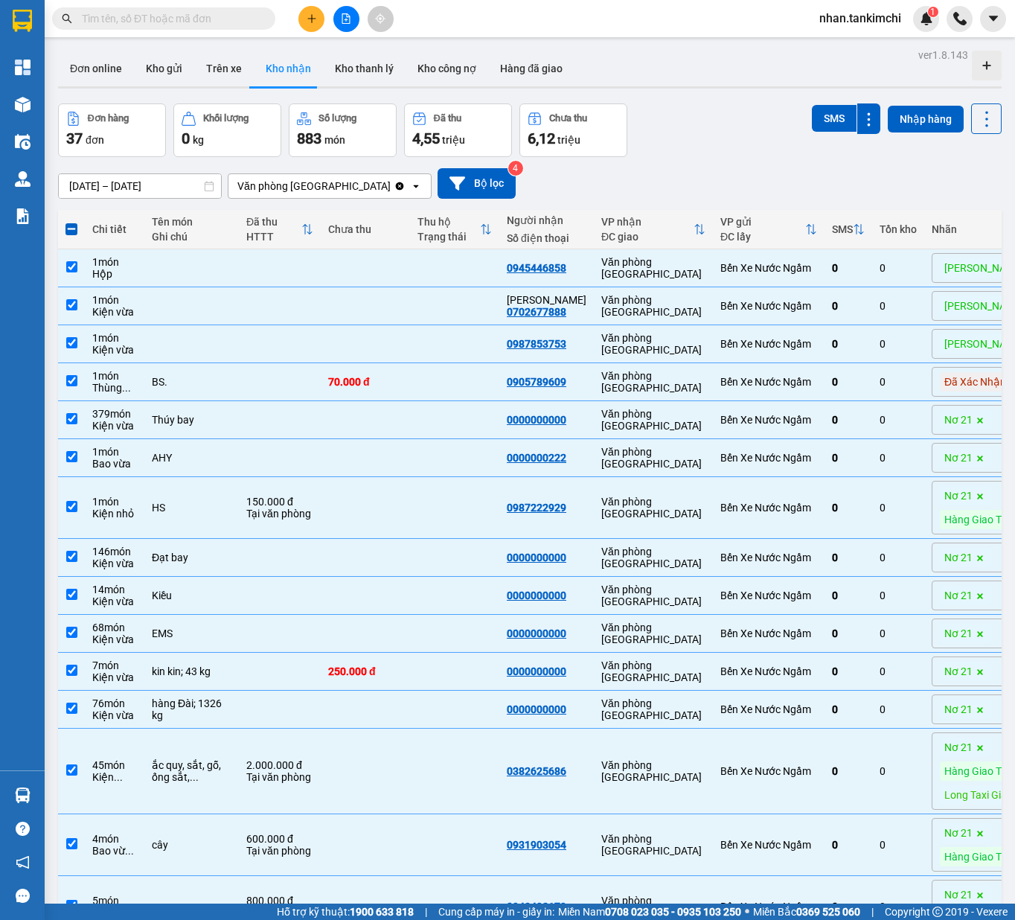
click at [67, 229] on span at bounding box center [71, 229] width 12 height 12
click at [71, 222] on input "checkbox" at bounding box center [71, 222] width 0 height 0
click at [69, 230] on span at bounding box center [71, 229] width 12 height 12
click at [71, 222] on input "checkbox" at bounding box center [71, 222] width 0 height 0
click at [73, 228] on span at bounding box center [71, 229] width 12 height 12
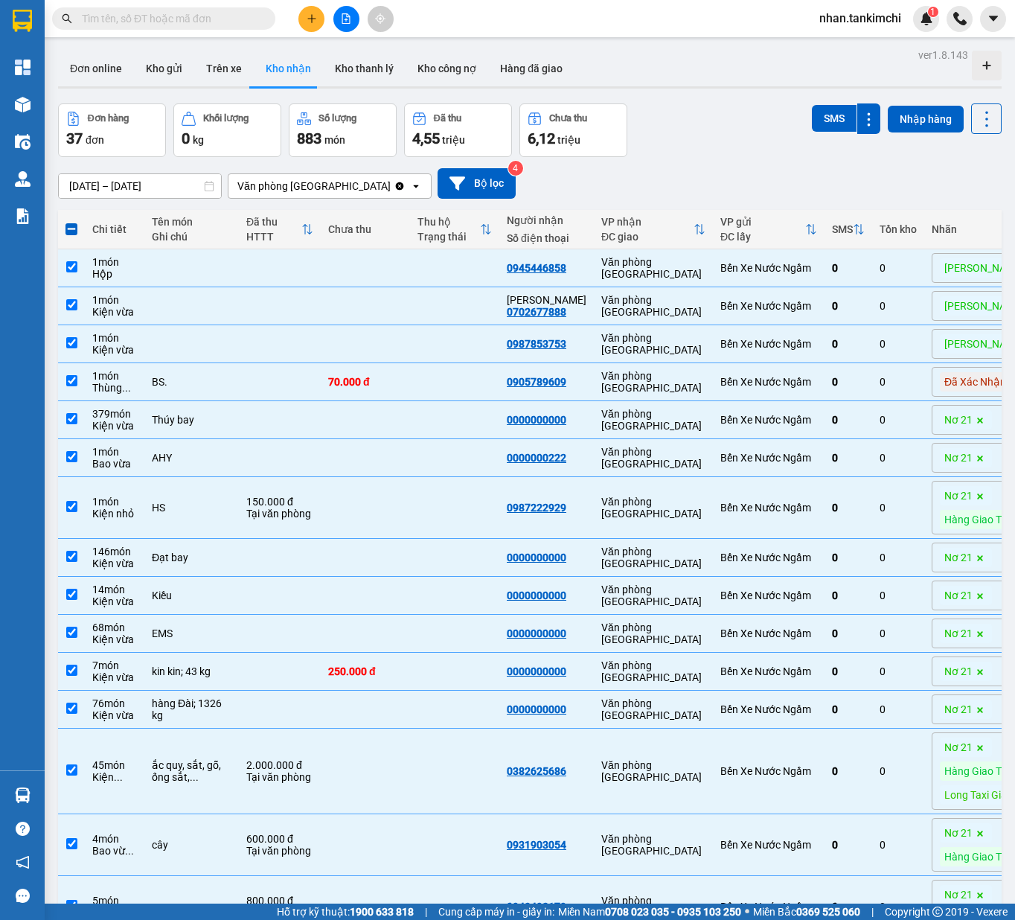
click at [71, 222] on input "checkbox" at bounding box center [71, 222] width 0 height 0
click at [410, 266] on td at bounding box center [454, 268] width 89 height 38
checkbox input "false"
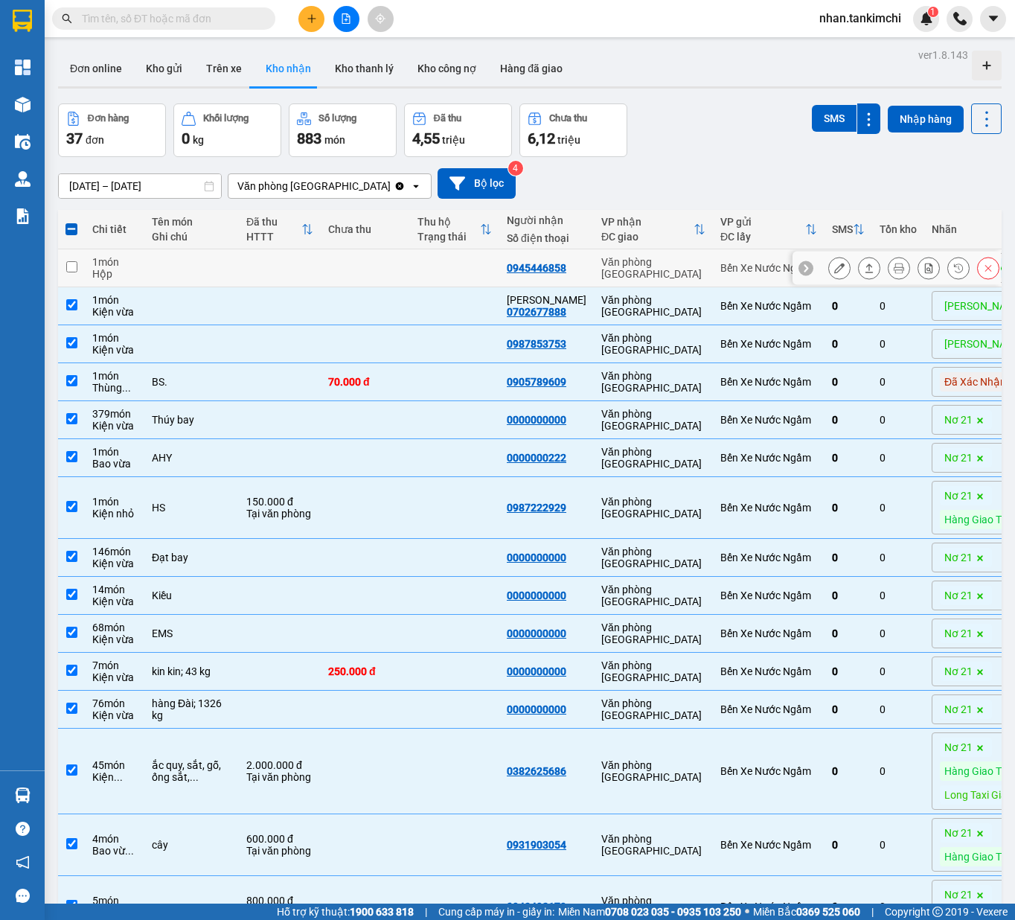
click at [371, 313] on td at bounding box center [365, 306] width 89 height 38
checkbox input "false"
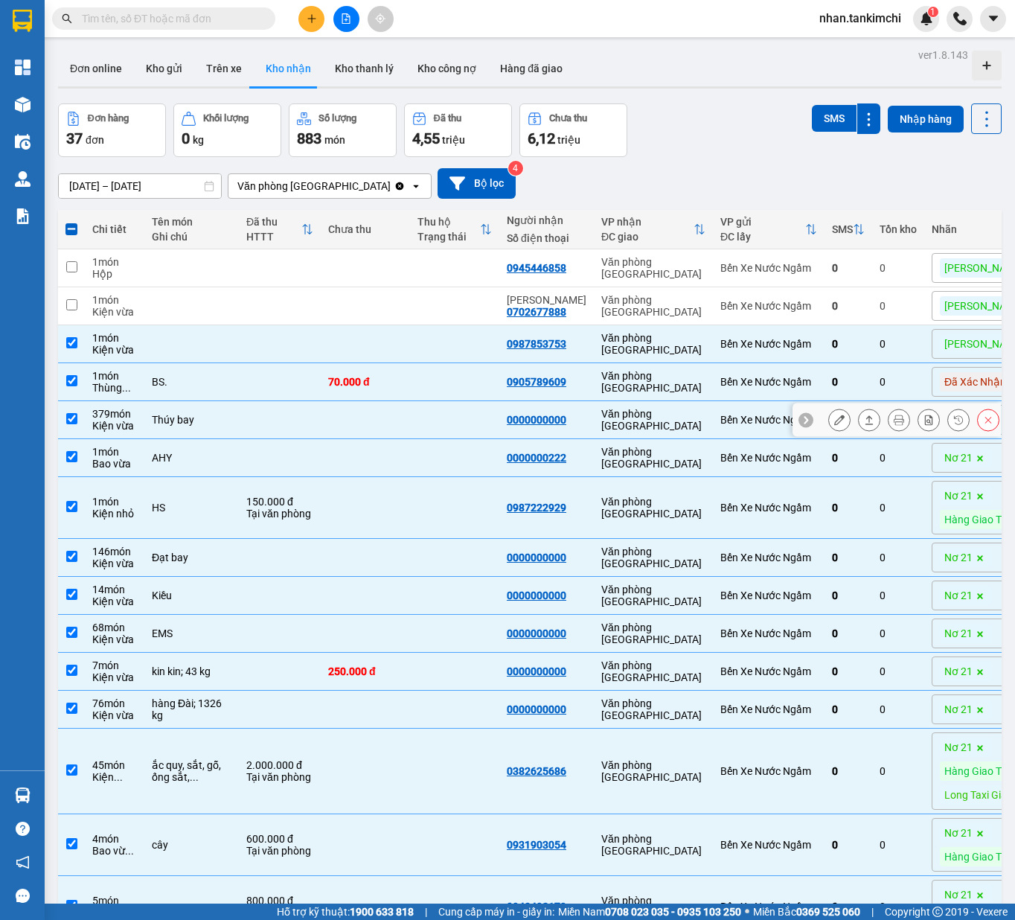
click at [365, 420] on td at bounding box center [365, 420] width 89 height 38
checkbox input "false"
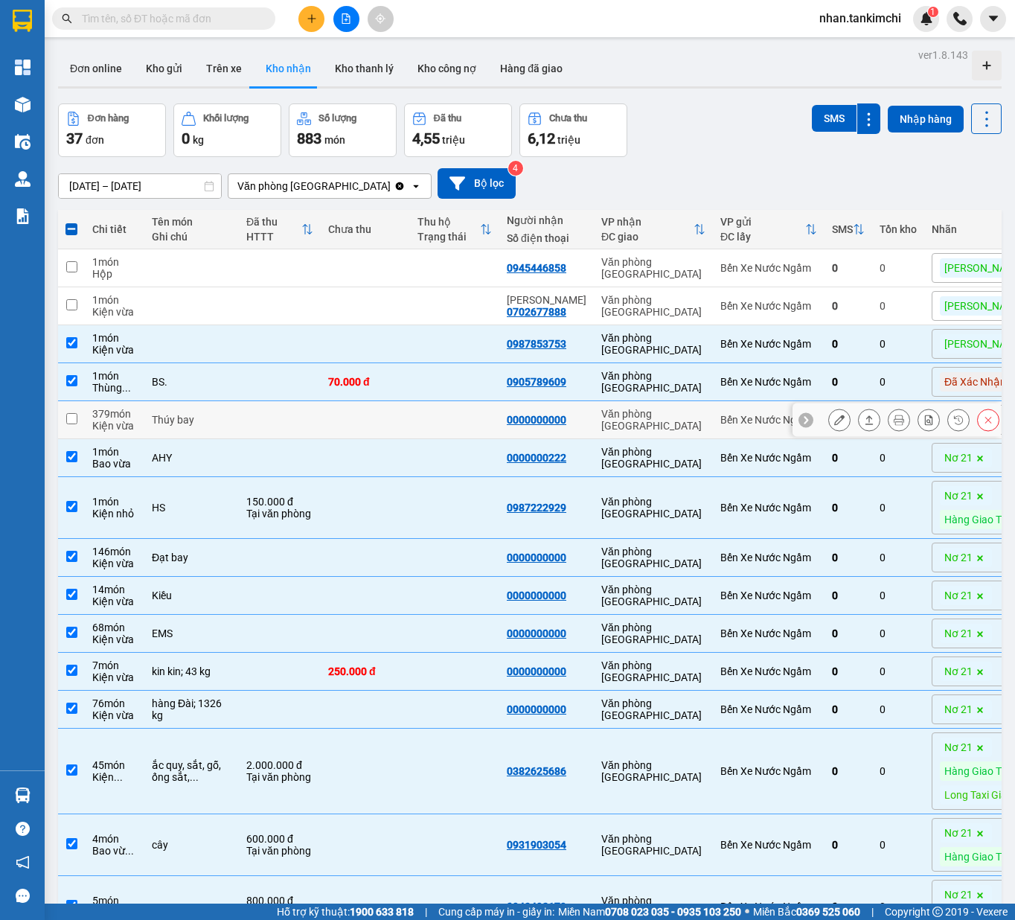
click at [361, 460] on td at bounding box center [365, 458] width 89 height 38
checkbox input "false"
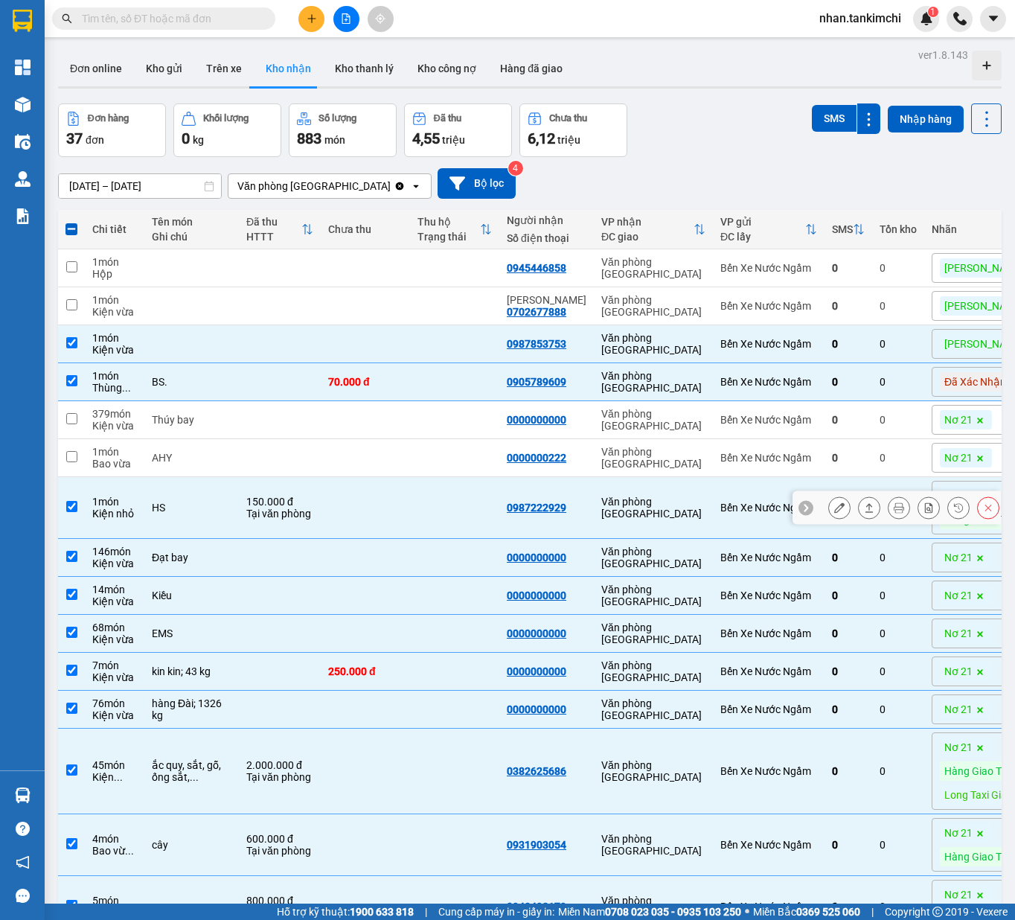
click at [339, 499] on td at bounding box center [365, 508] width 89 height 62
checkbox input "false"
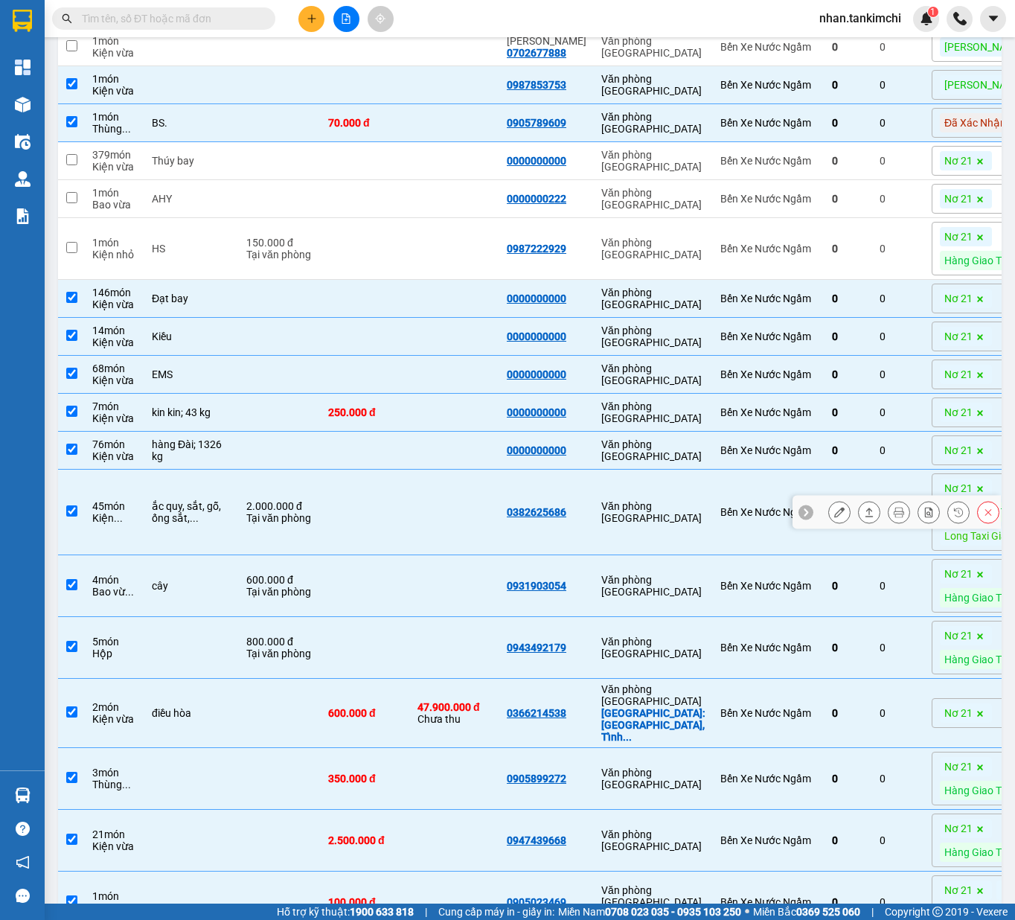
scroll to position [283, 0]
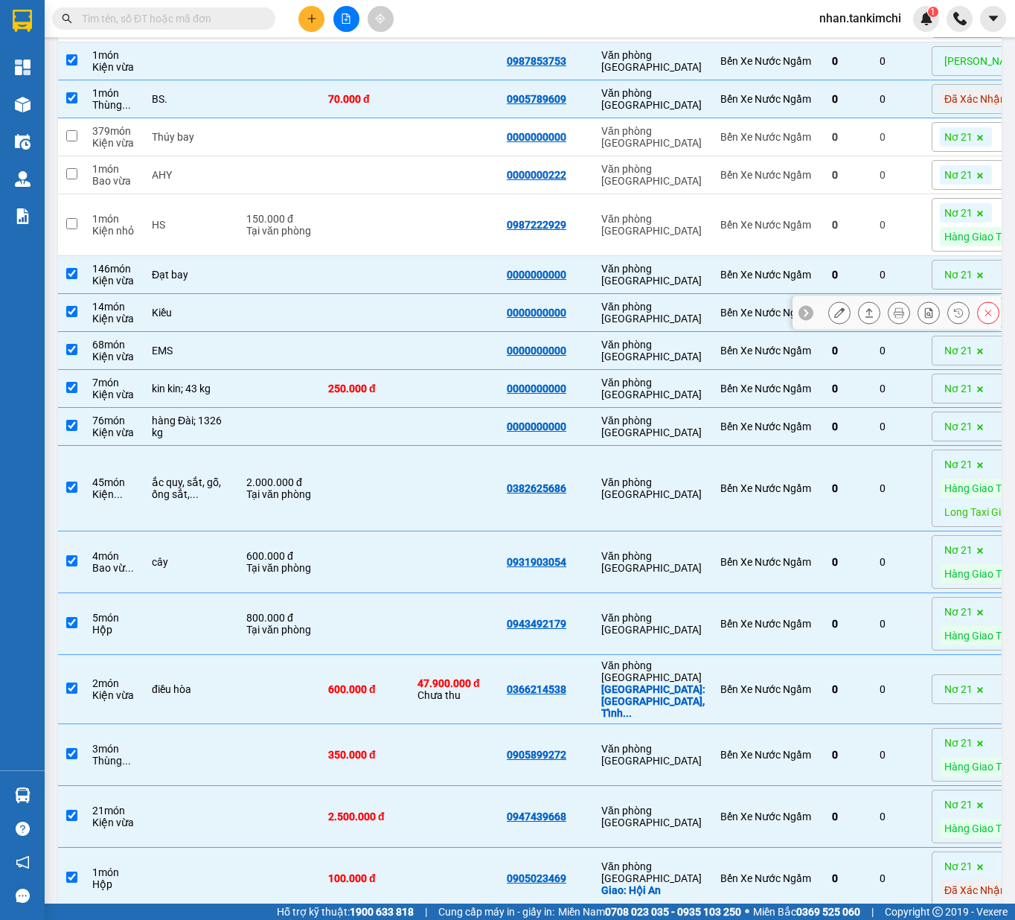
click at [278, 289] on td at bounding box center [280, 275] width 82 height 38
checkbox input "false"
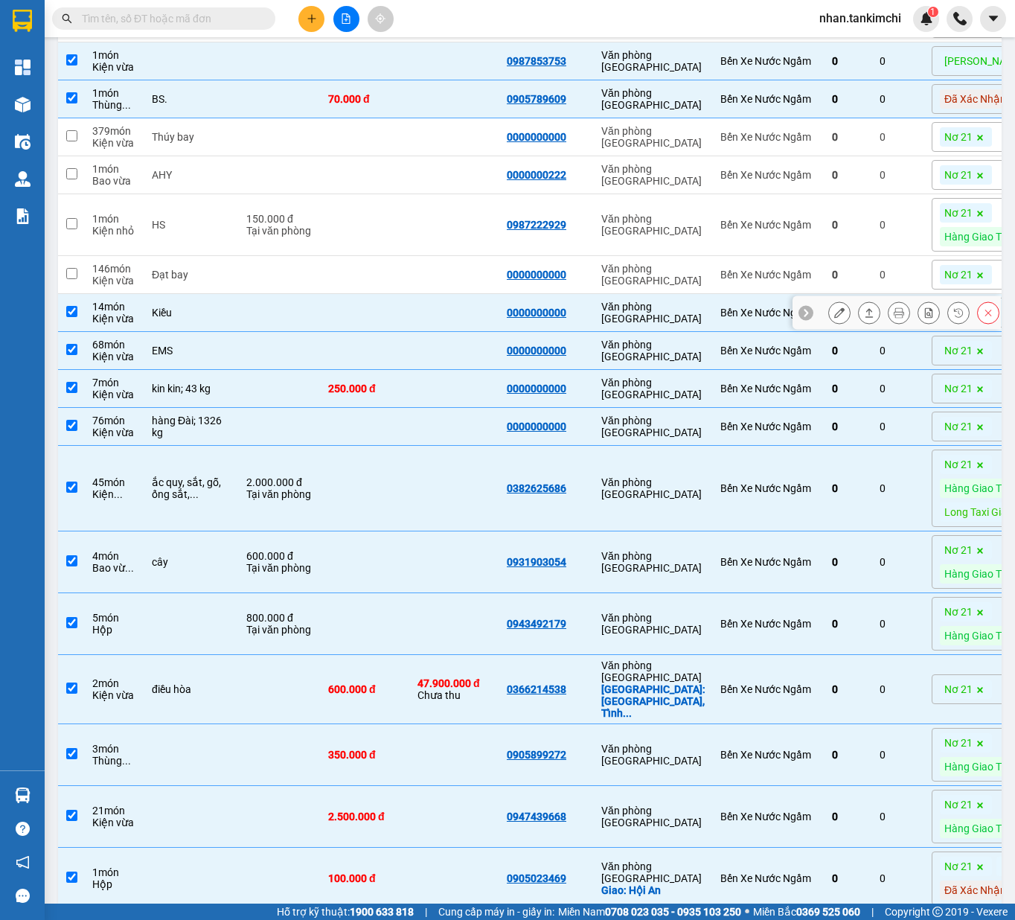
click at [266, 319] on td at bounding box center [280, 313] width 82 height 38
checkbox input "false"
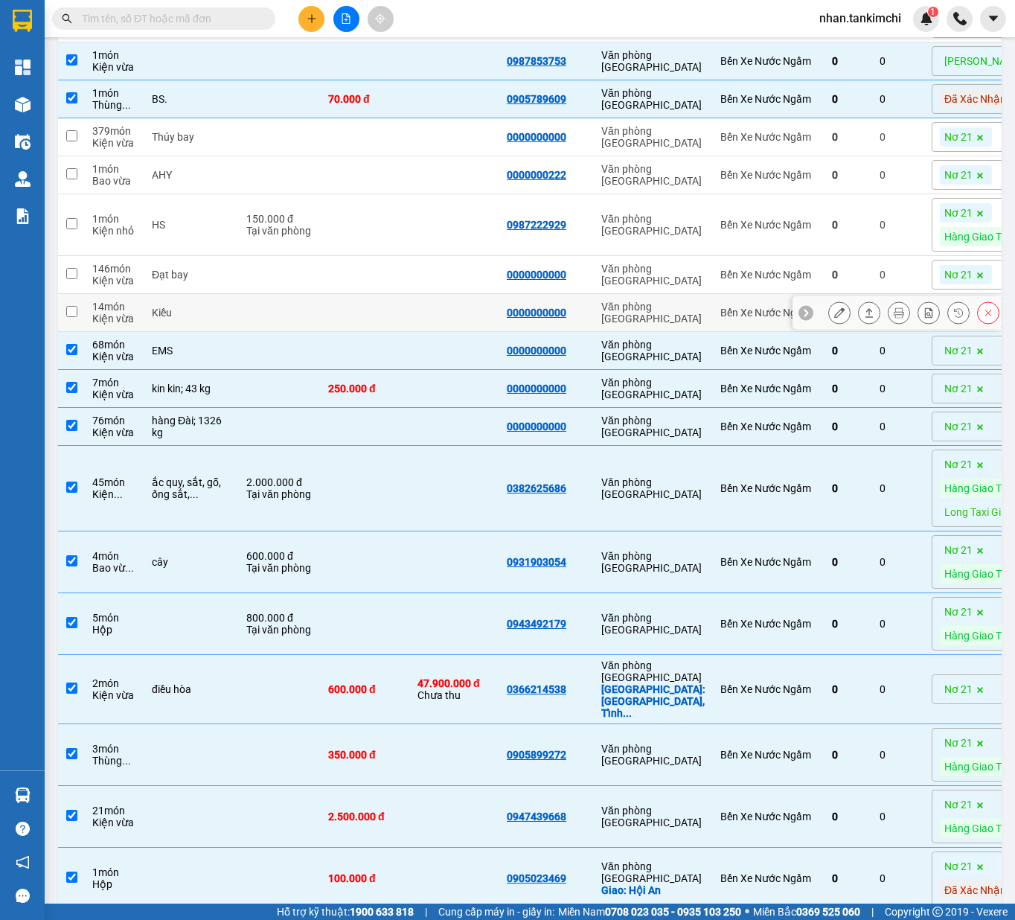
click at [246, 351] on td at bounding box center [280, 351] width 82 height 38
checkbox input "false"
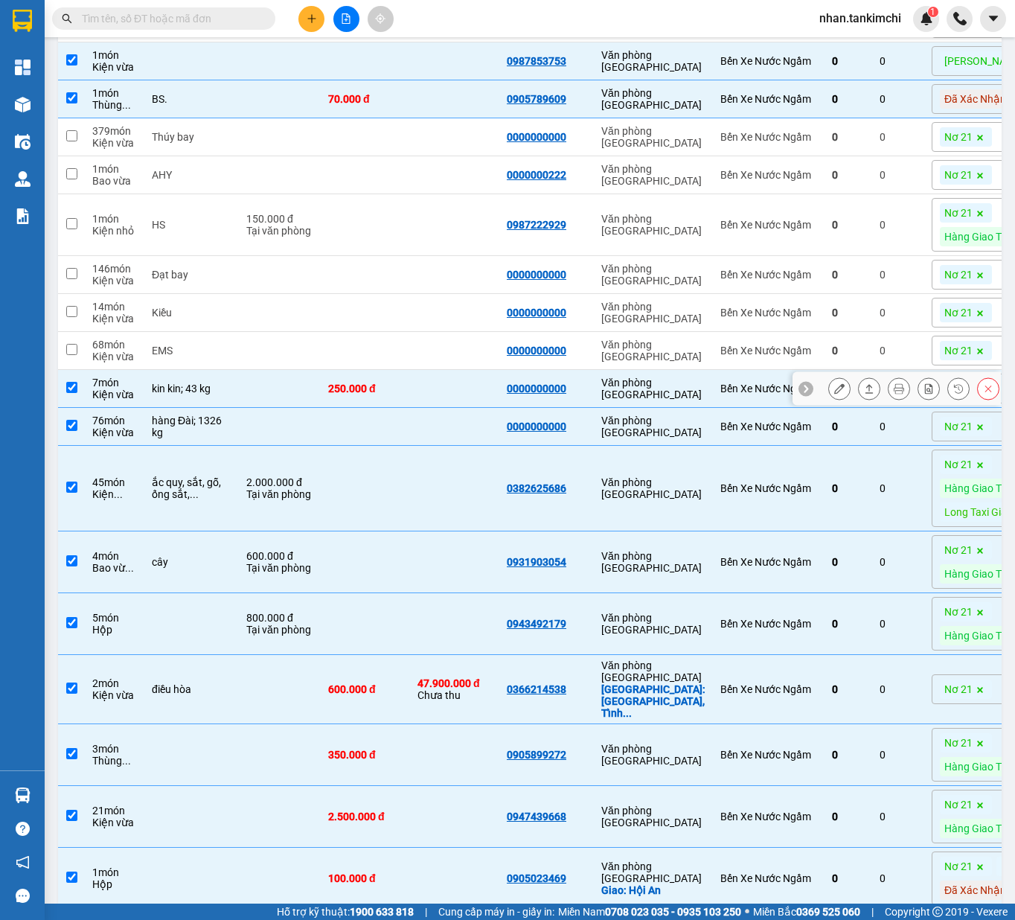
click at [239, 408] on td at bounding box center [280, 389] width 82 height 38
checkbox input "false"
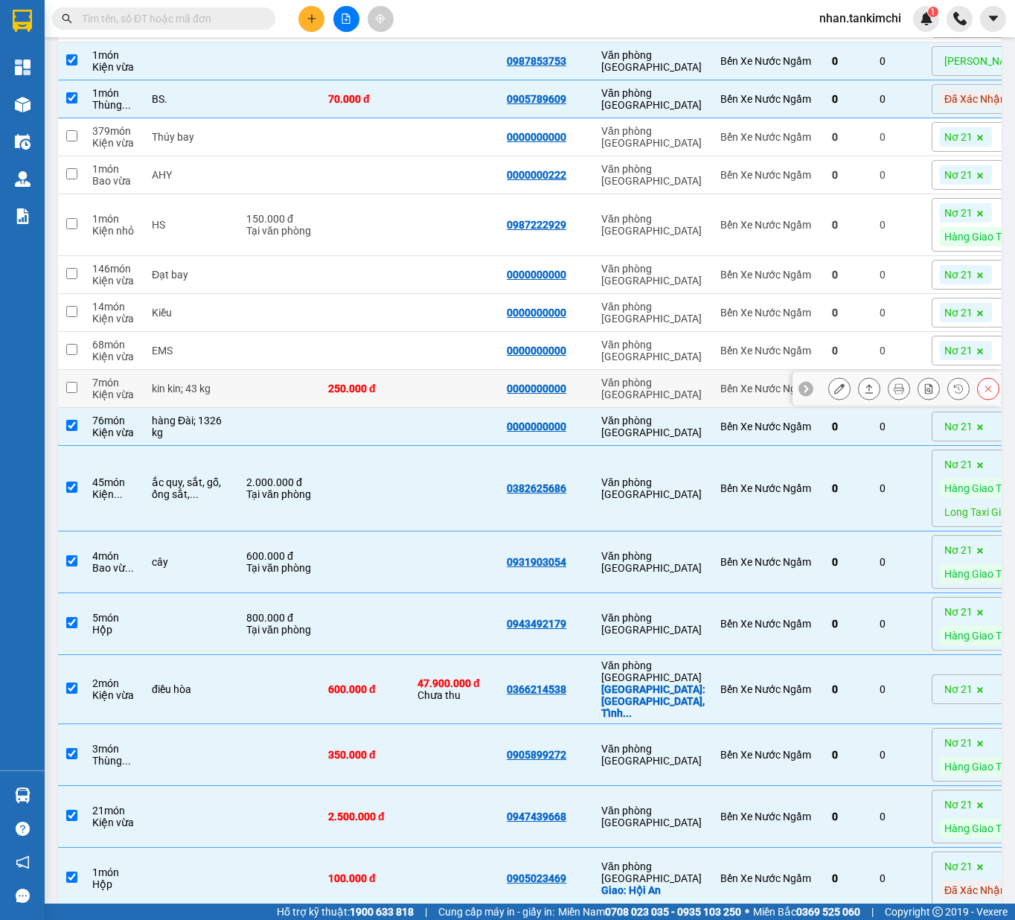
click at [239, 436] on td at bounding box center [280, 427] width 82 height 38
checkbox input "false"
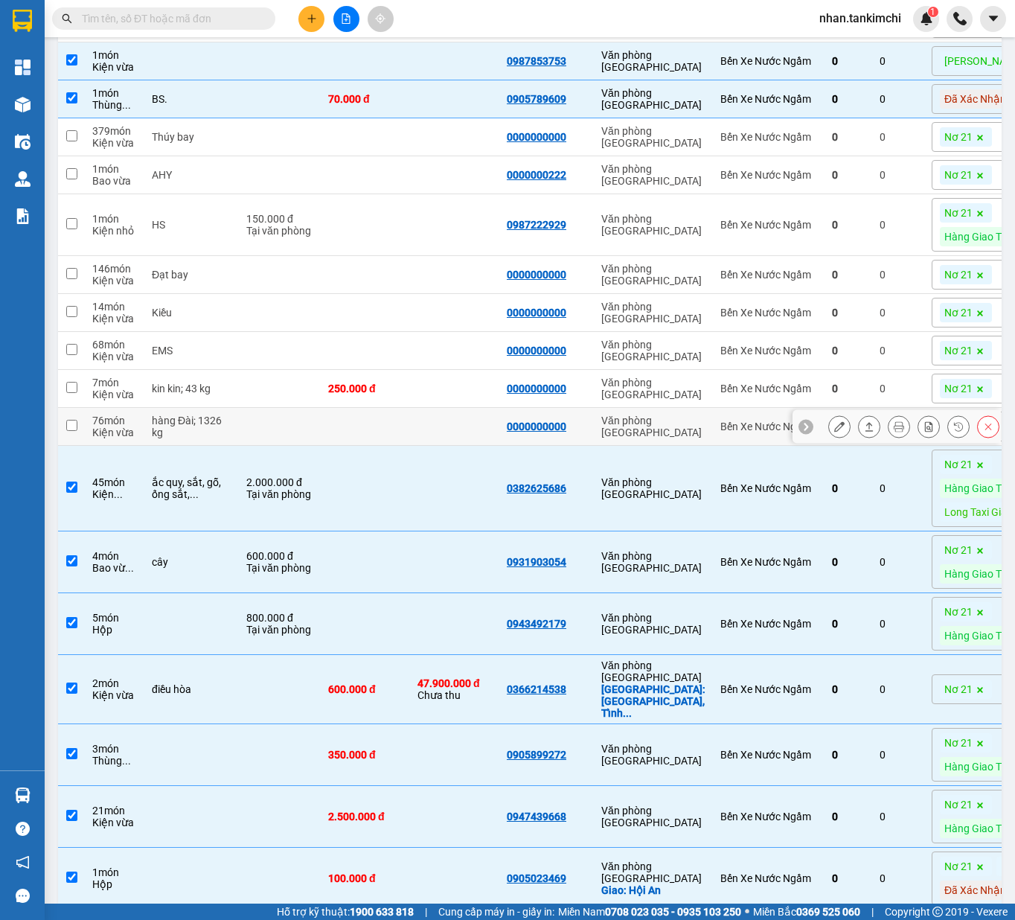
scroll to position [415, 0]
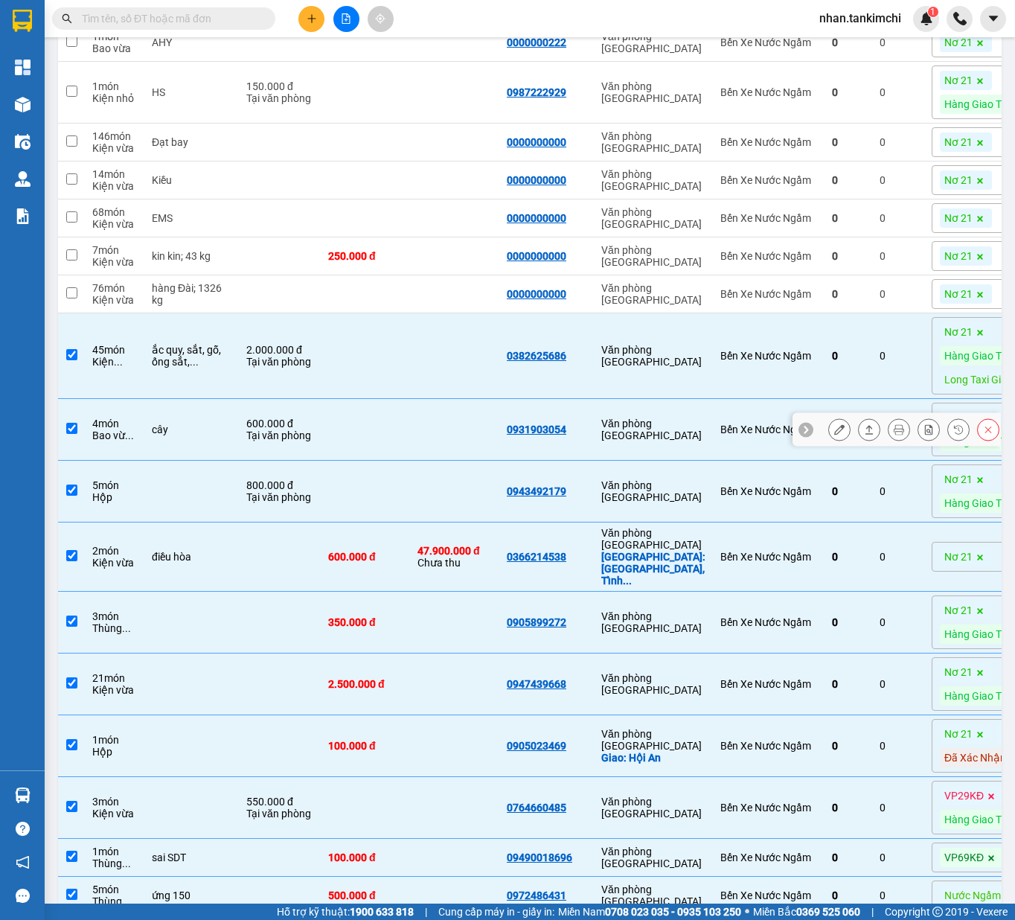
click at [369, 356] on td at bounding box center [365, 356] width 89 height 86
checkbox input "false"
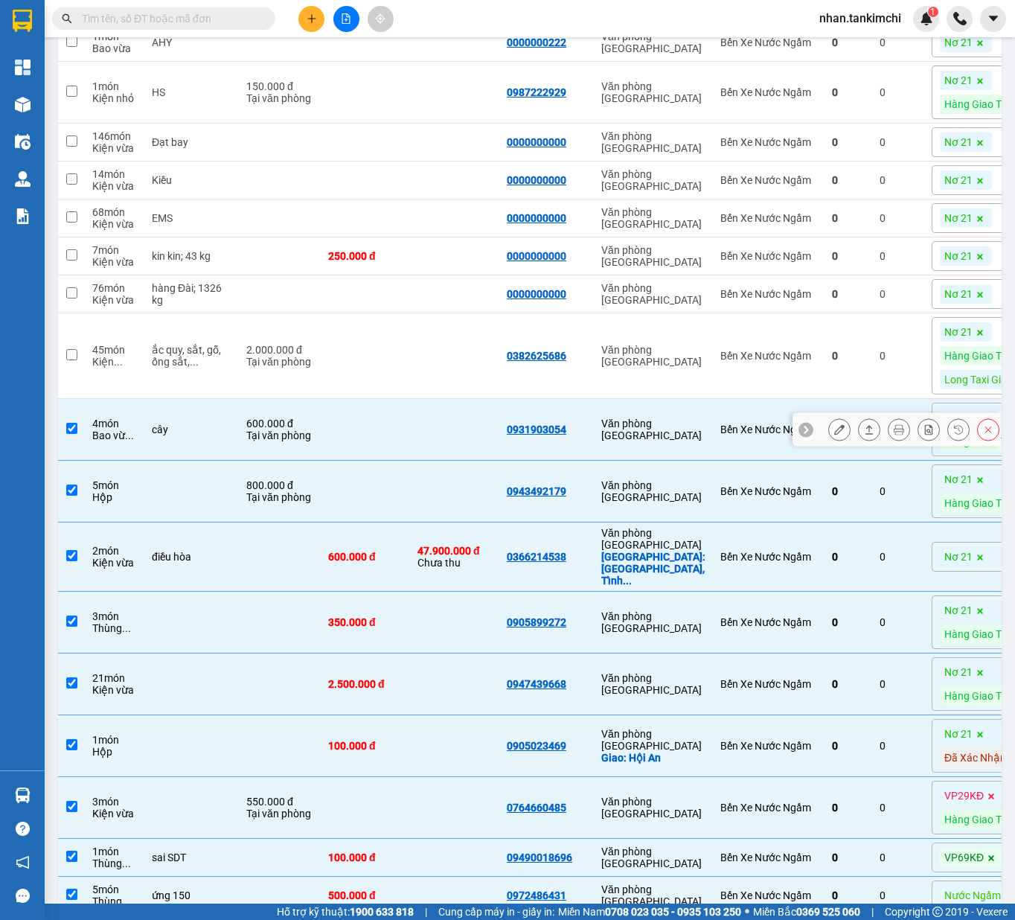
click at [333, 438] on td at bounding box center [365, 430] width 89 height 62
checkbox input "false"
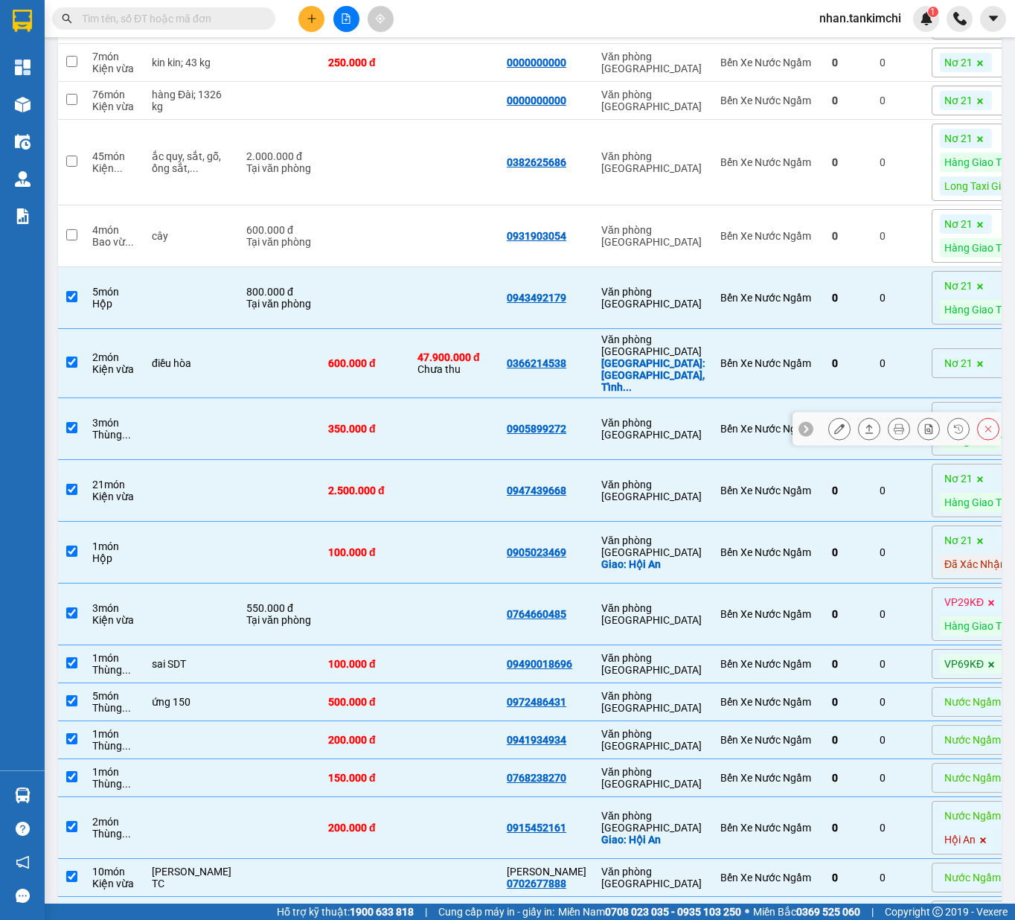
scroll to position [615, 0]
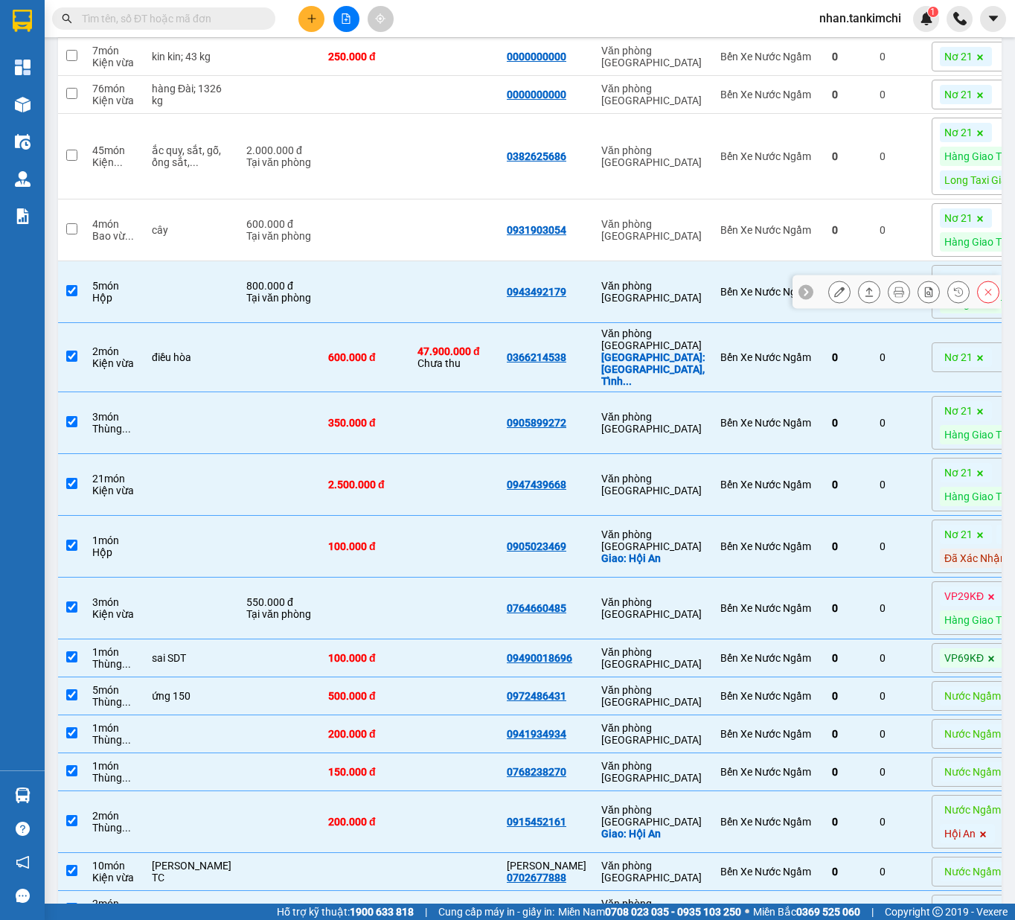
click at [375, 323] on td at bounding box center [365, 292] width 89 height 62
checkbox input "false"
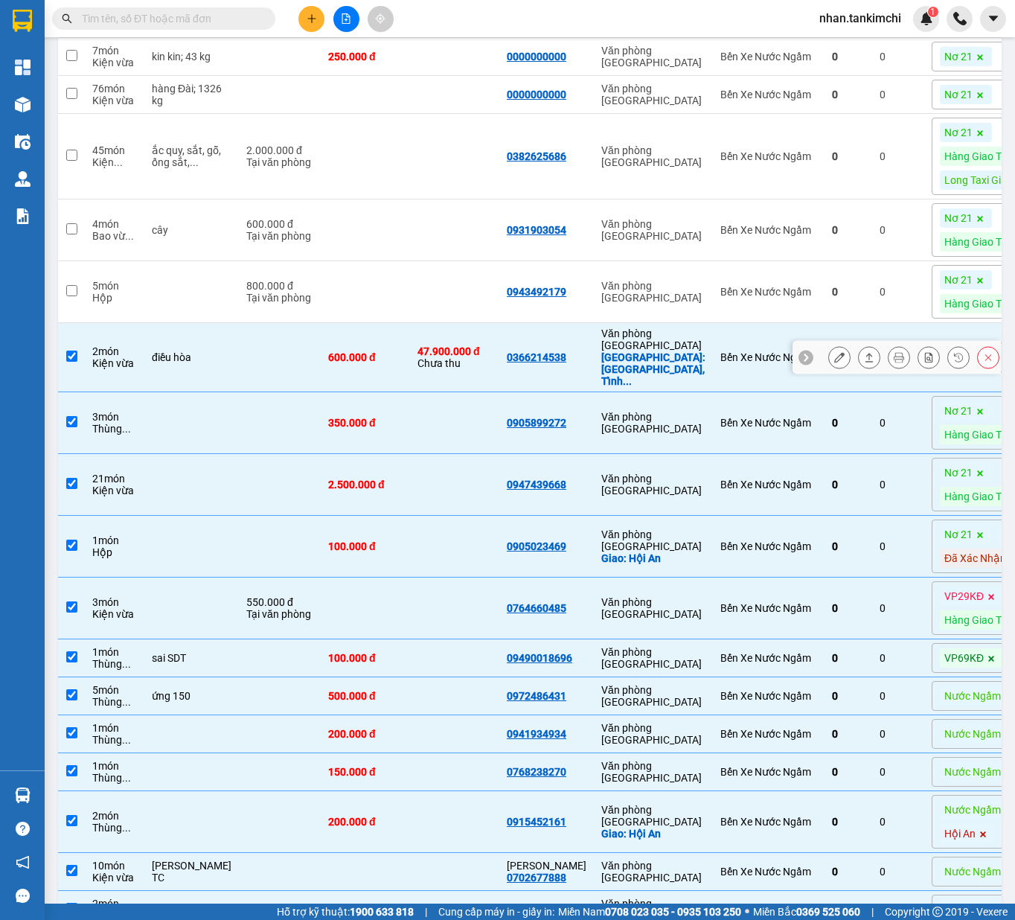
click at [357, 370] on td "600.000 đ" at bounding box center [365, 357] width 89 height 69
checkbox input "false"
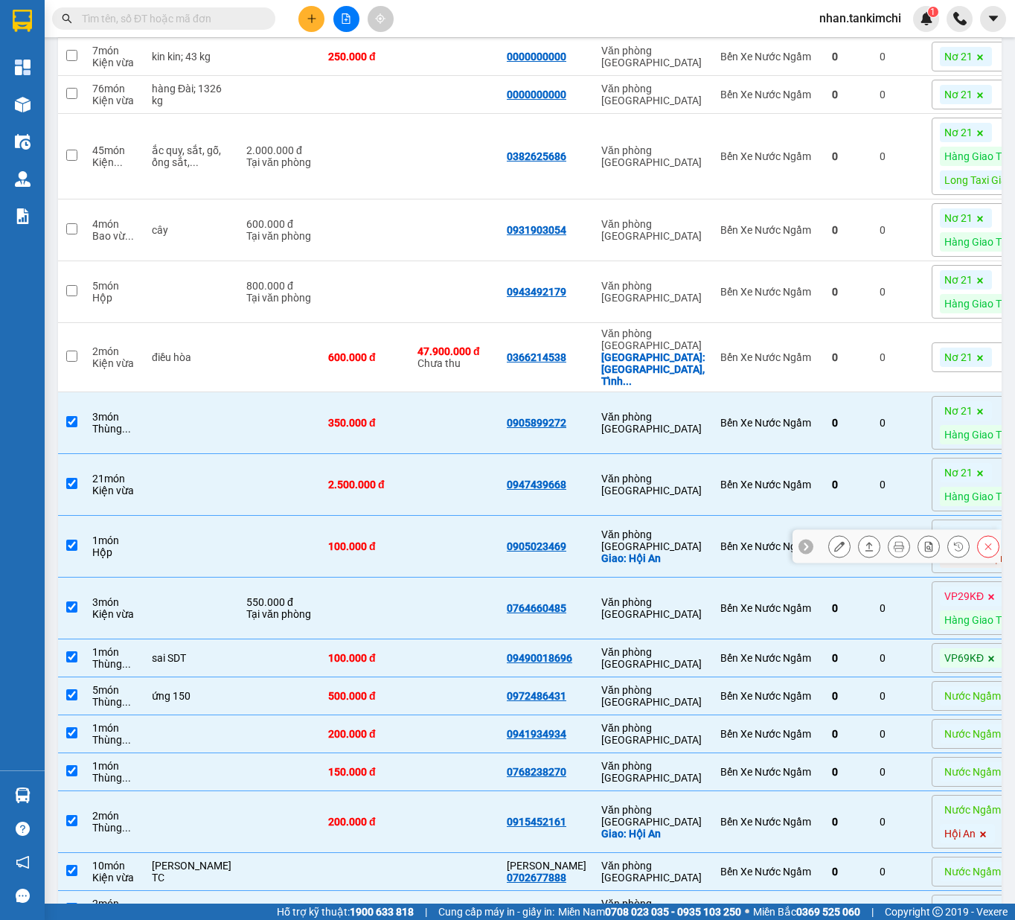
scroll to position [723, 0]
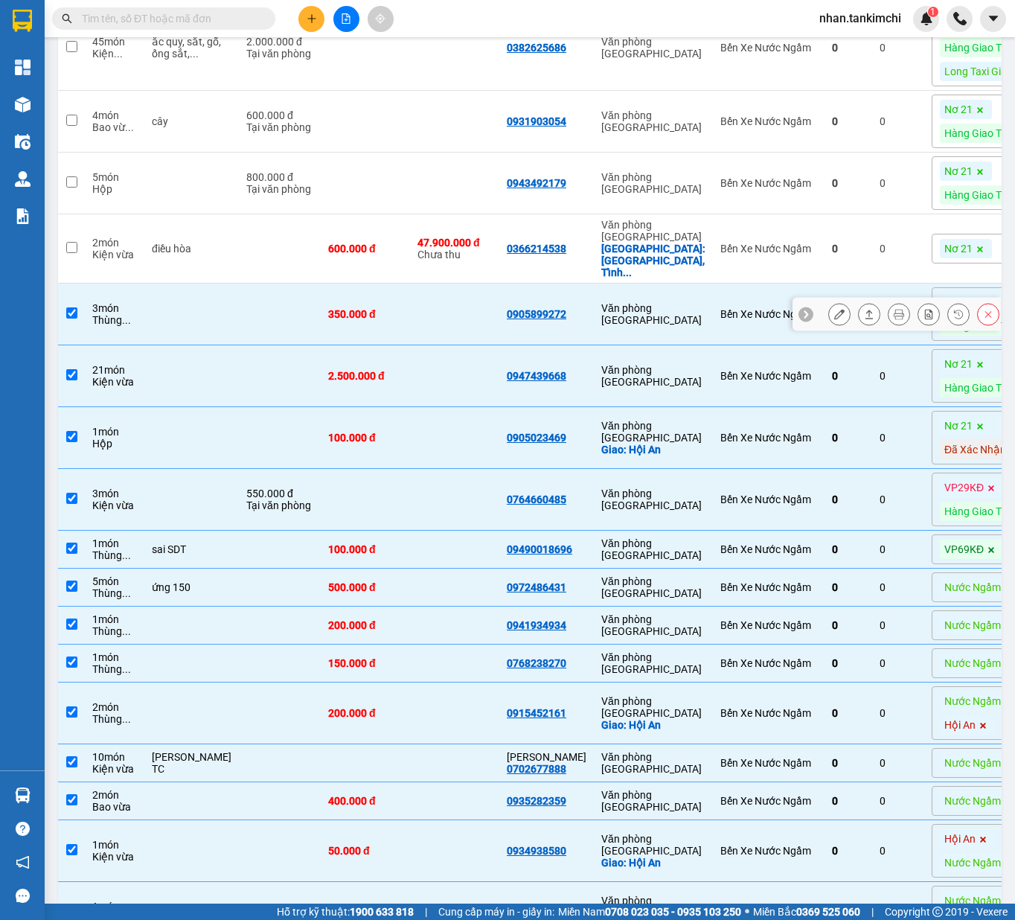
click at [380, 324] on td "350.000 đ" at bounding box center [365, 315] width 89 height 62
checkbox input "false"
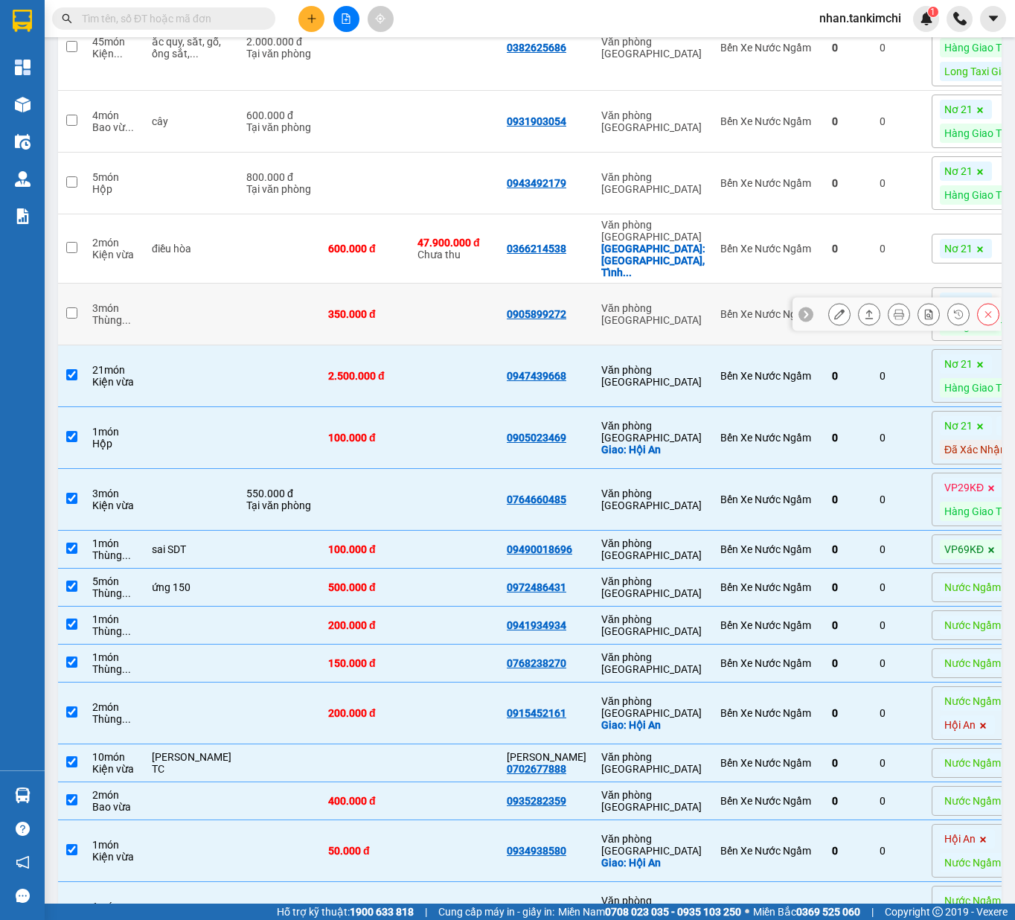
click at [357, 369] on td "2.500.000 đ" at bounding box center [365, 376] width 89 height 62
checkbox input "false"
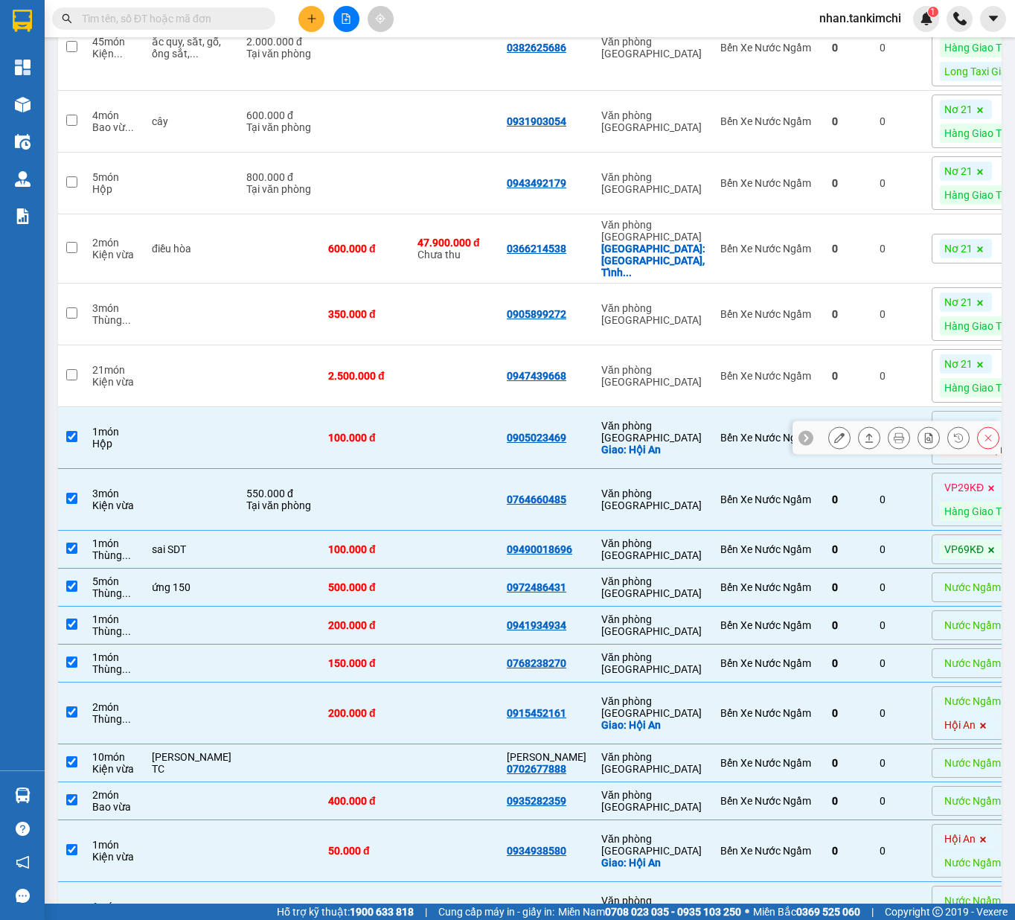
click at [347, 461] on td "100.000 đ" at bounding box center [365, 438] width 89 height 62
checkbox input "false"
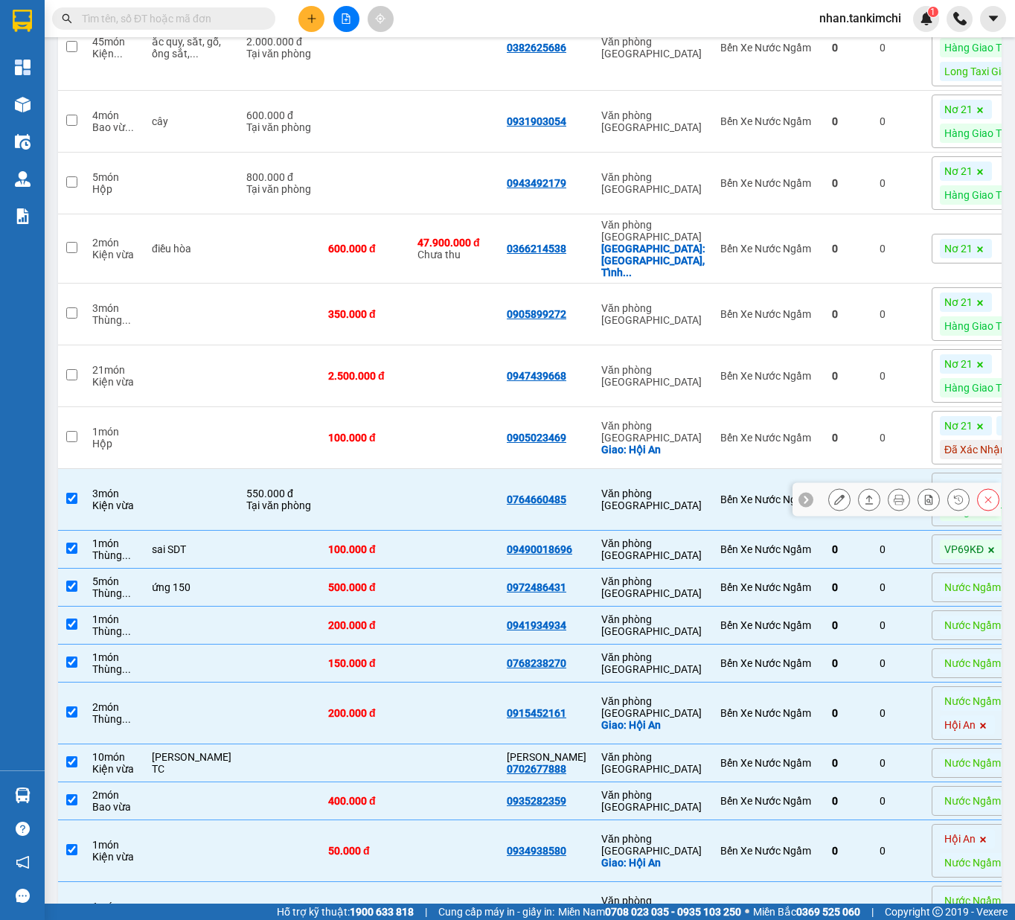
click at [340, 483] on td at bounding box center [365, 500] width 89 height 62
checkbox input "false"
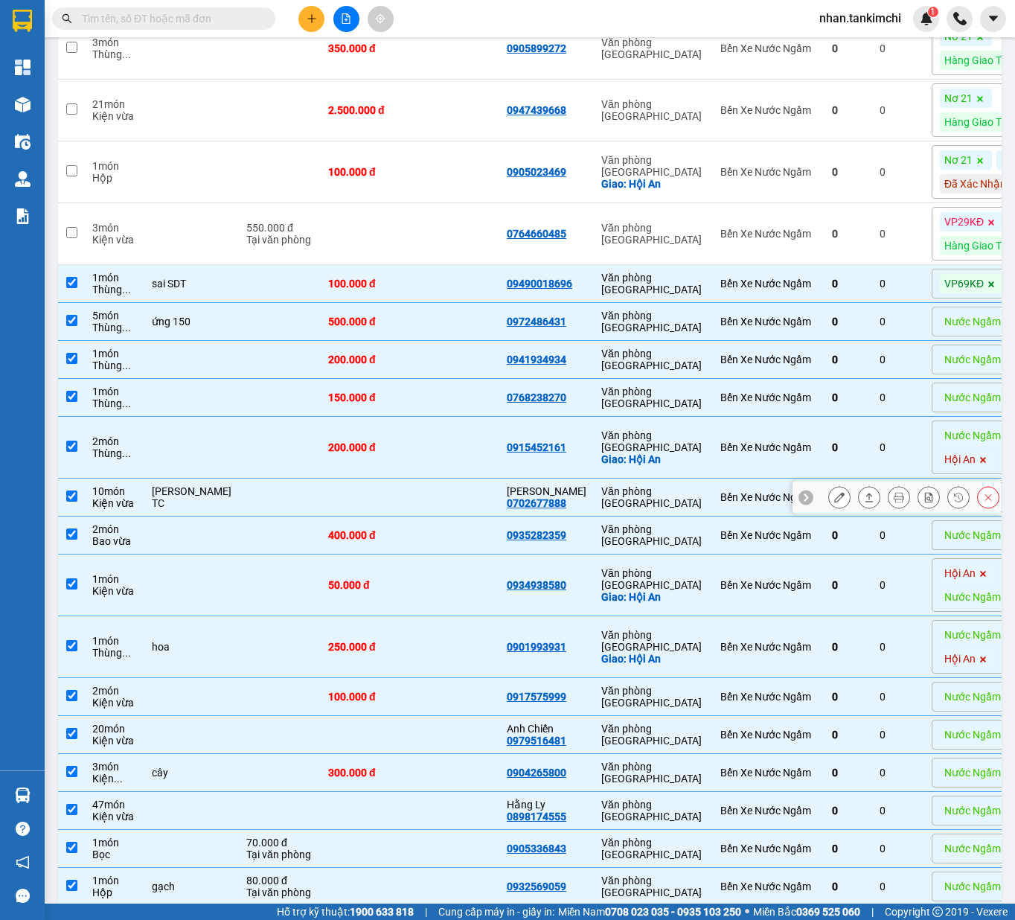
scroll to position [995, 0]
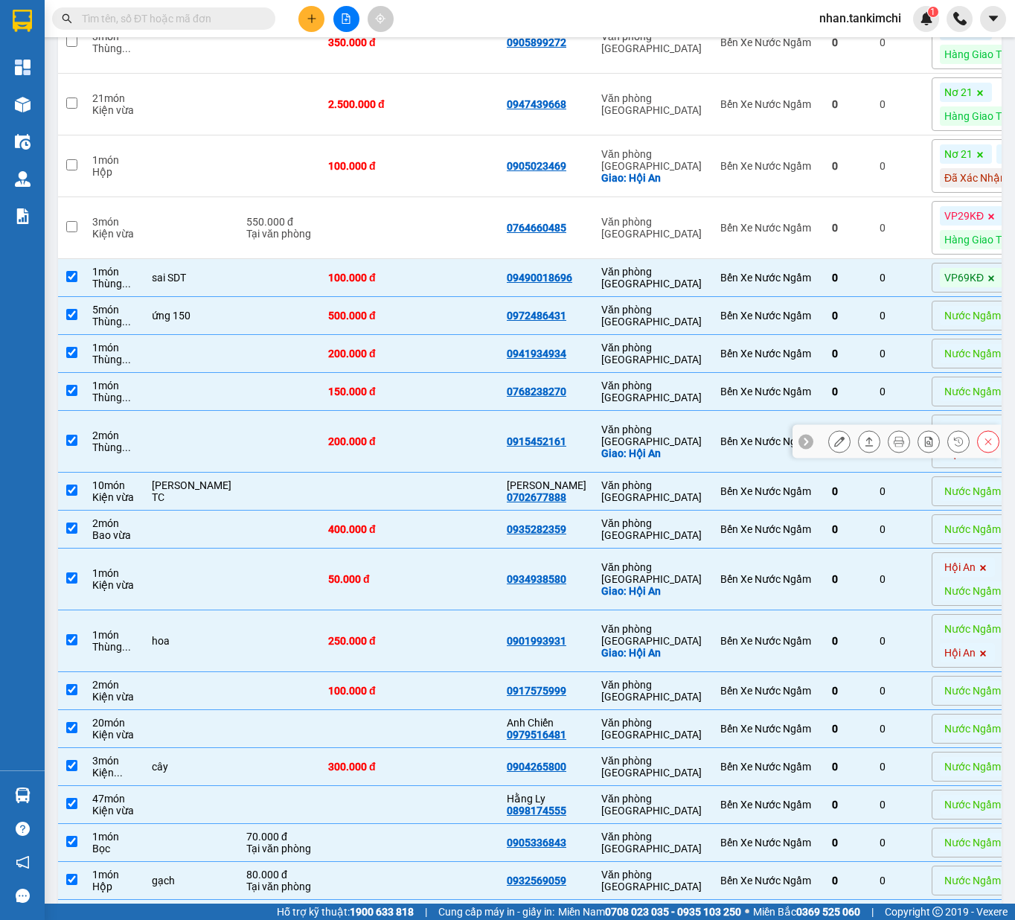
click at [423, 463] on td at bounding box center [454, 442] width 89 height 62
checkbox input "false"
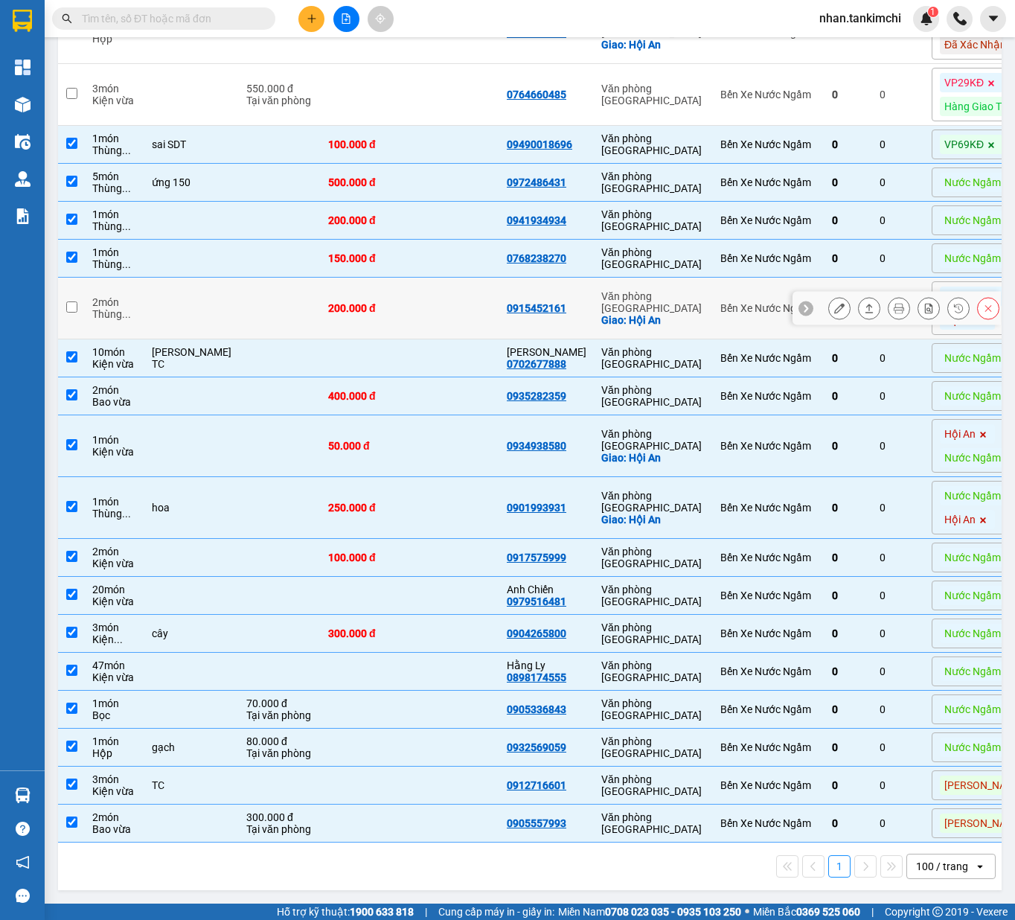
scroll to position [1150, 0]
click at [412, 344] on td at bounding box center [454, 358] width 89 height 38
checkbox input "false"
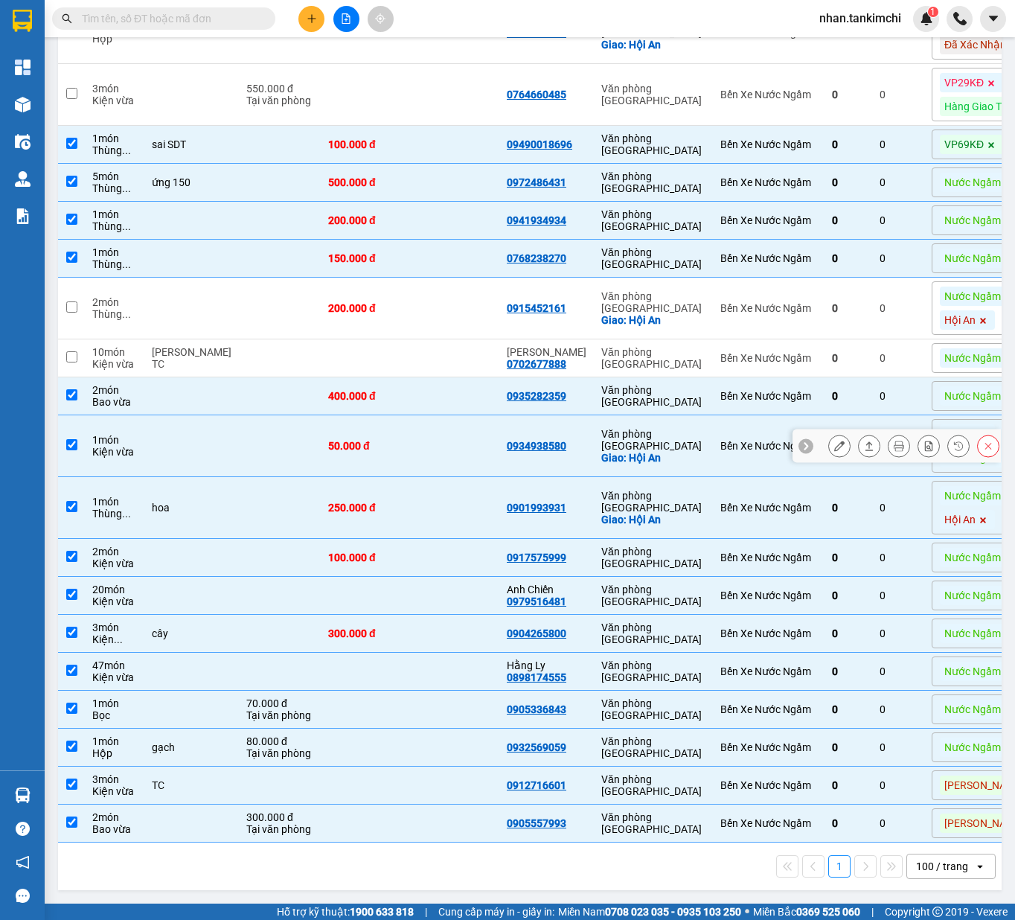
click at [364, 444] on td "50.000 đ" at bounding box center [365, 446] width 89 height 62
checkbox input "false"
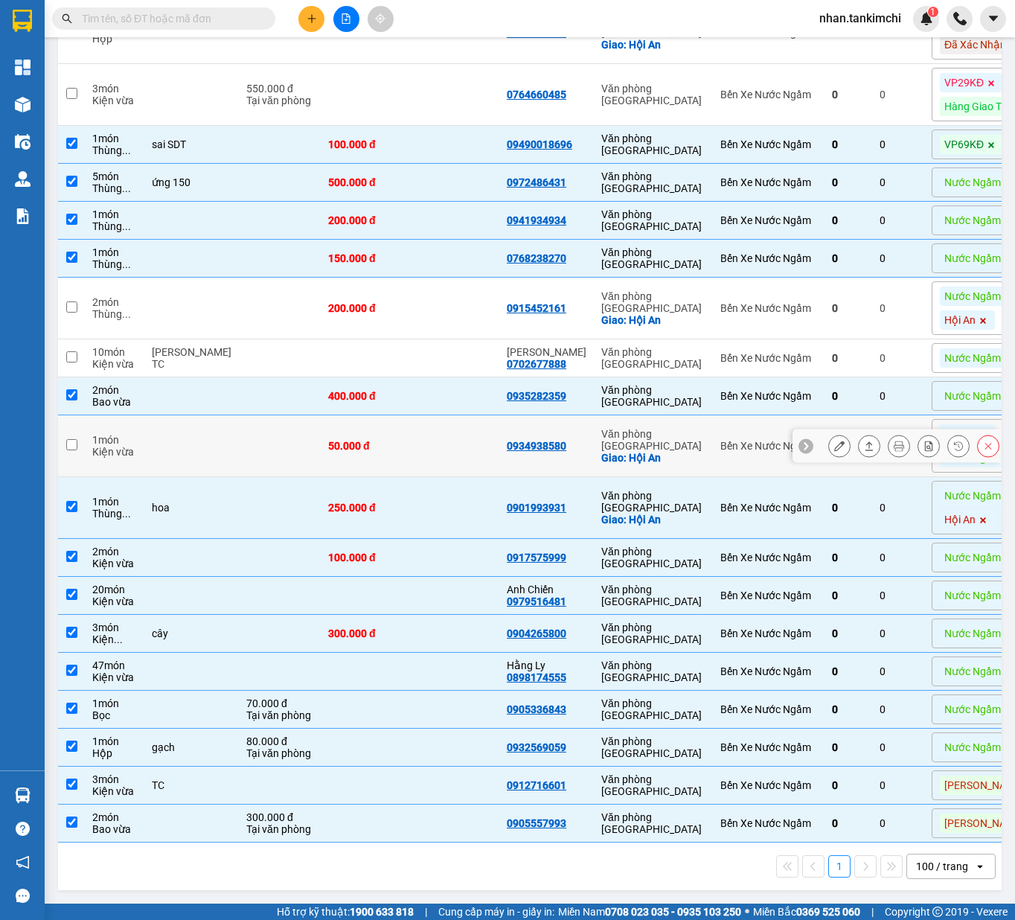
click at [366, 479] on td "250.000 đ" at bounding box center [365, 508] width 89 height 62
checkbox input "false"
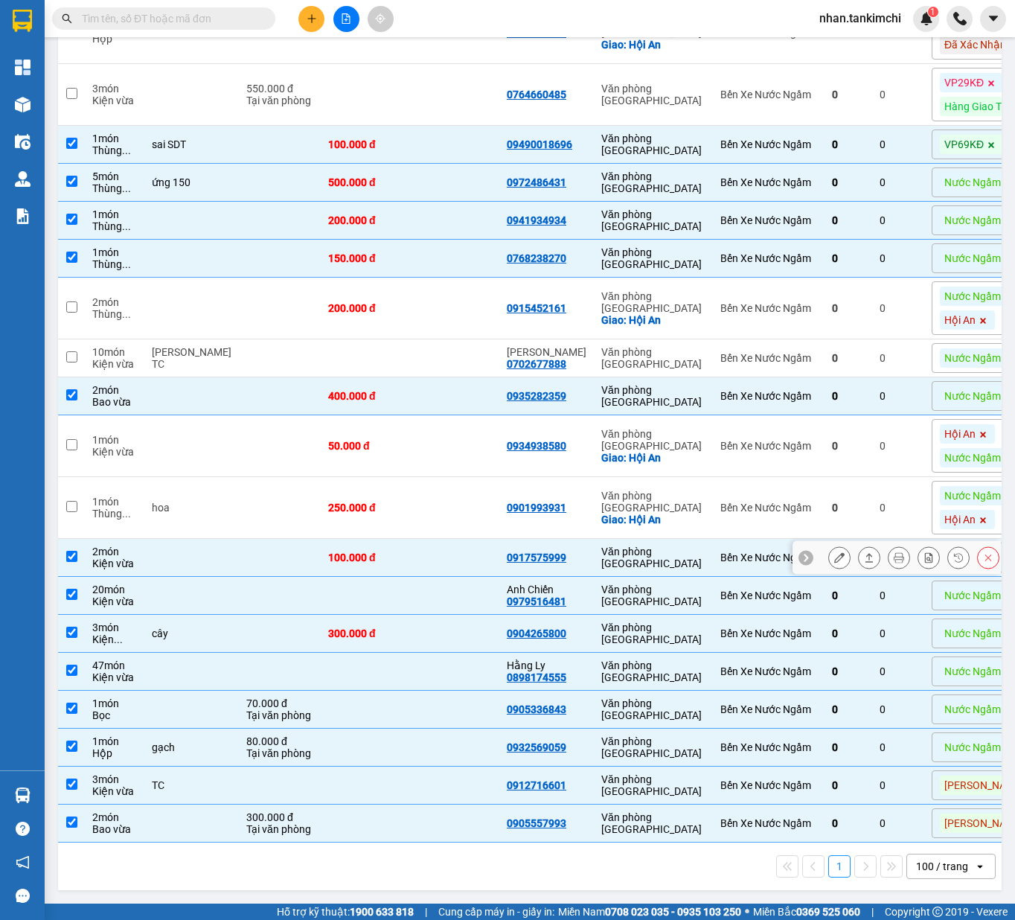
scroll to position [1171, 0]
click at [410, 577] on td at bounding box center [454, 596] width 89 height 38
checkbox input "false"
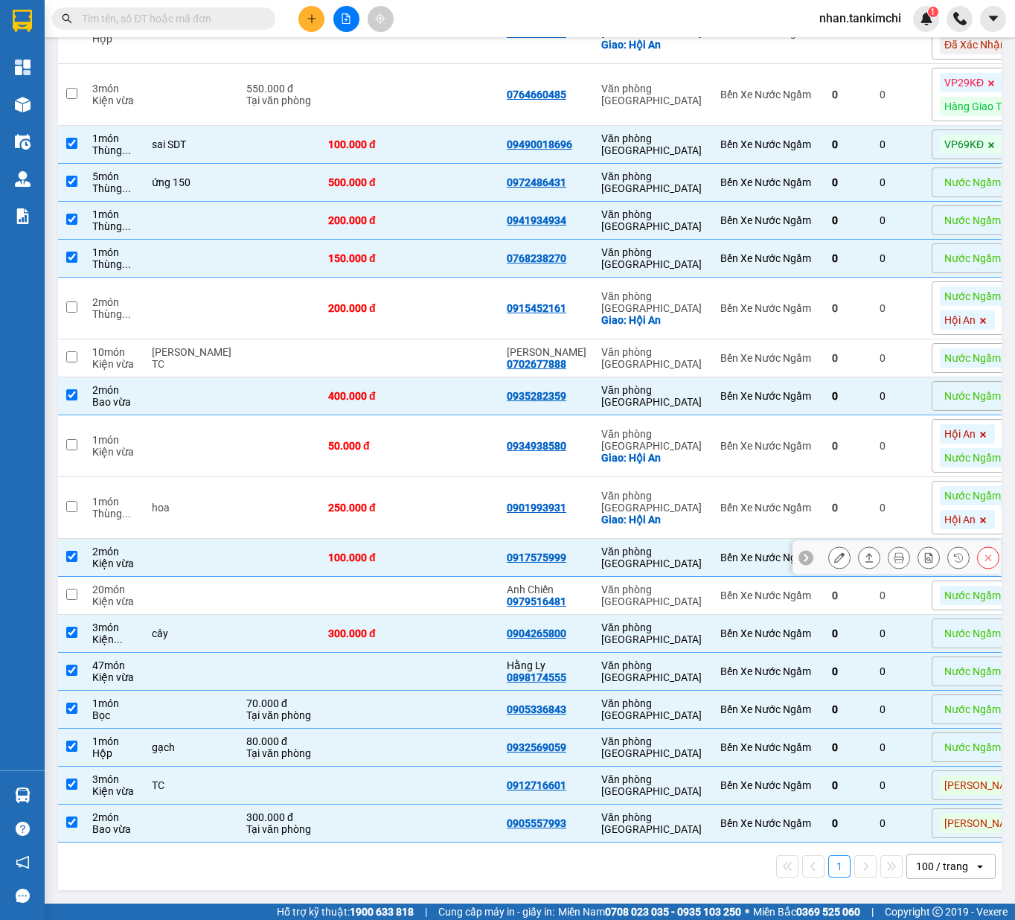
click at [426, 539] on td at bounding box center [454, 558] width 89 height 38
checkbox input "false"
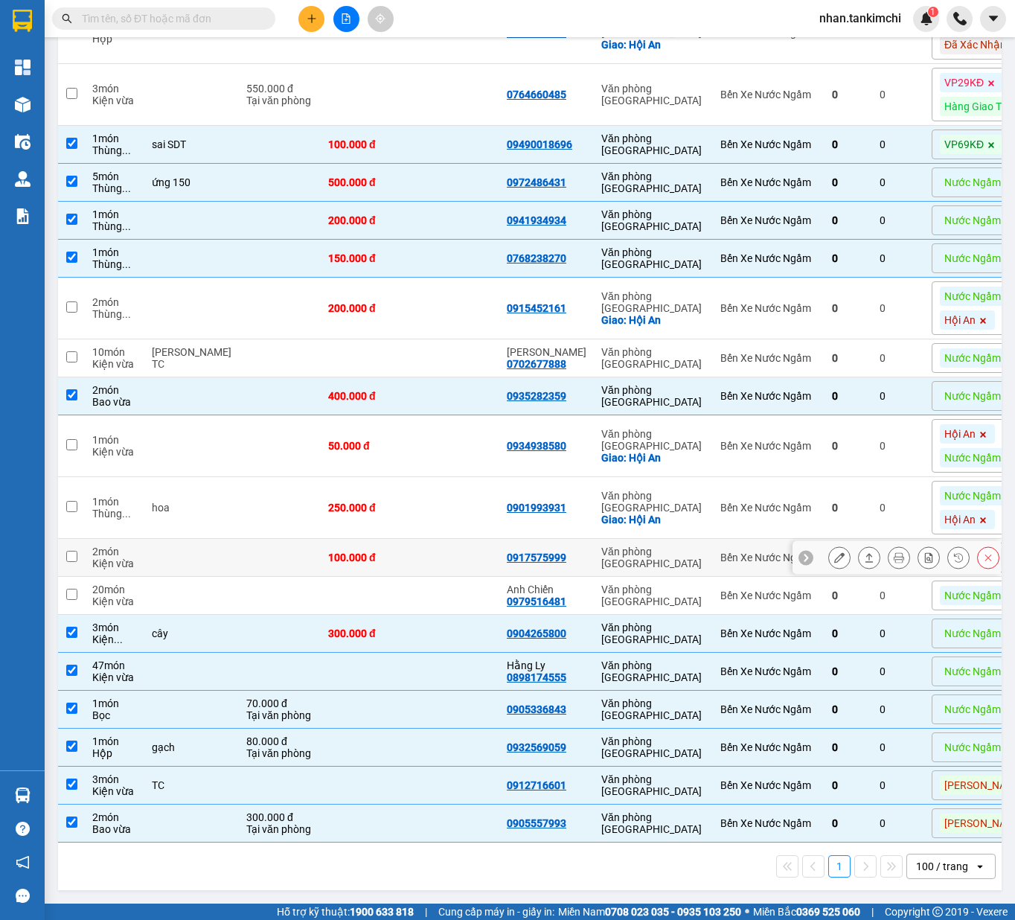
click at [426, 615] on td at bounding box center [454, 634] width 89 height 38
checkbox input "false"
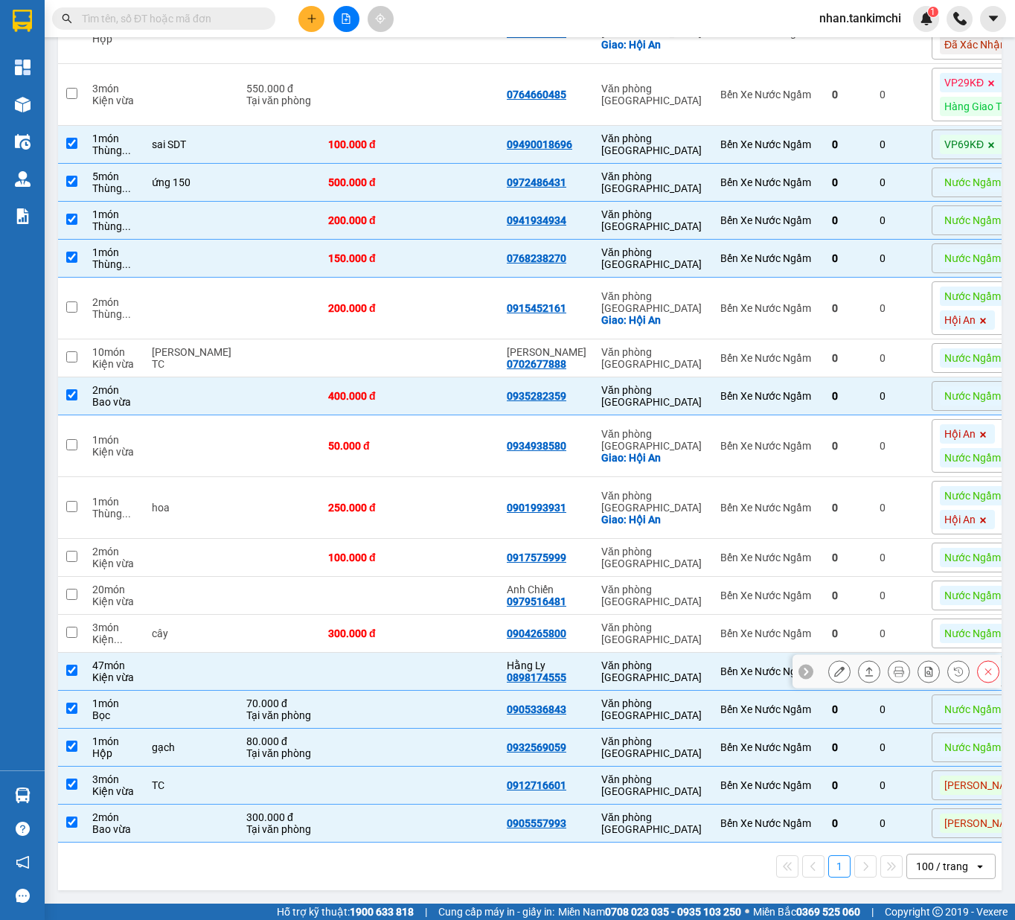
click at [410, 653] on td at bounding box center [454, 672] width 89 height 38
checkbox input "false"
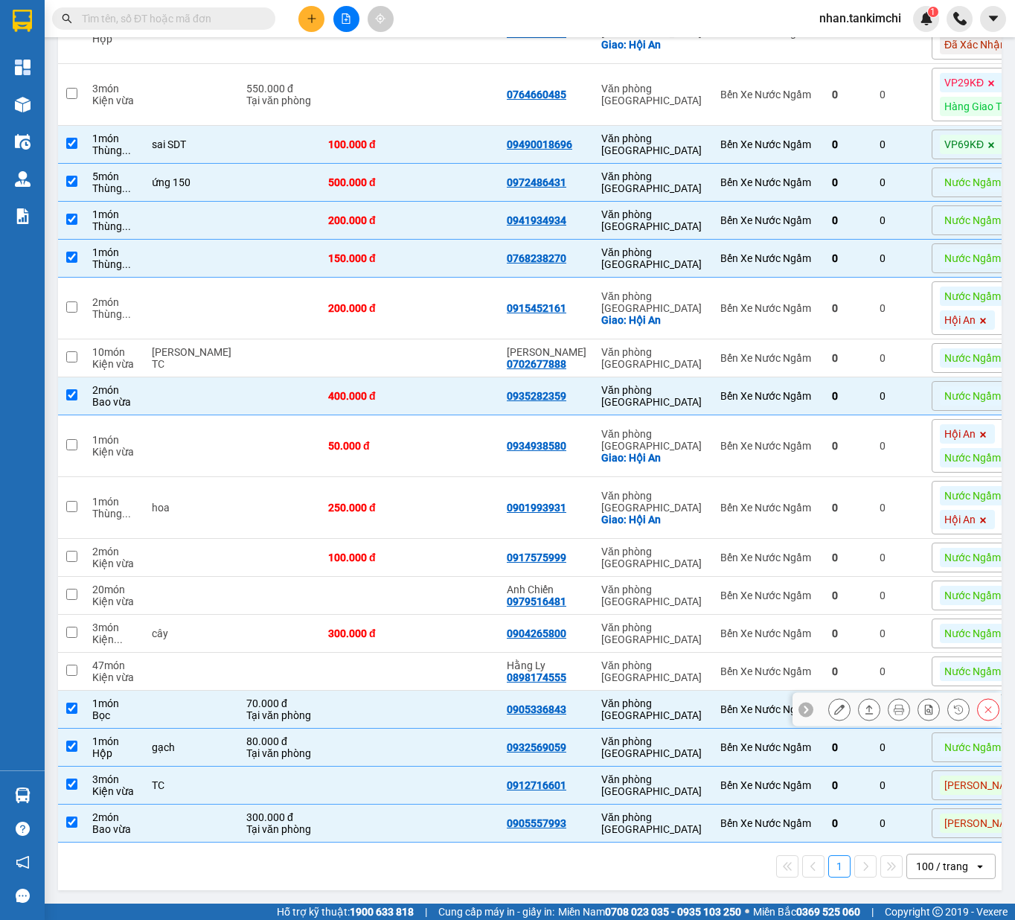
click at [381, 691] on td at bounding box center [365, 710] width 89 height 38
checkbox input "false"
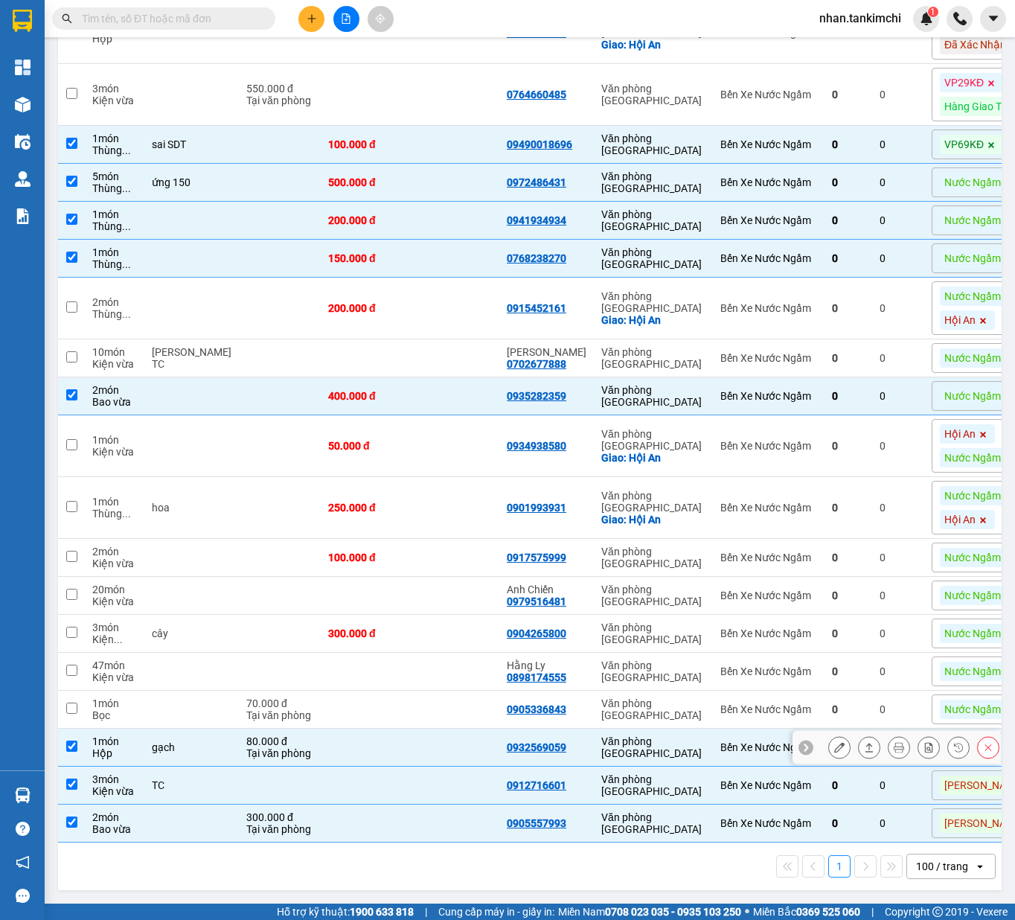
click at [356, 729] on td at bounding box center [365, 748] width 89 height 38
checkbox input "false"
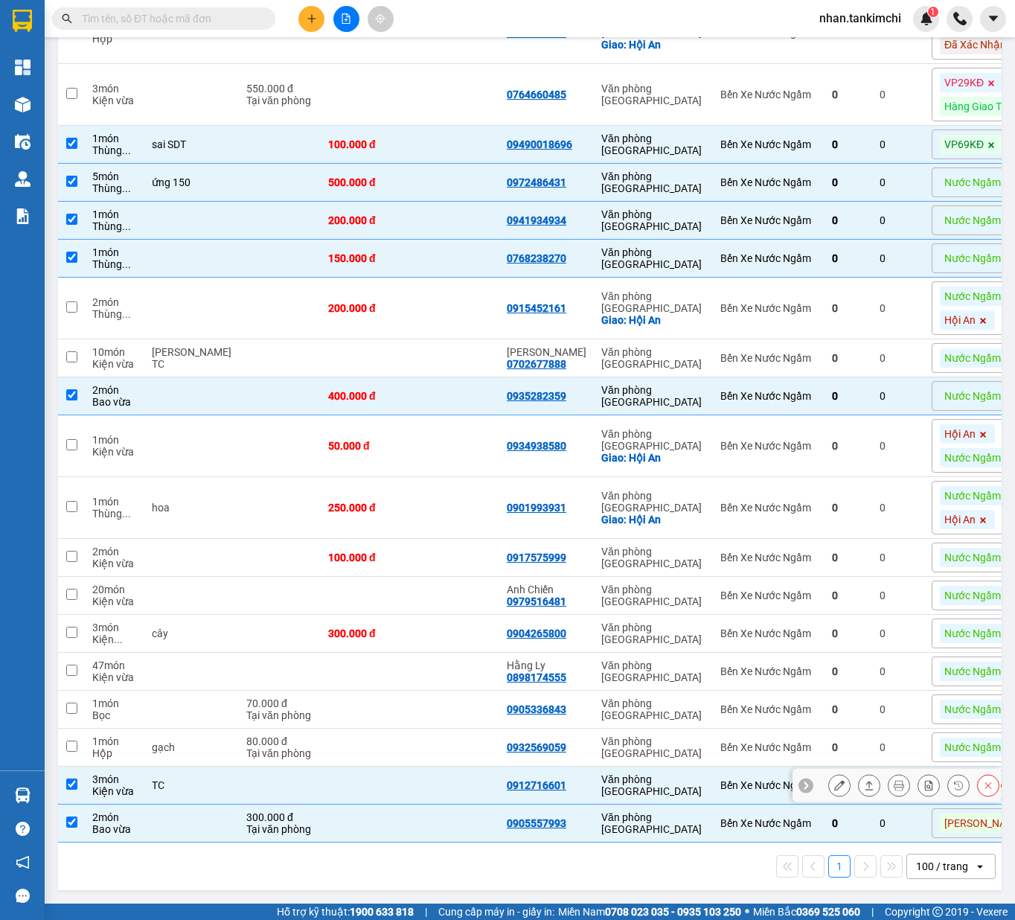
click at [327, 781] on td at bounding box center [365, 786] width 89 height 38
checkbox input "false"
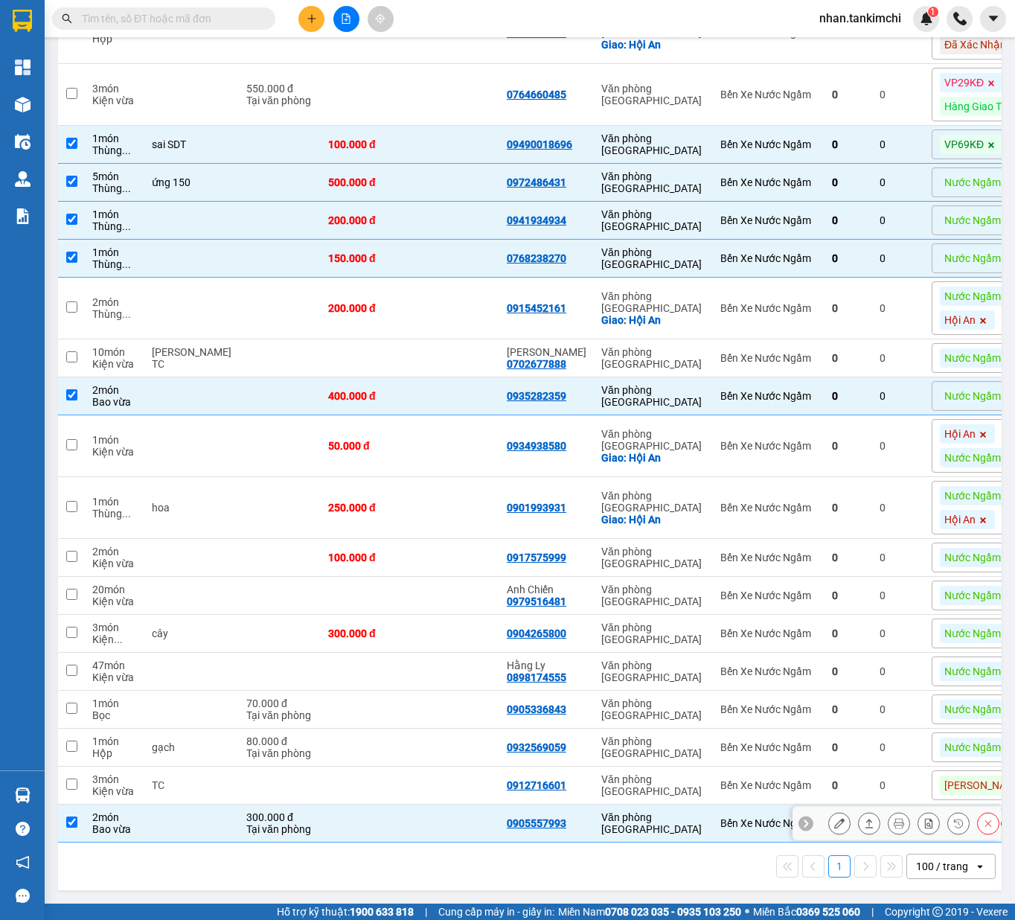
click at [321, 825] on td at bounding box center [365, 823] width 89 height 38
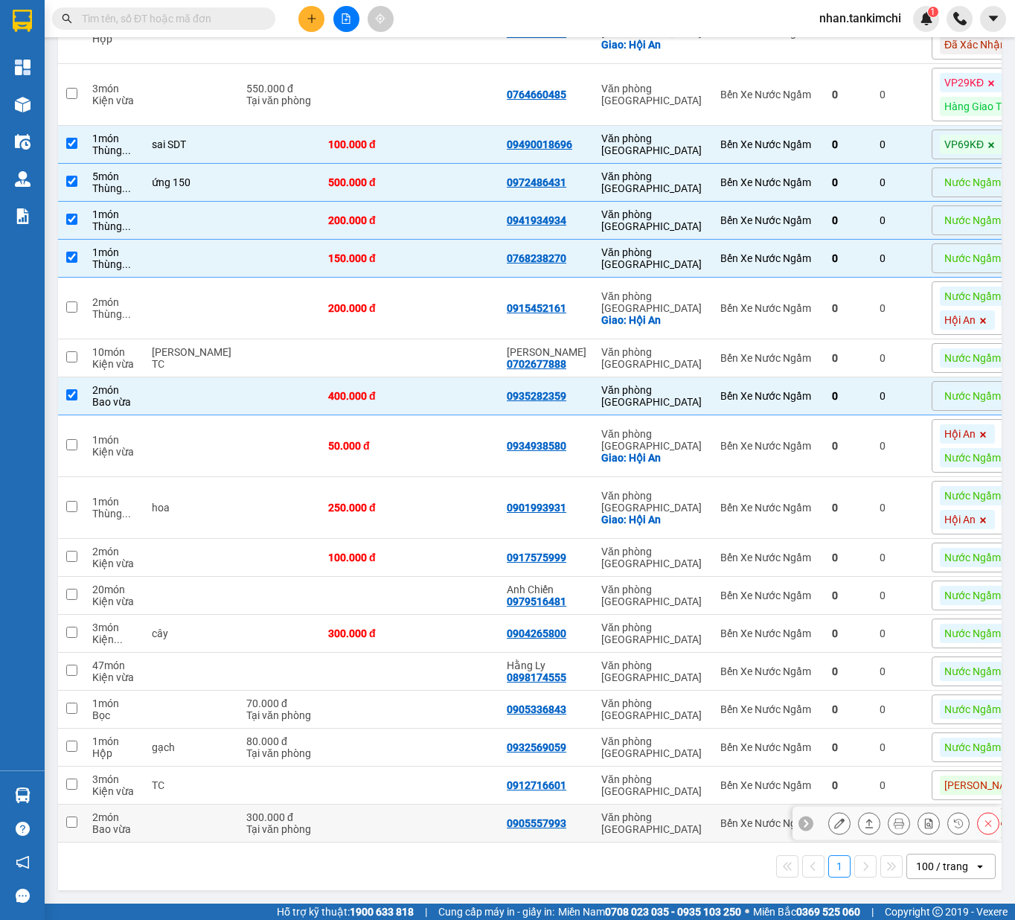
click at [438, 833] on td at bounding box center [454, 823] width 89 height 38
checkbox input "true"
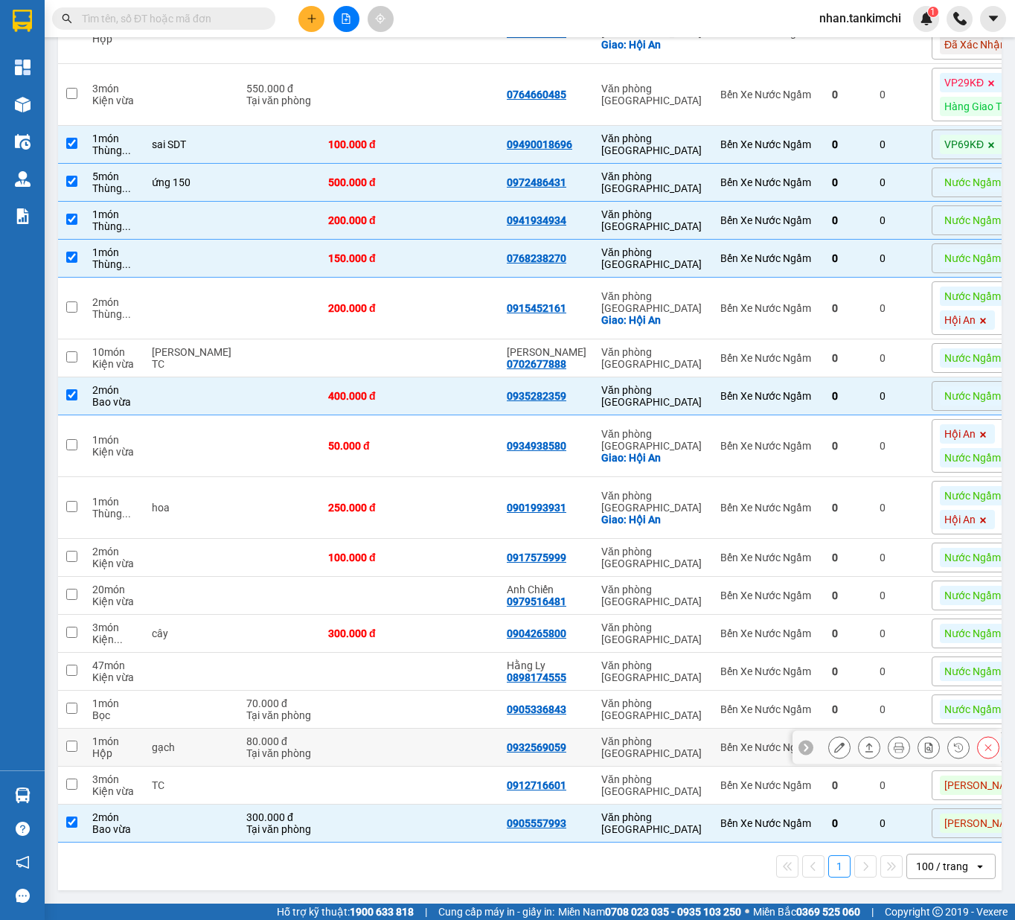
click at [410, 742] on td at bounding box center [454, 748] width 89 height 38
checkbox input "true"
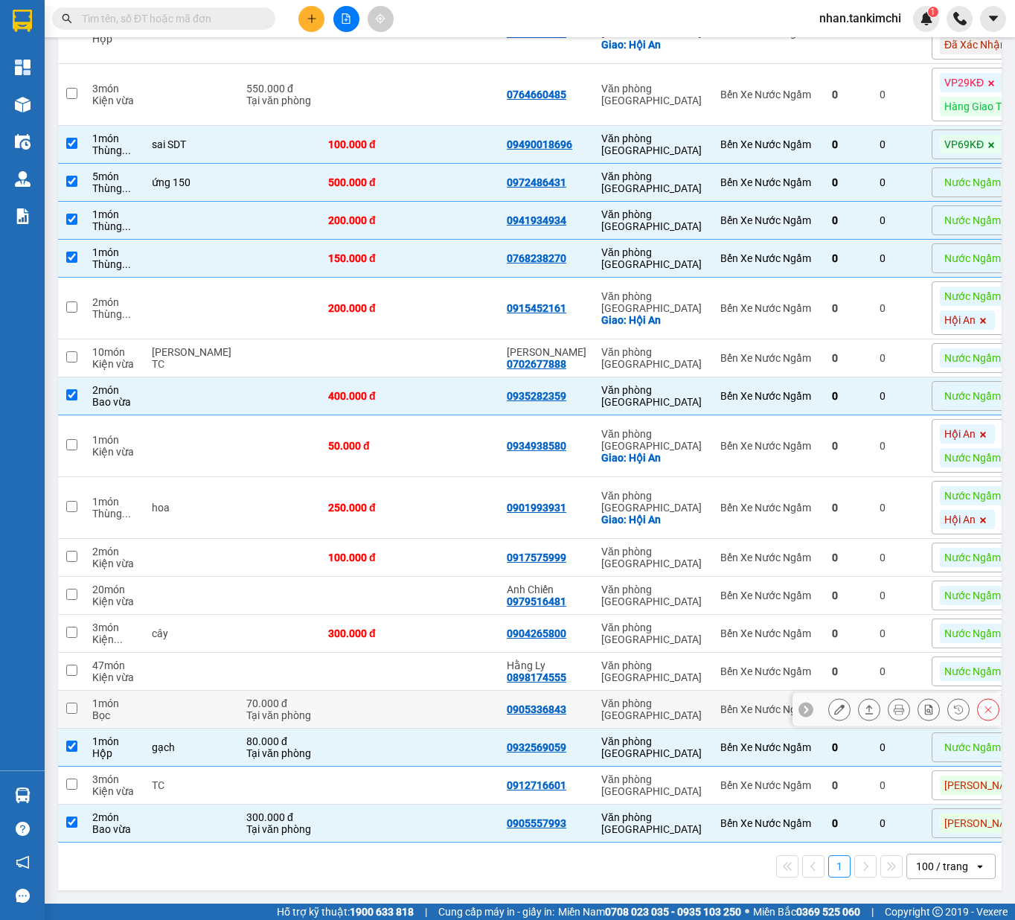
click at [410, 691] on td at bounding box center [454, 710] width 89 height 38
checkbox input "true"
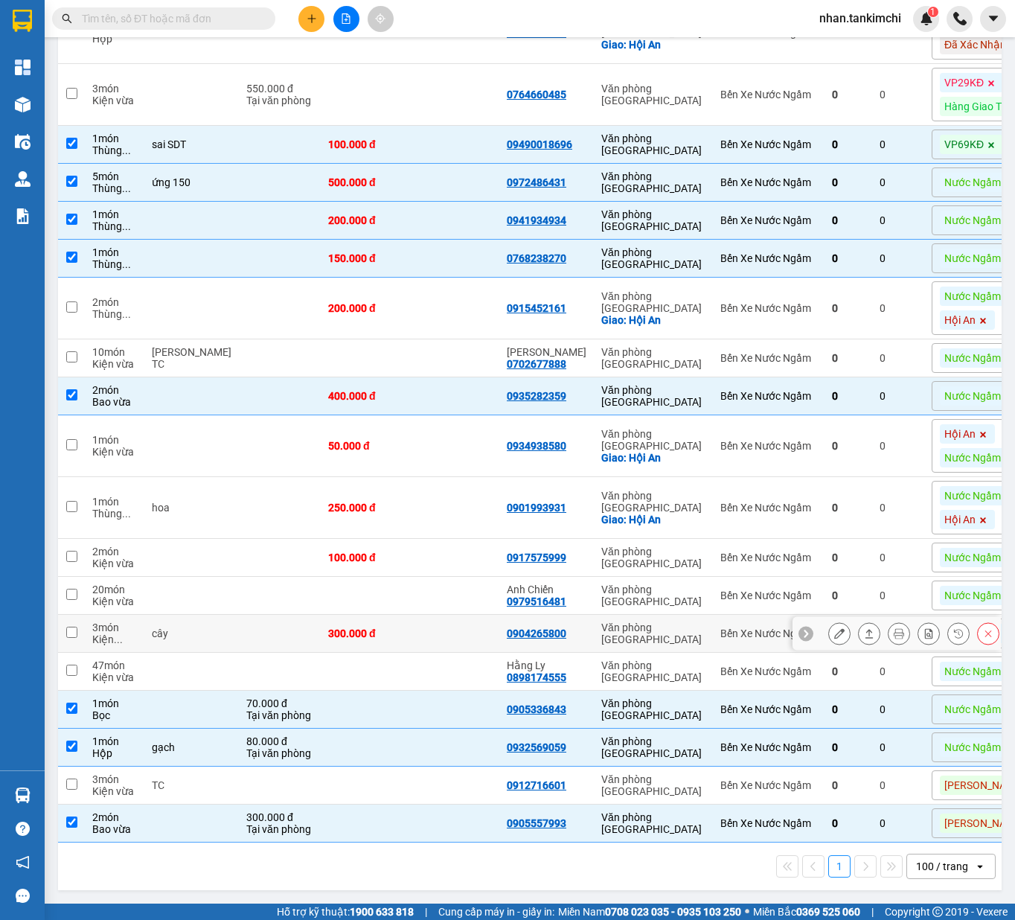
click at [412, 615] on td at bounding box center [454, 634] width 89 height 38
checkbox input "true"
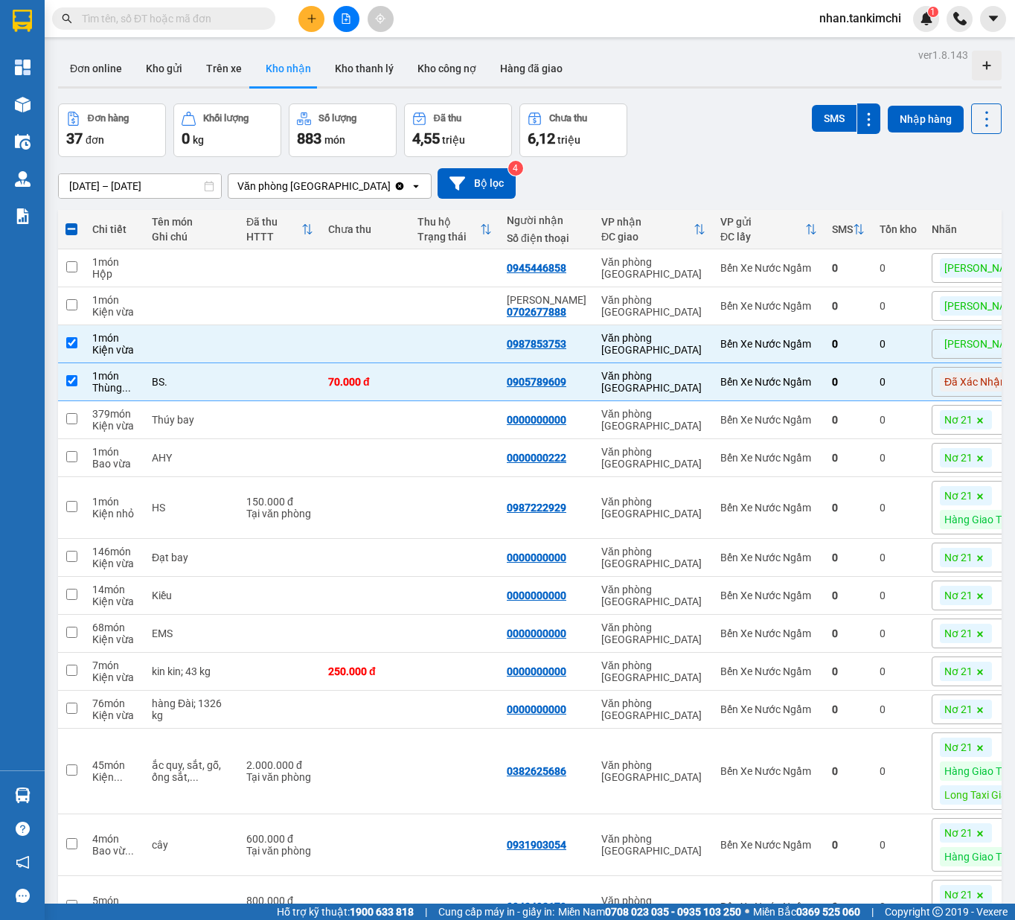
scroll to position [0, 0]
click at [819, 115] on button "SMS" at bounding box center [834, 118] width 45 height 27
